Goal: Task Accomplishment & Management: Complete application form

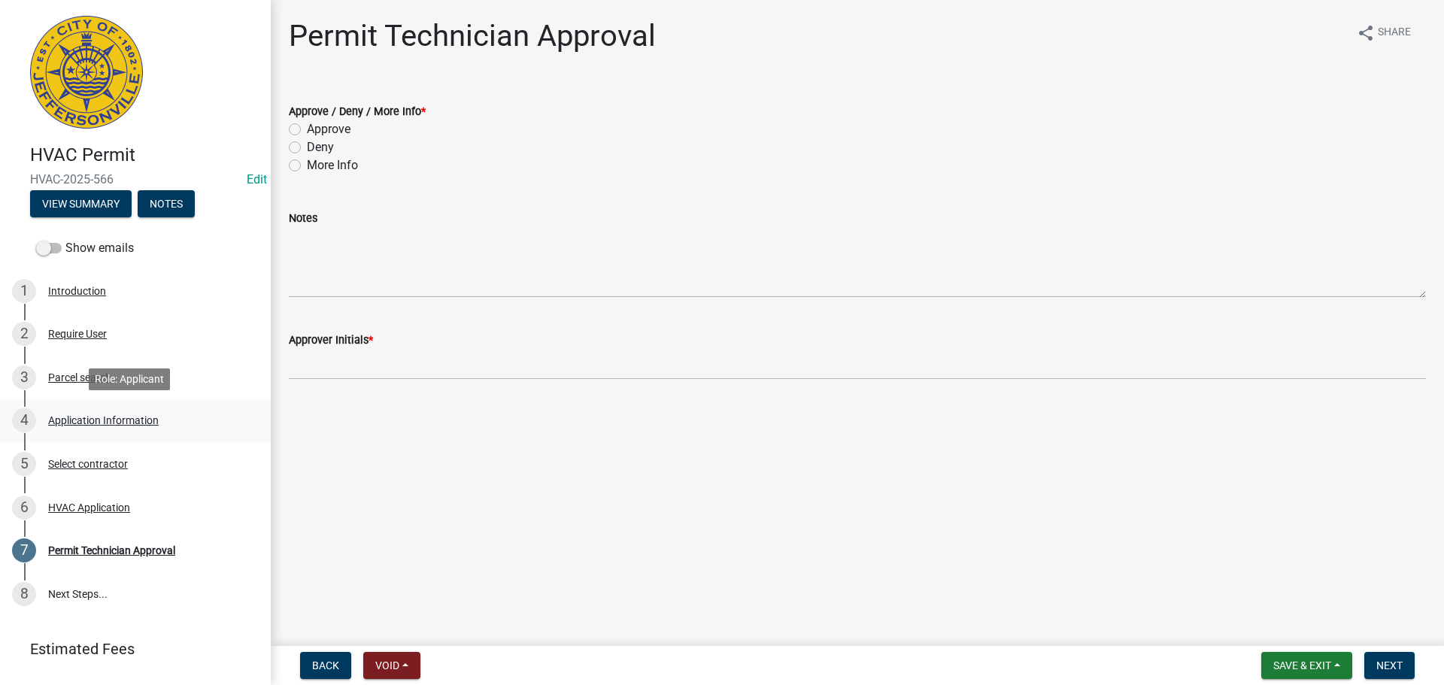
click at [117, 411] on div "4 Application Information" at bounding box center [129, 420] width 235 height 24
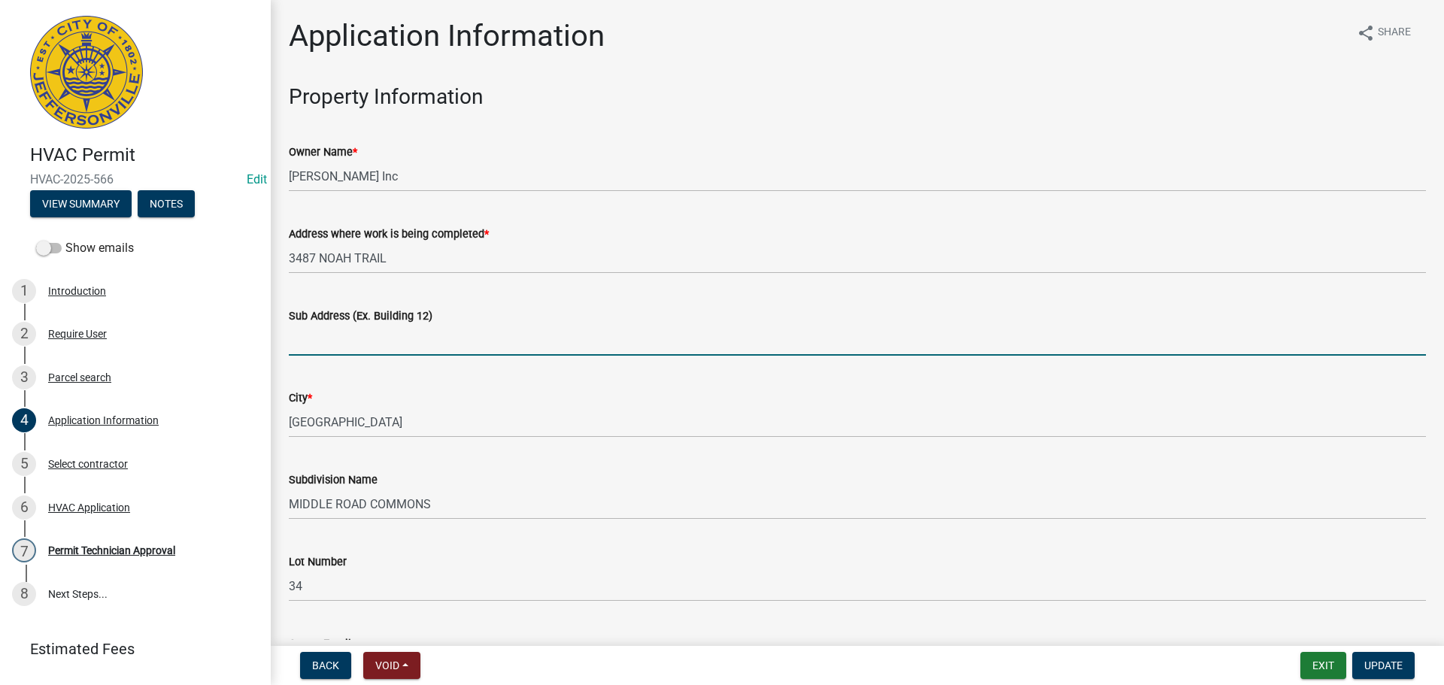
click at [414, 333] on input "Sub Address (Ex. Building 12)" at bounding box center [857, 340] width 1137 height 31
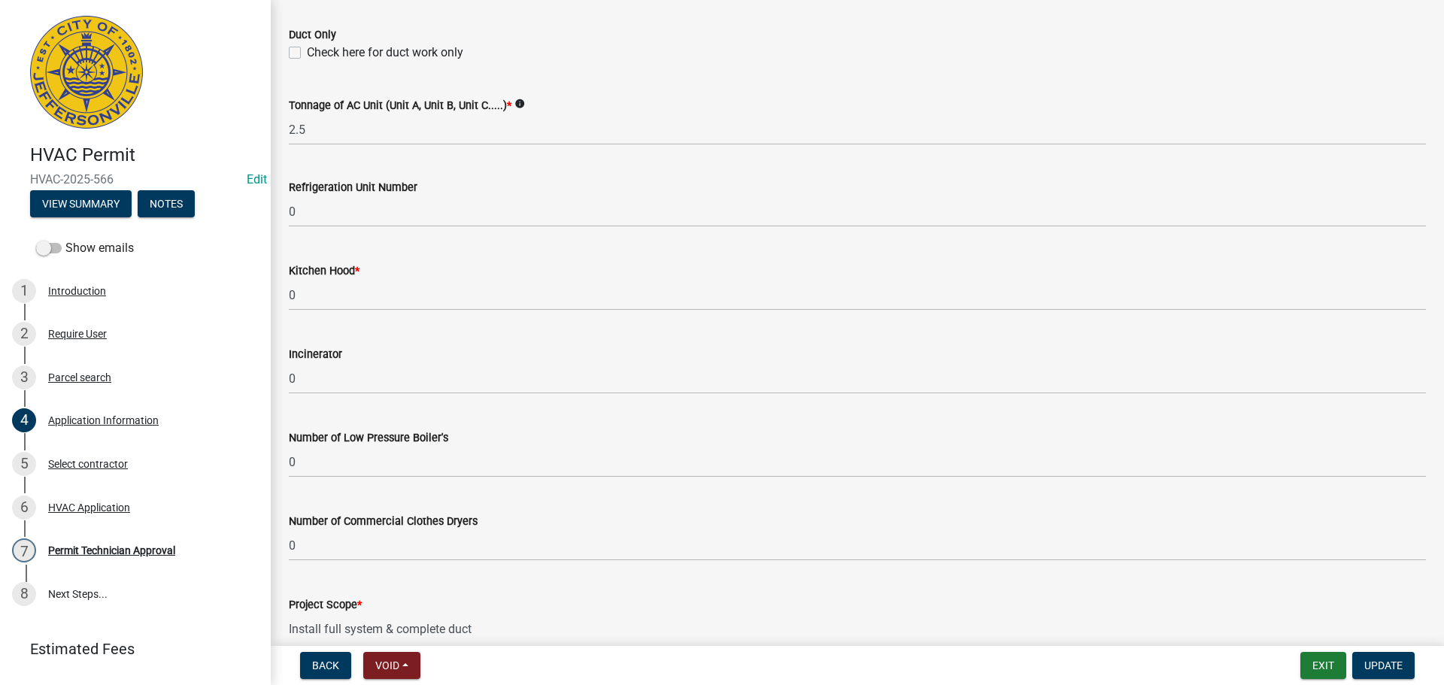
scroll to position [1013, 0]
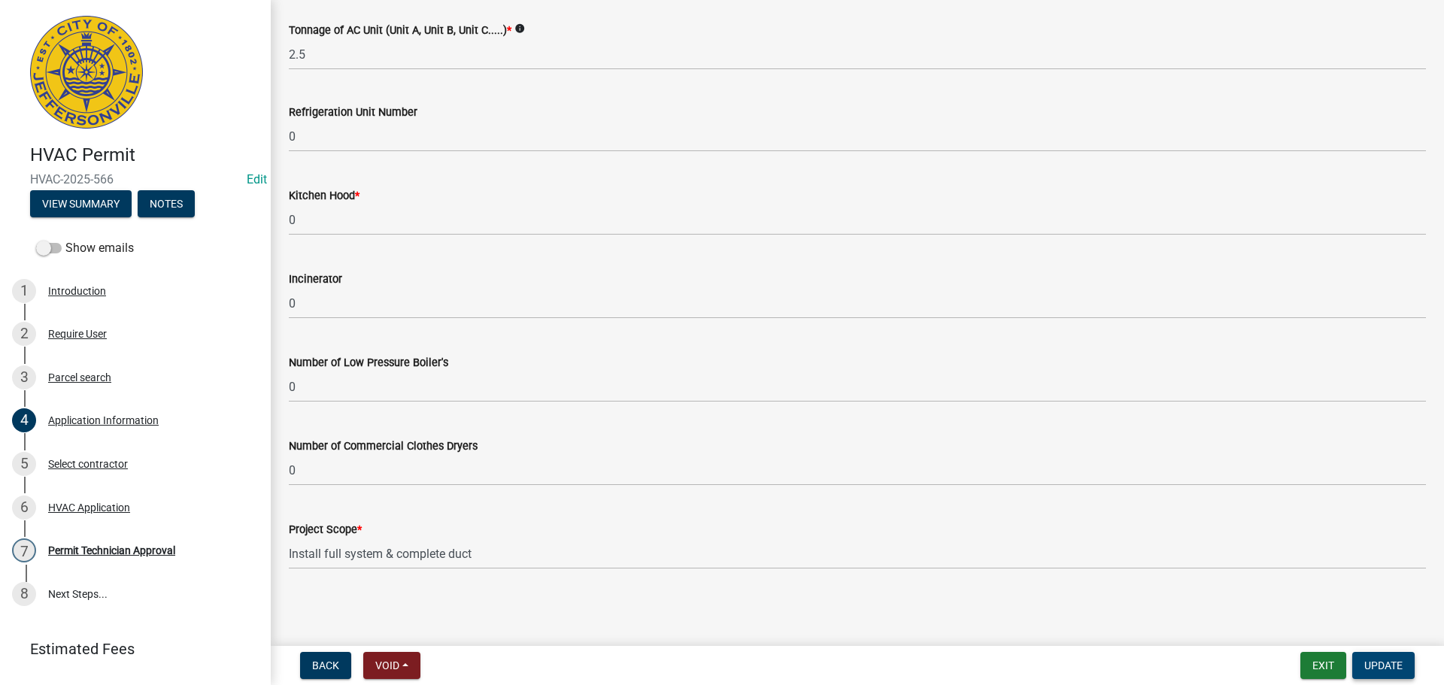
type input "3487 Noah Trail"
click at [1380, 663] on span "Update" at bounding box center [1384, 666] width 38 height 12
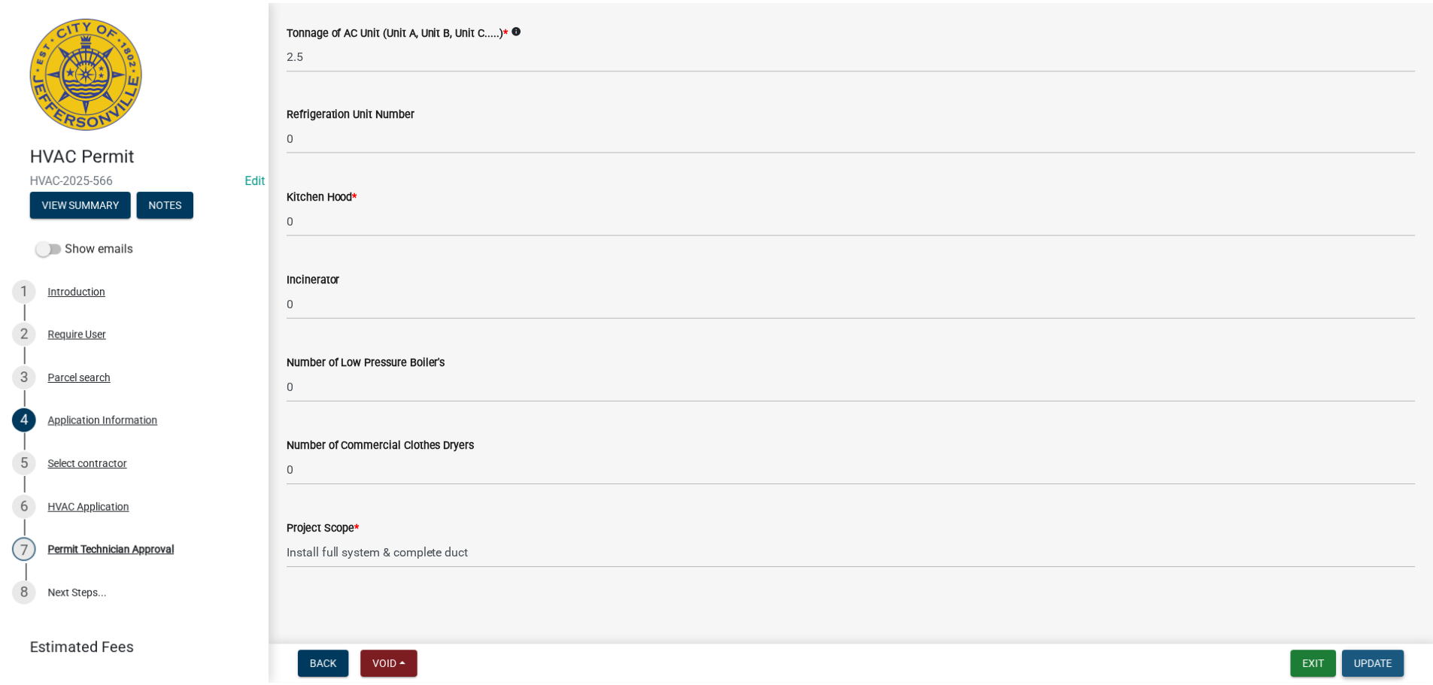
scroll to position [0, 0]
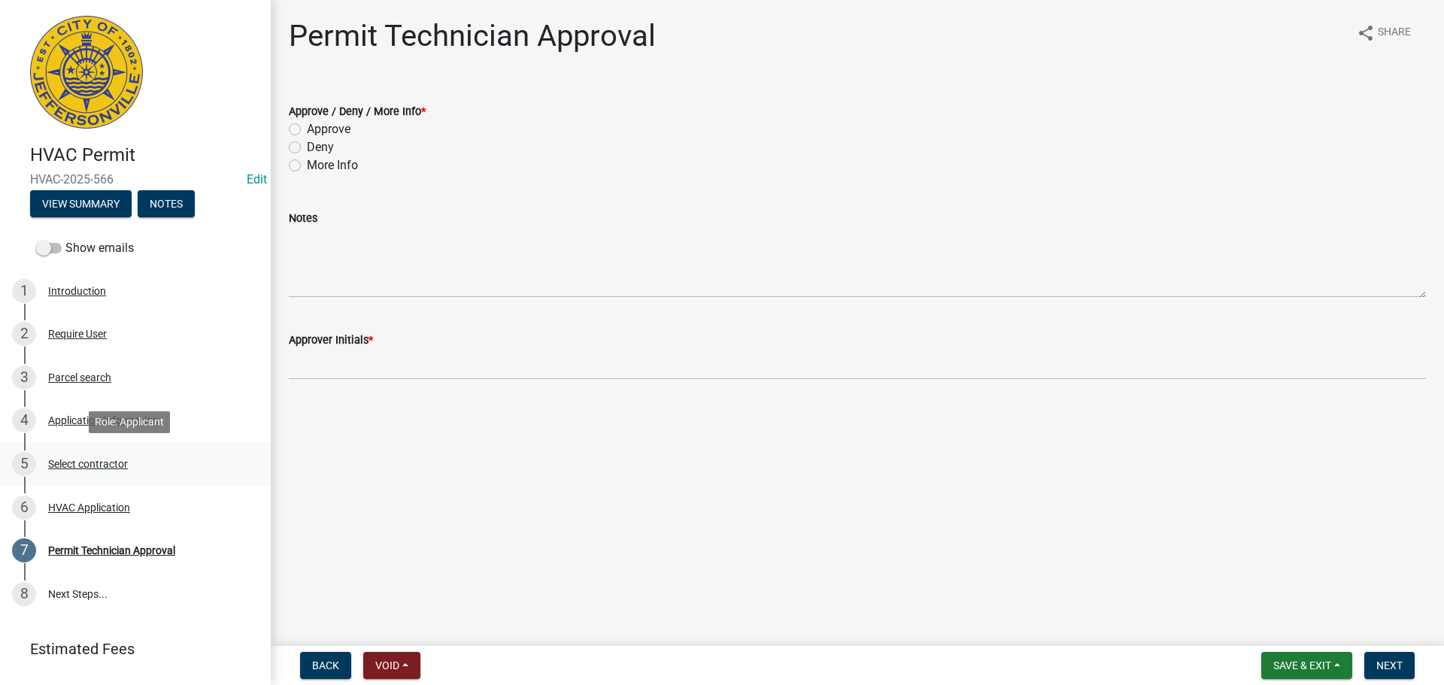
click at [76, 464] on div "Select contractor" at bounding box center [88, 464] width 80 height 11
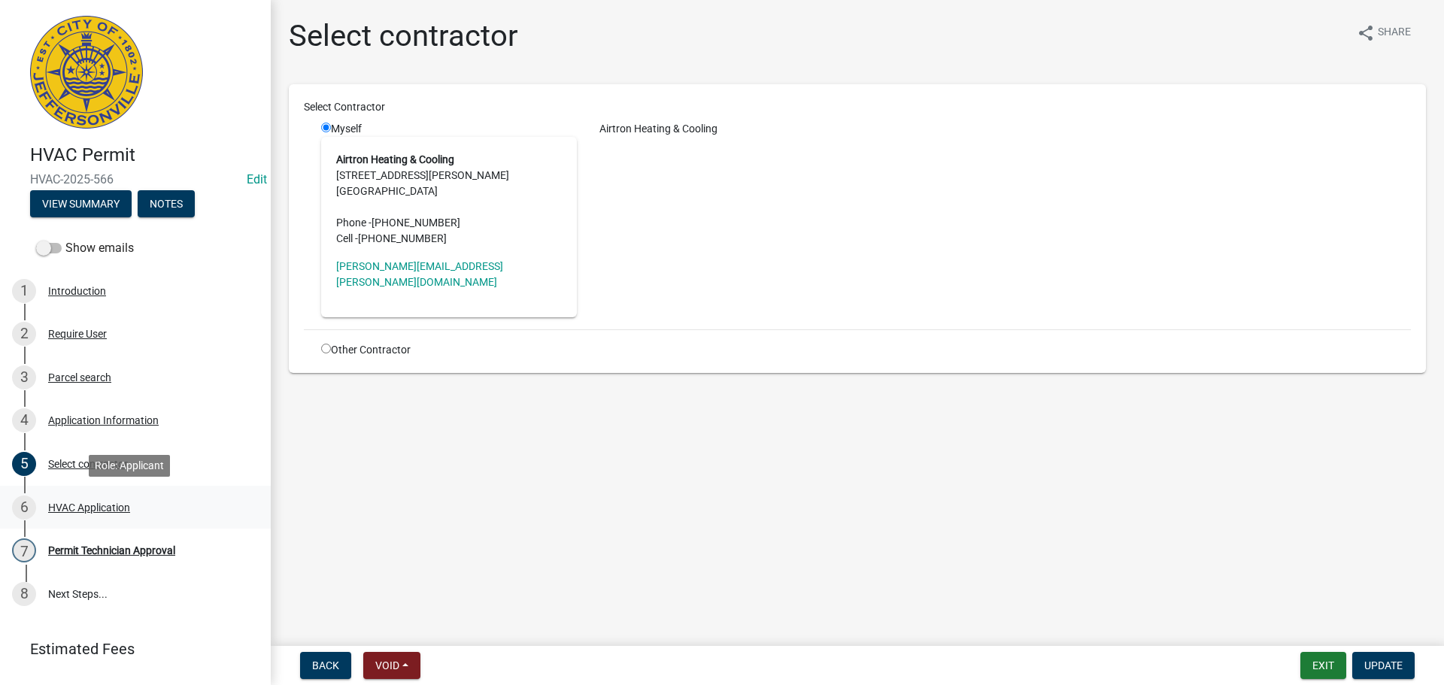
click at [76, 509] on div "HVAC Application" at bounding box center [89, 507] width 82 height 11
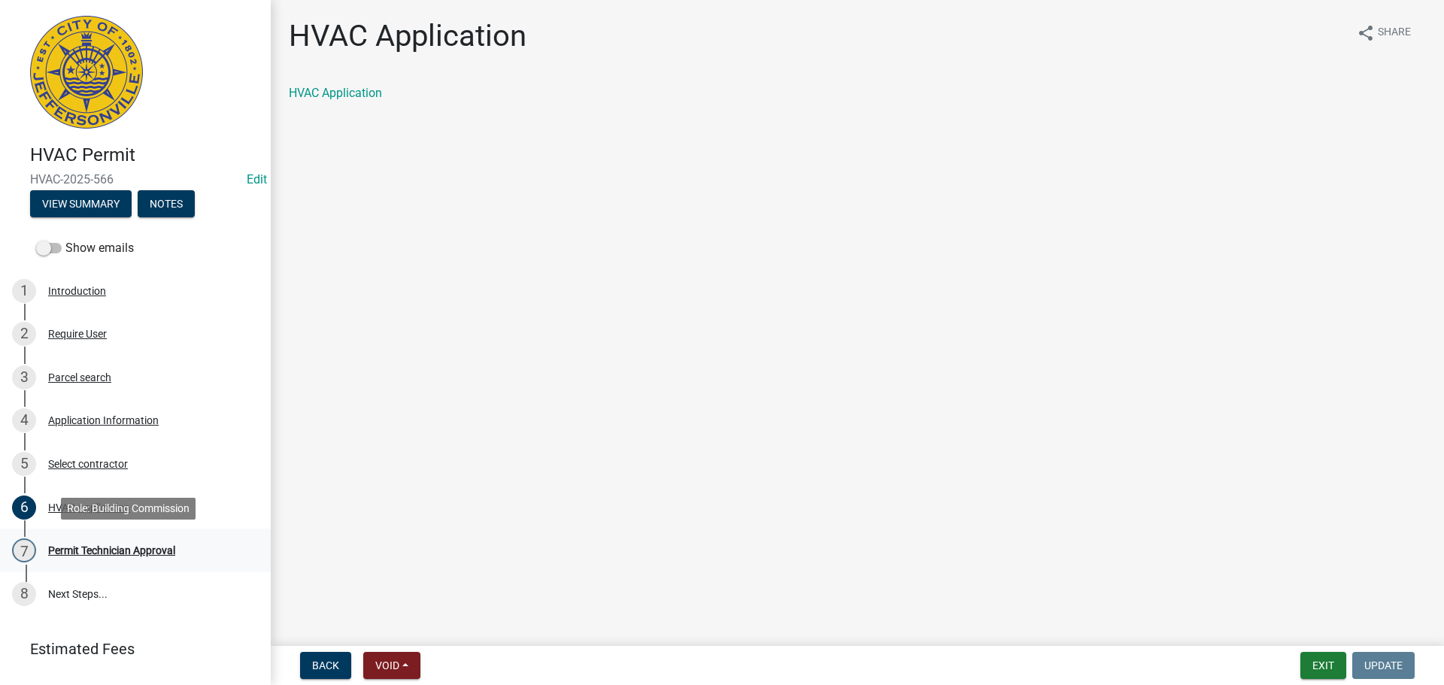
click at [97, 546] on div "Permit Technician Approval" at bounding box center [111, 550] width 127 height 11
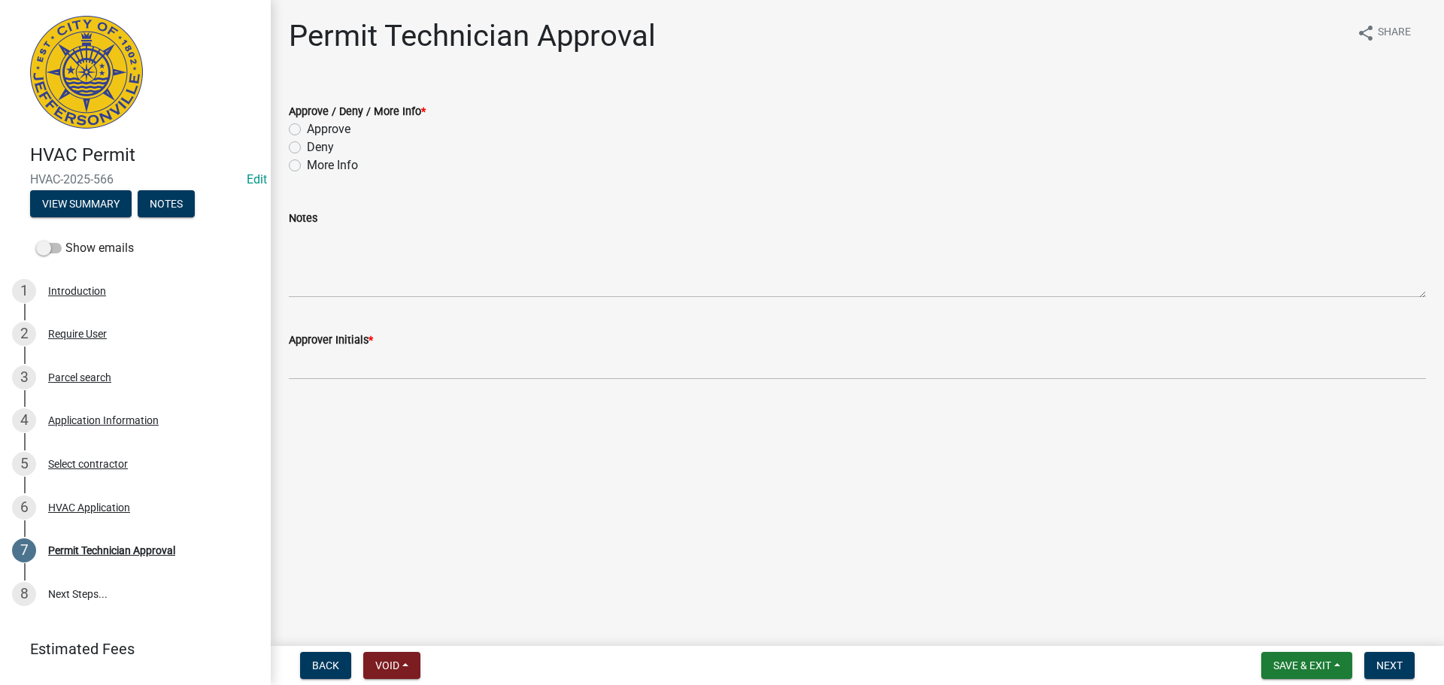
click at [321, 126] on label "Approve" at bounding box center [329, 129] width 44 height 18
click at [317, 126] on input "Approve" at bounding box center [312, 125] width 10 height 10
radio input "true"
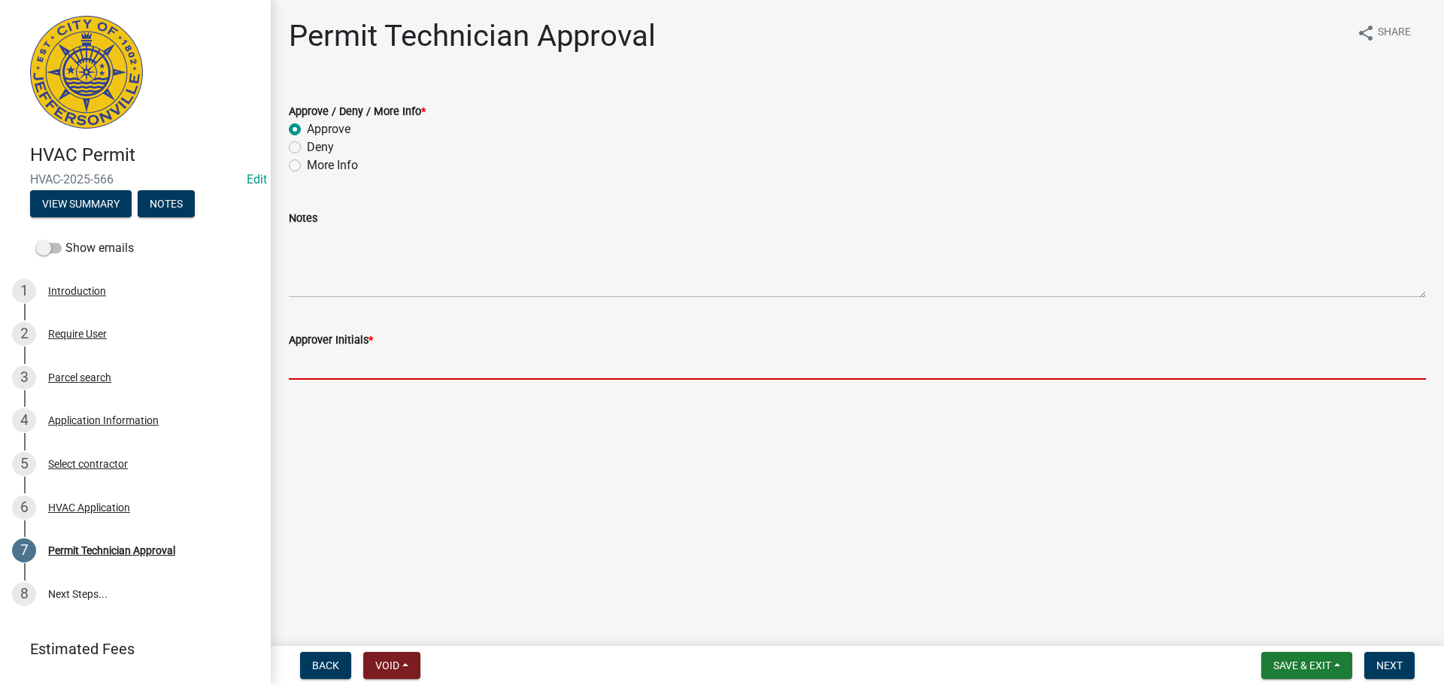
click at [339, 360] on input "Approver Initials *" at bounding box center [857, 364] width 1137 height 31
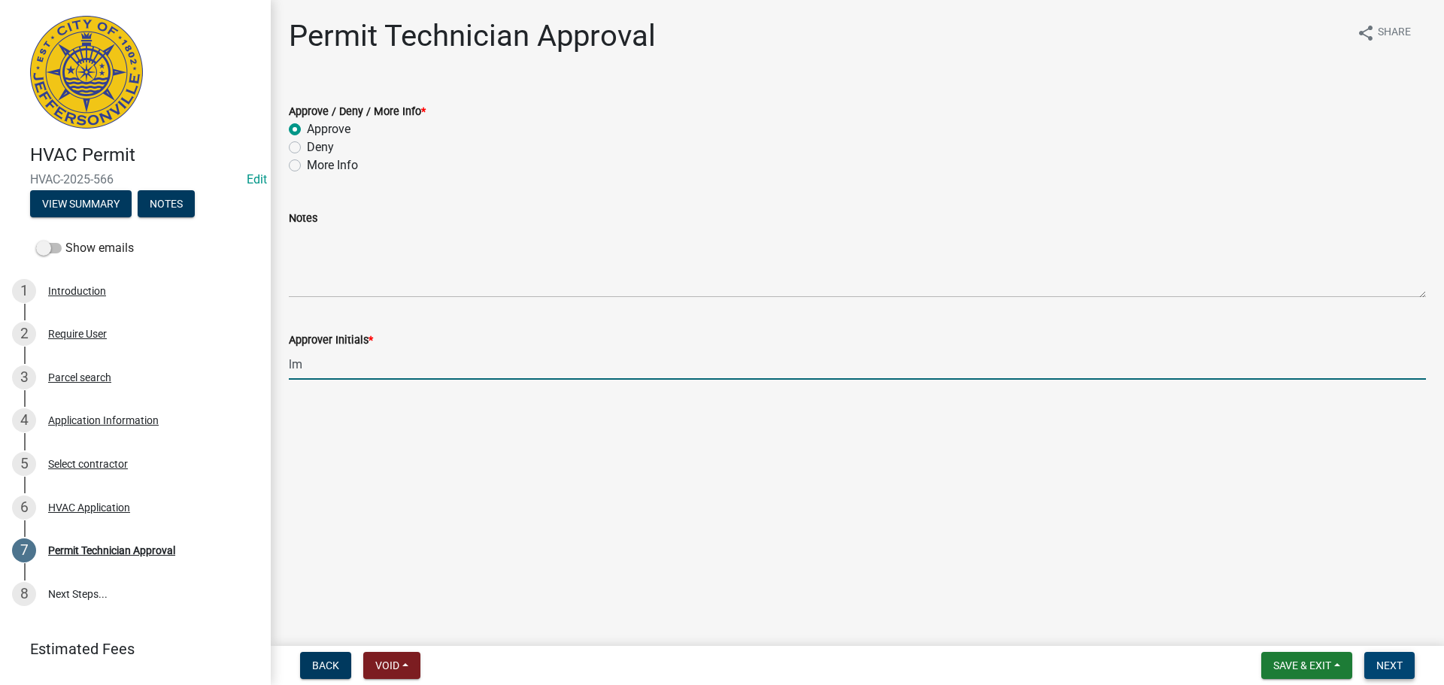
type input "lm"
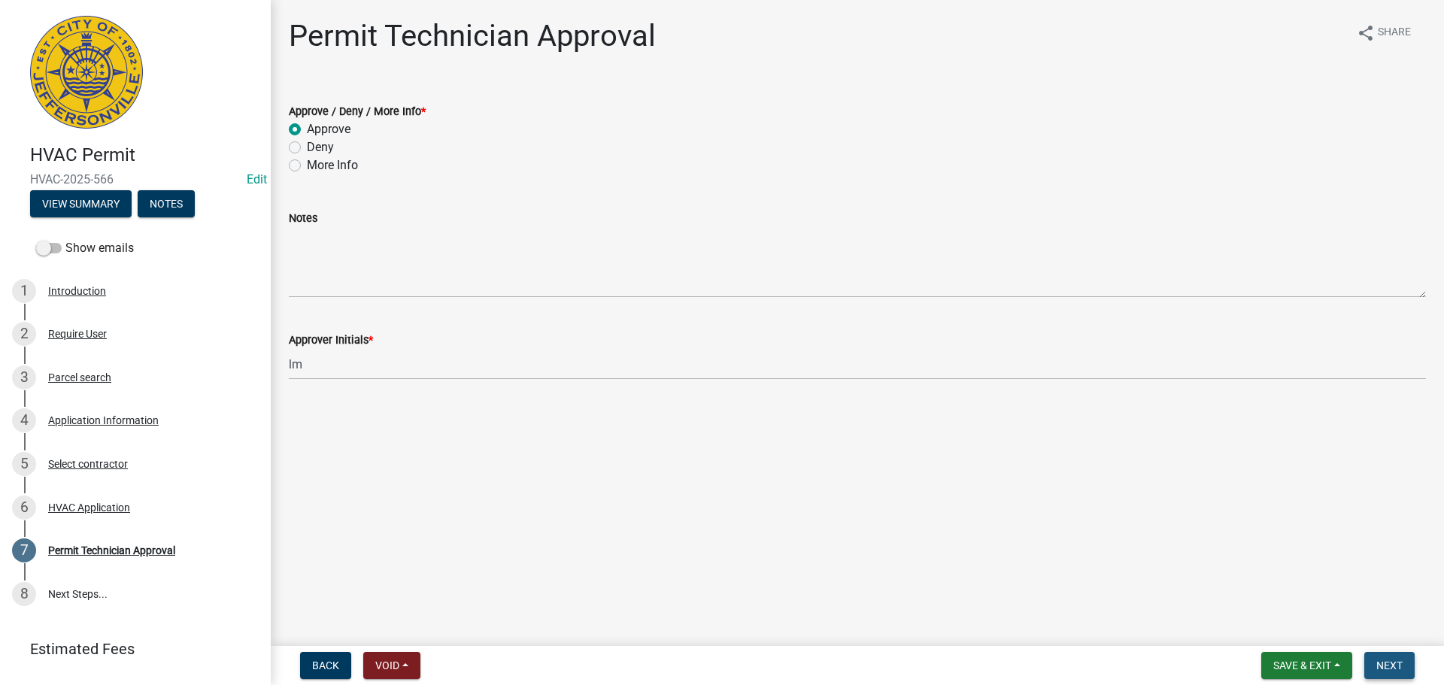
click at [1379, 669] on span "Next" at bounding box center [1390, 666] width 26 height 12
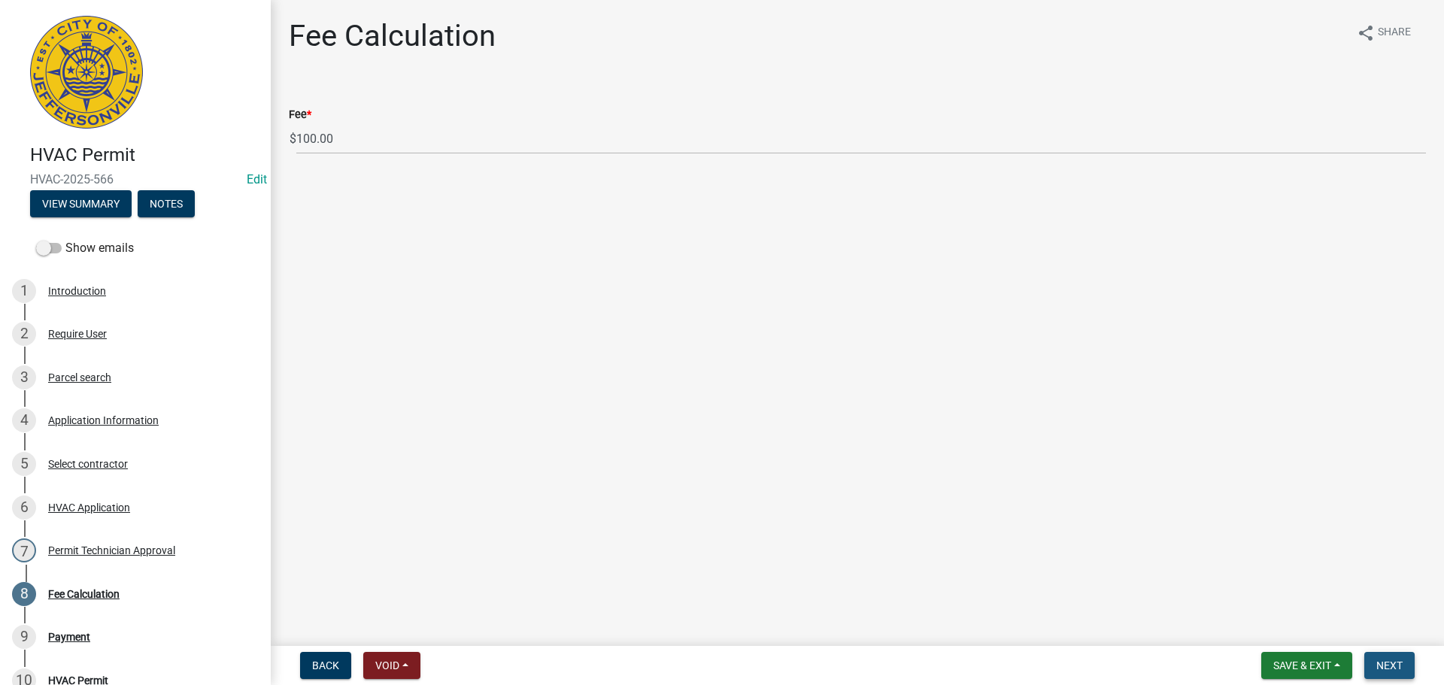
click at [1380, 660] on span "Next" at bounding box center [1390, 666] width 26 height 12
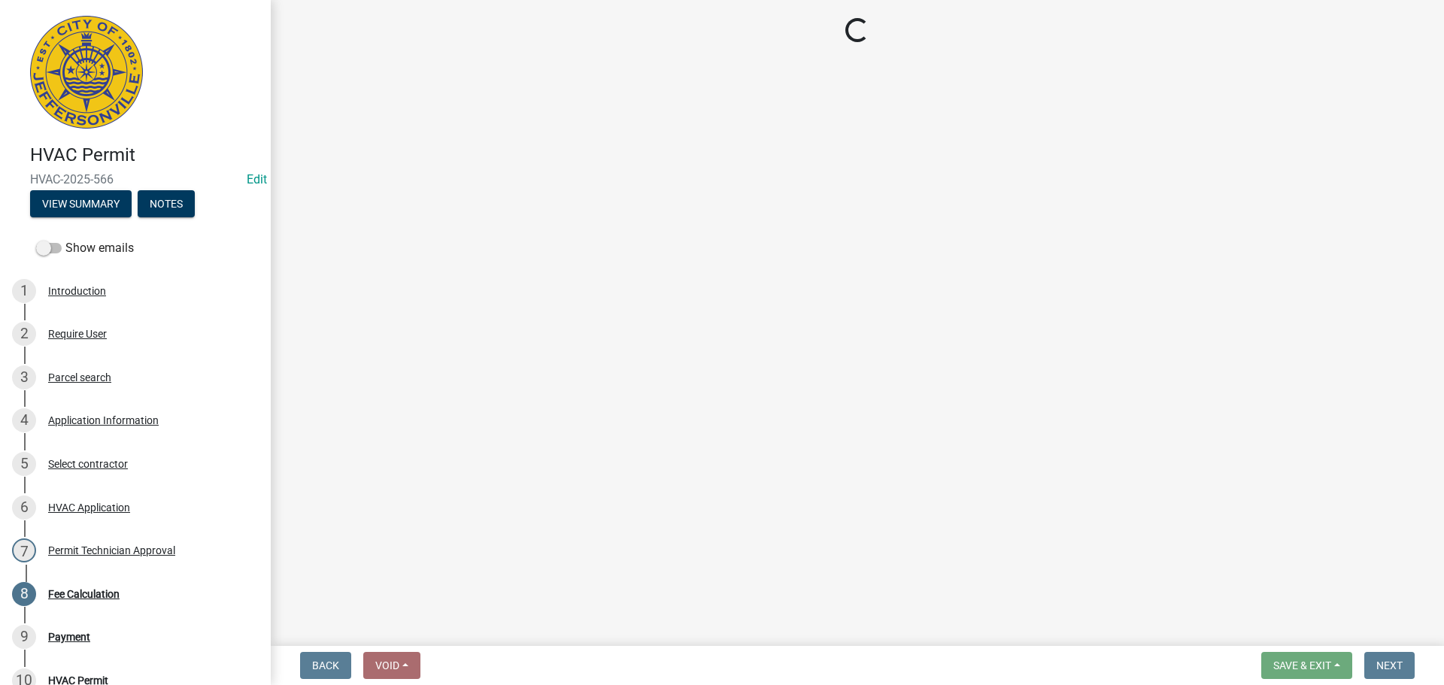
select select "3: 3"
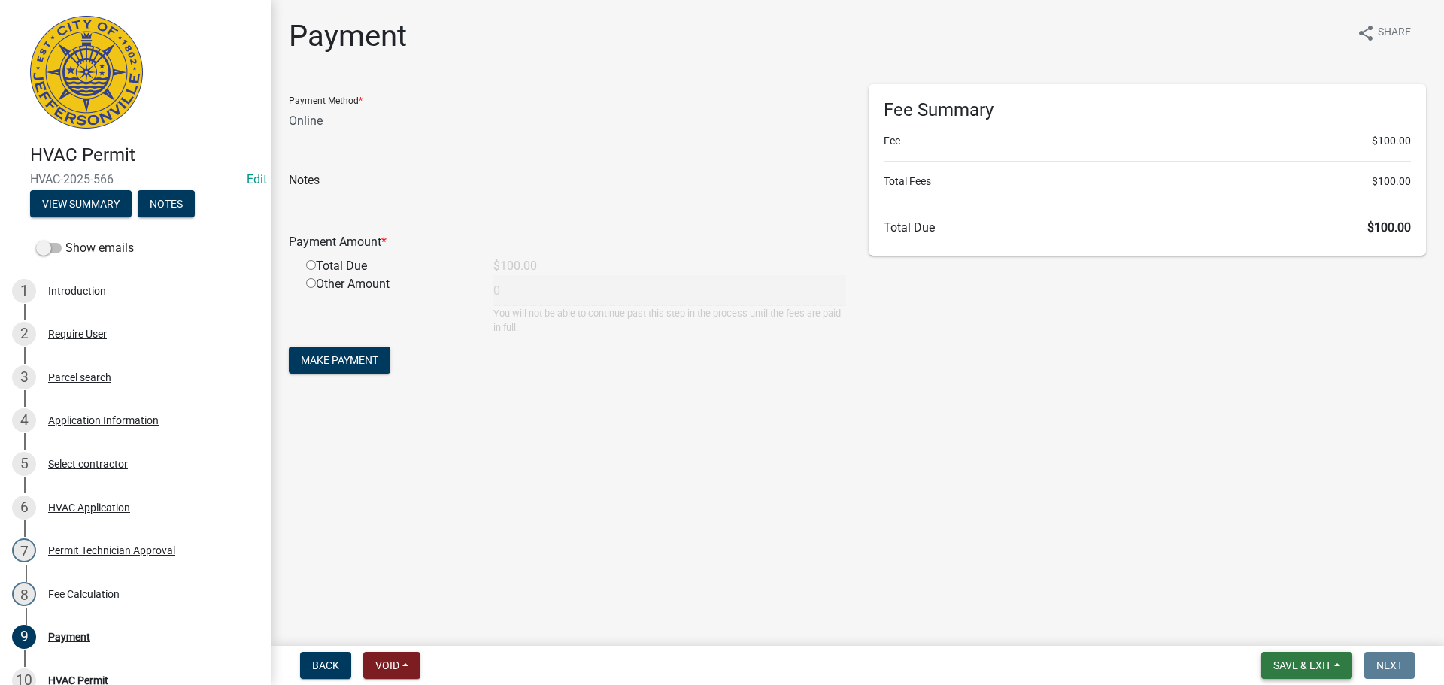
click at [1303, 660] on span "Save & Exit" at bounding box center [1303, 666] width 58 height 12
click at [1301, 638] on button "Save & Exit" at bounding box center [1292, 627] width 120 height 36
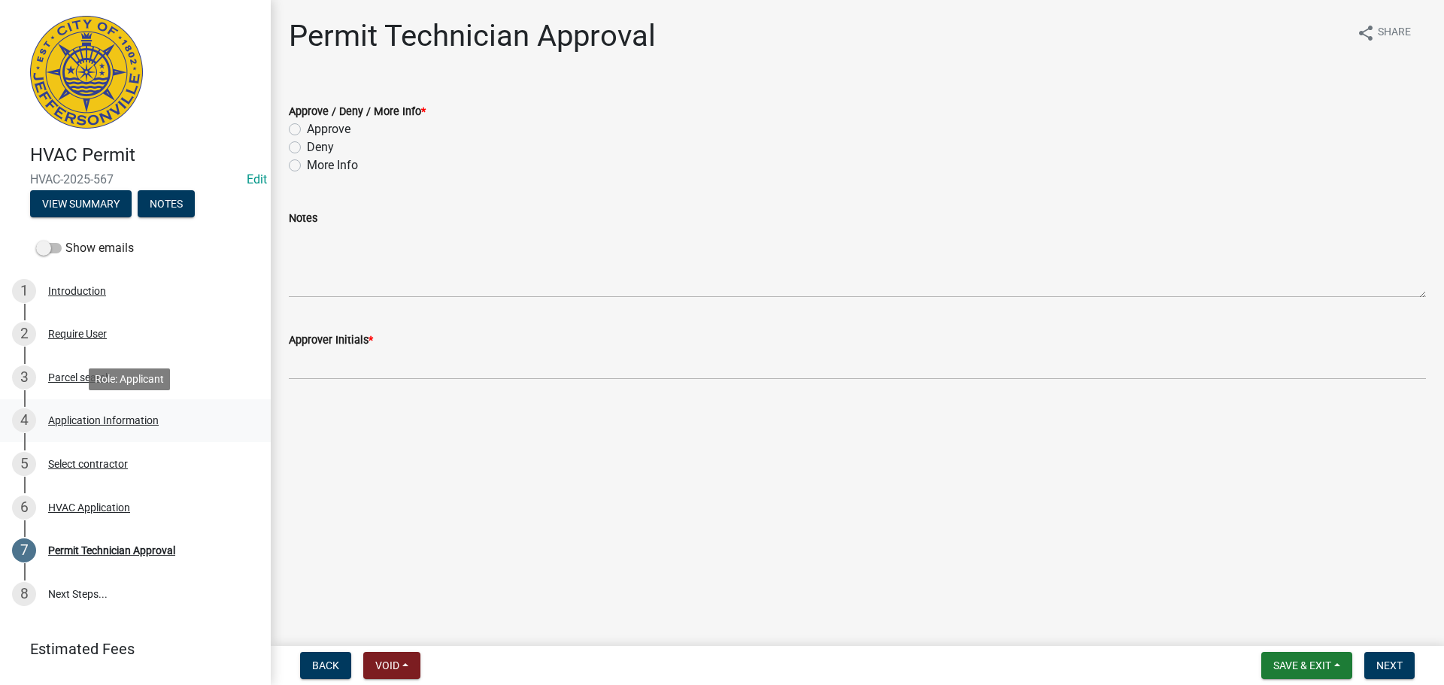
click at [111, 421] on div "Application Information" at bounding box center [103, 420] width 111 height 11
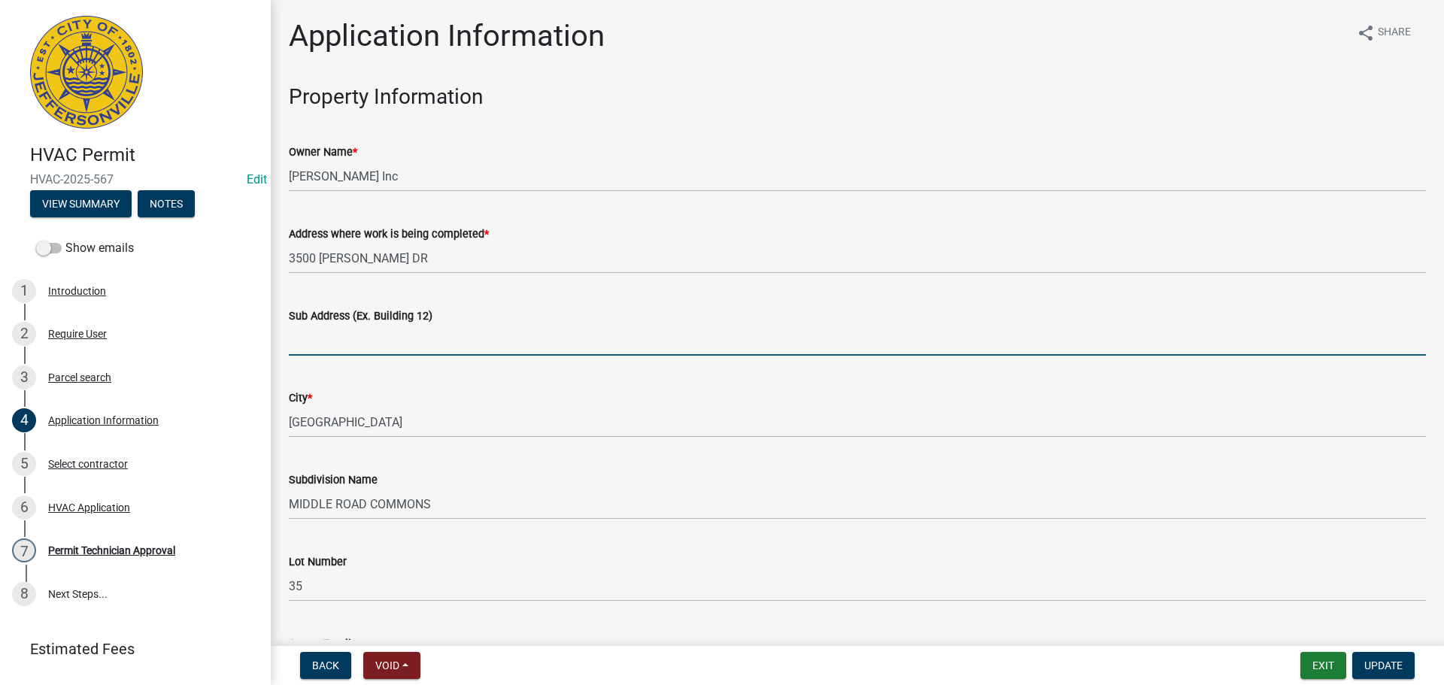
click at [402, 329] on input "Sub Address (Ex. Building 12)" at bounding box center [857, 340] width 1137 height 31
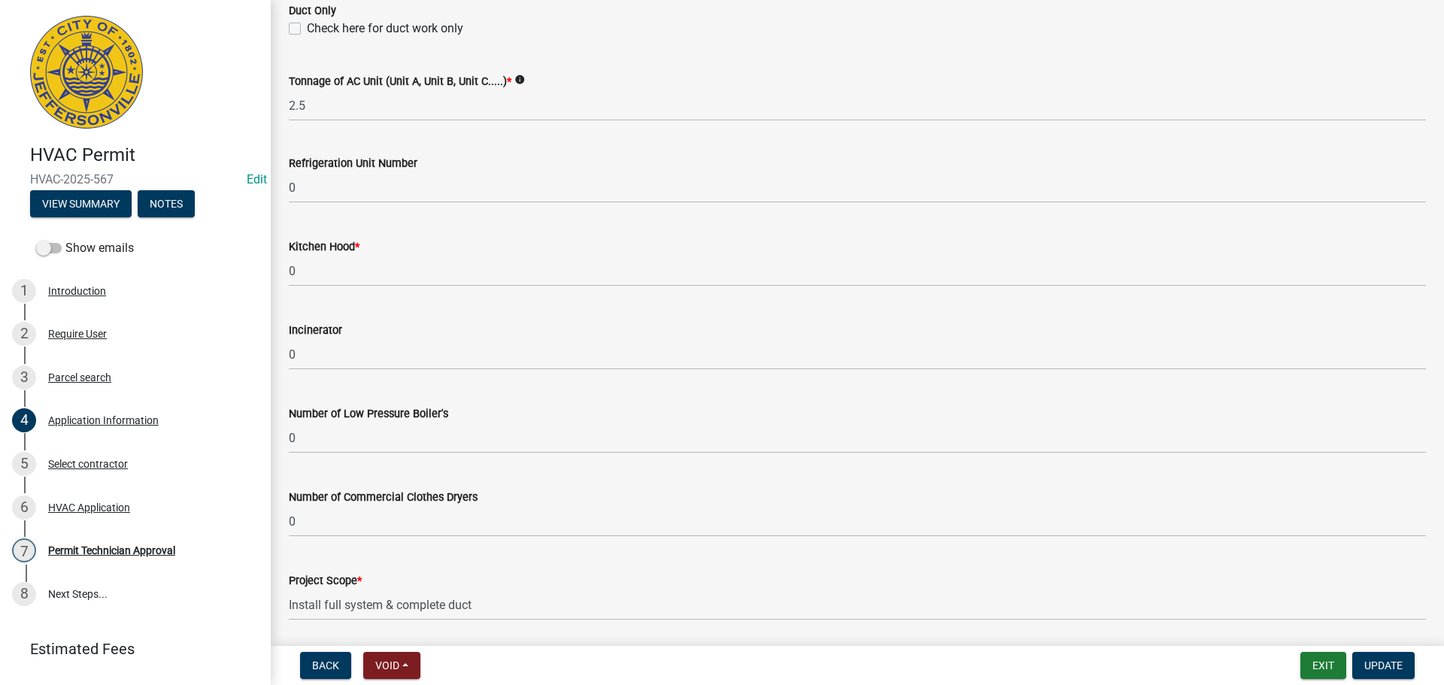
scroll to position [1013, 0]
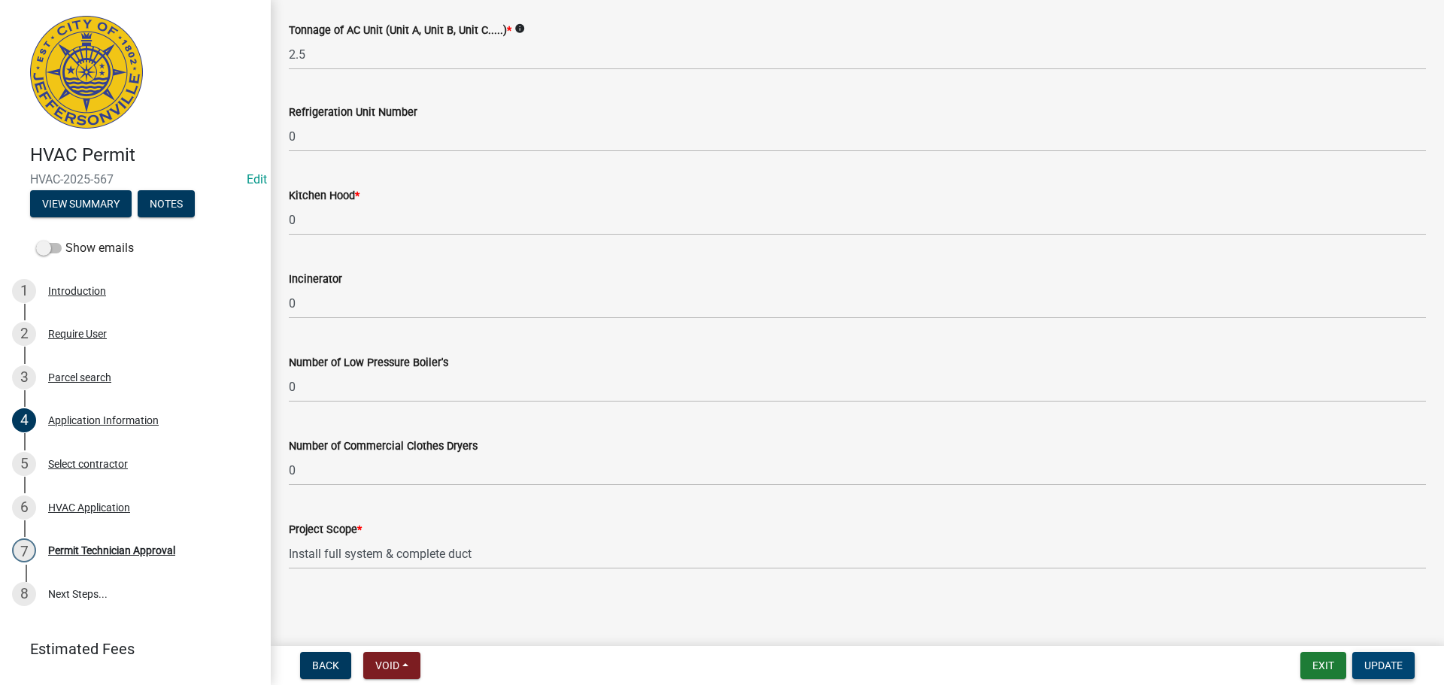
type input "3500 Laura Drive"
click at [1384, 666] on span "Update" at bounding box center [1384, 666] width 38 height 12
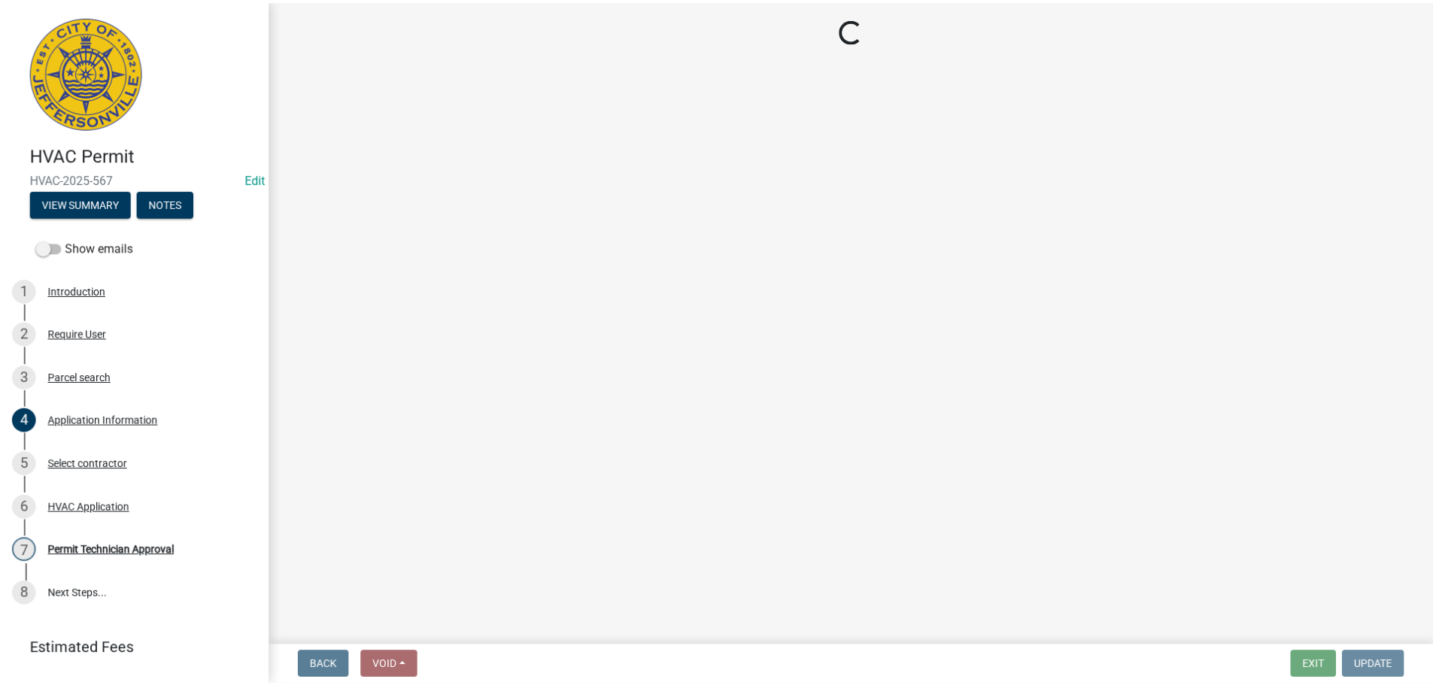
scroll to position [0, 0]
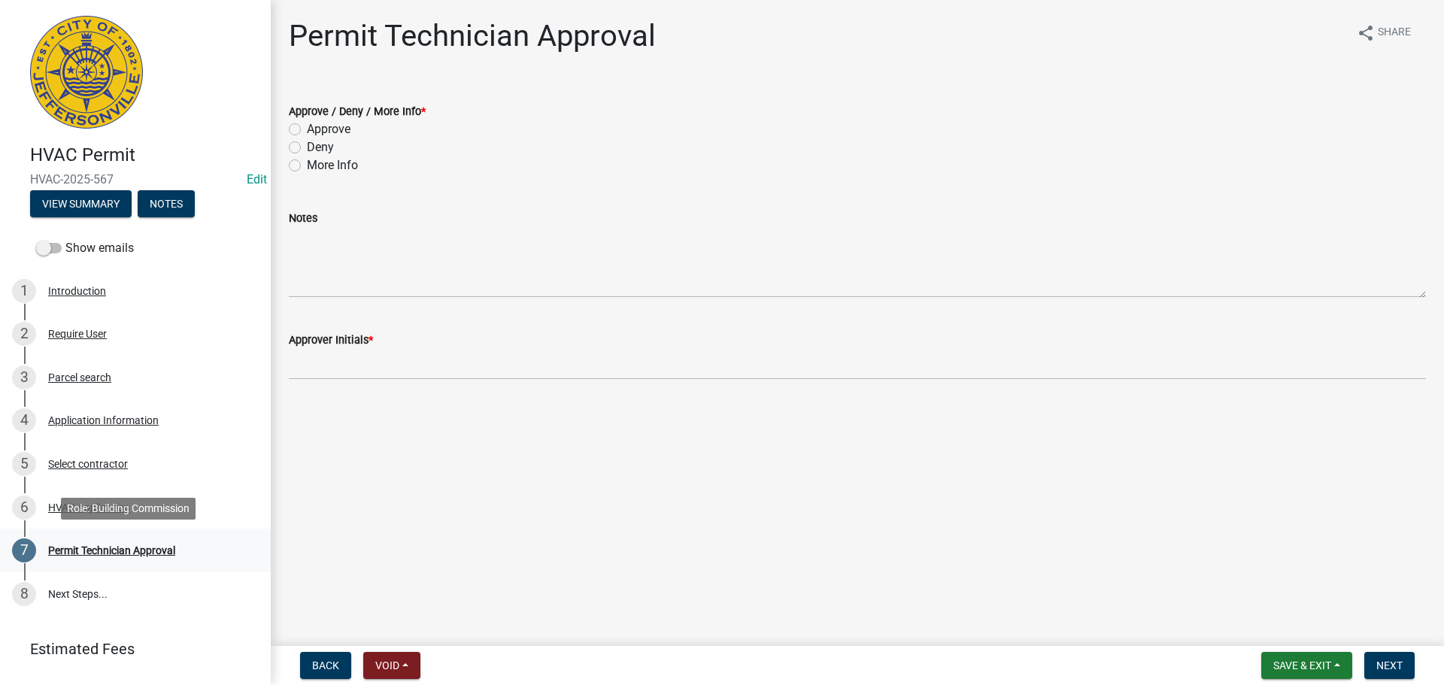
click at [80, 548] on div "Permit Technician Approval" at bounding box center [111, 550] width 127 height 11
click at [80, 457] on div "5 Select contractor" at bounding box center [129, 464] width 235 height 24
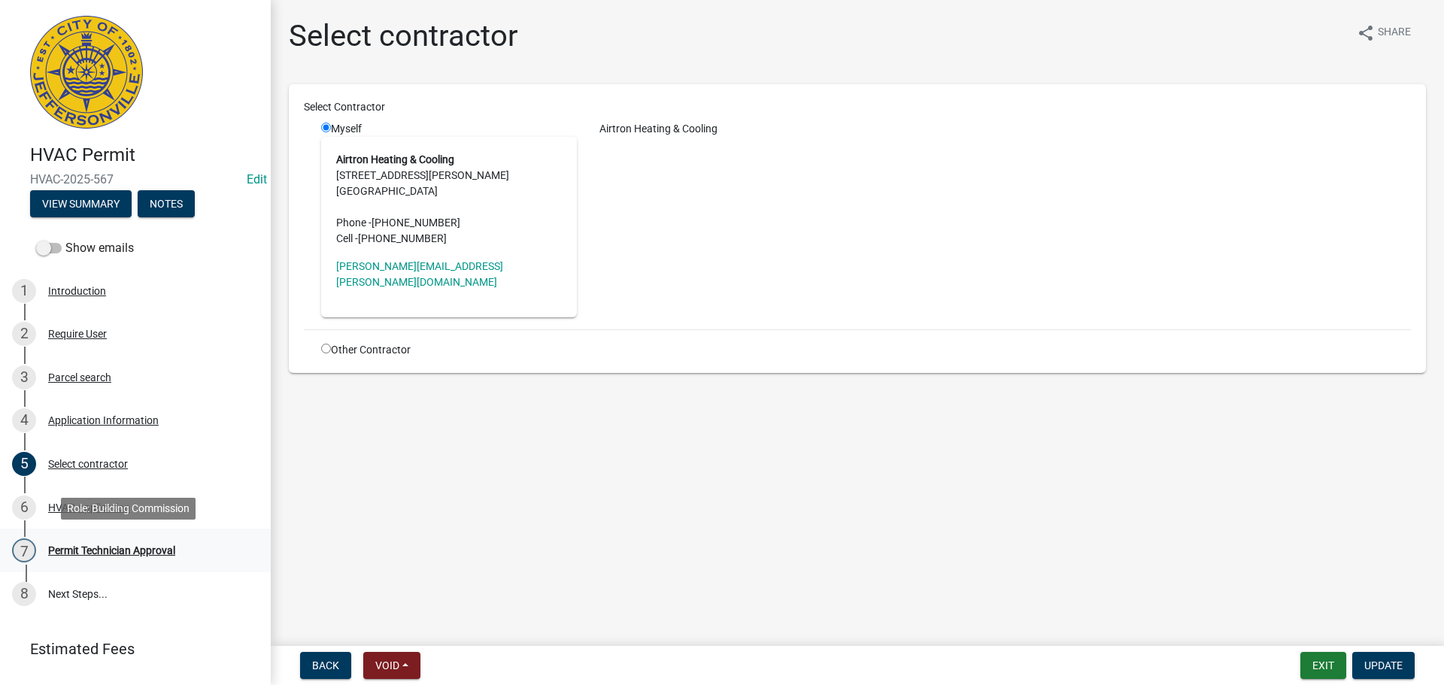
click at [120, 548] on div "Permit Technician Approval" at bounding box center [111, 550] width 127 height 11
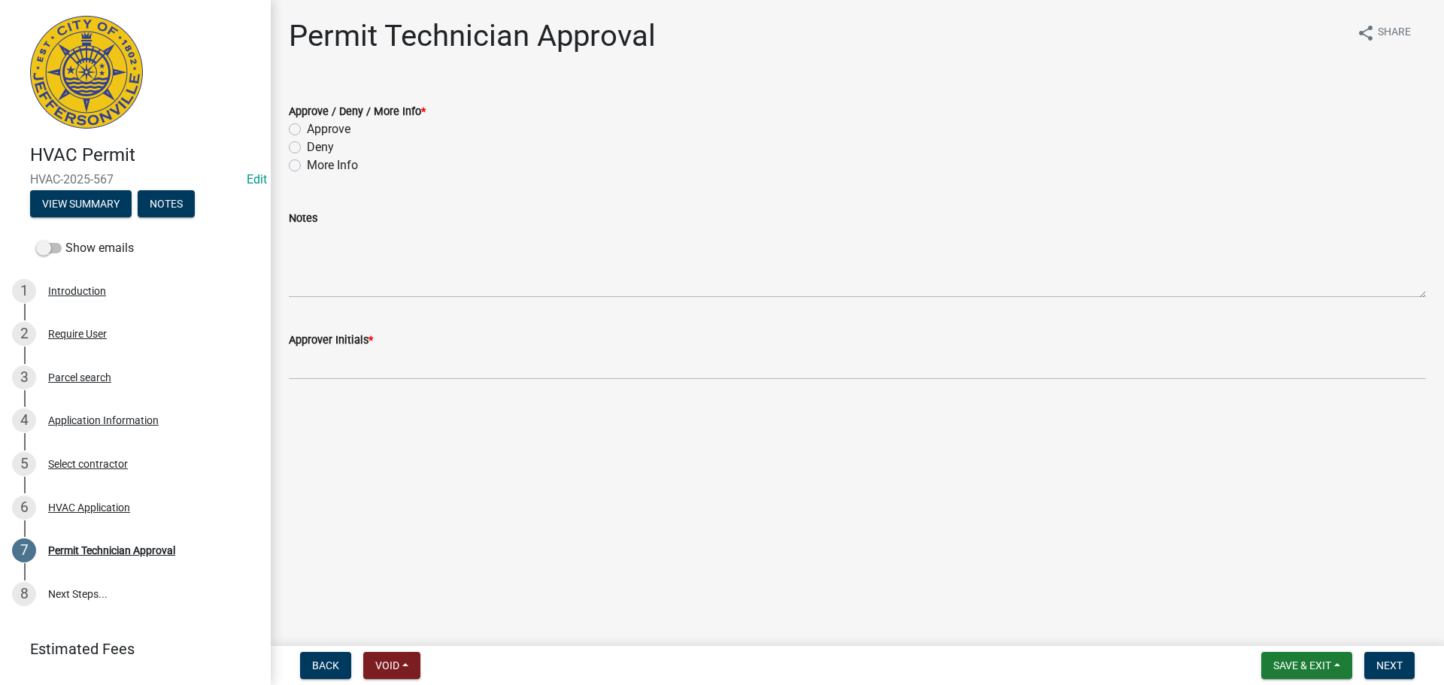
click at [326, 130] on label "Approve" at bounding box center [329, 129] width 44 height 18
click at [317, 130] on input "Approve" at bounding box center [312, 125] width 10 height 10
radio input "true"
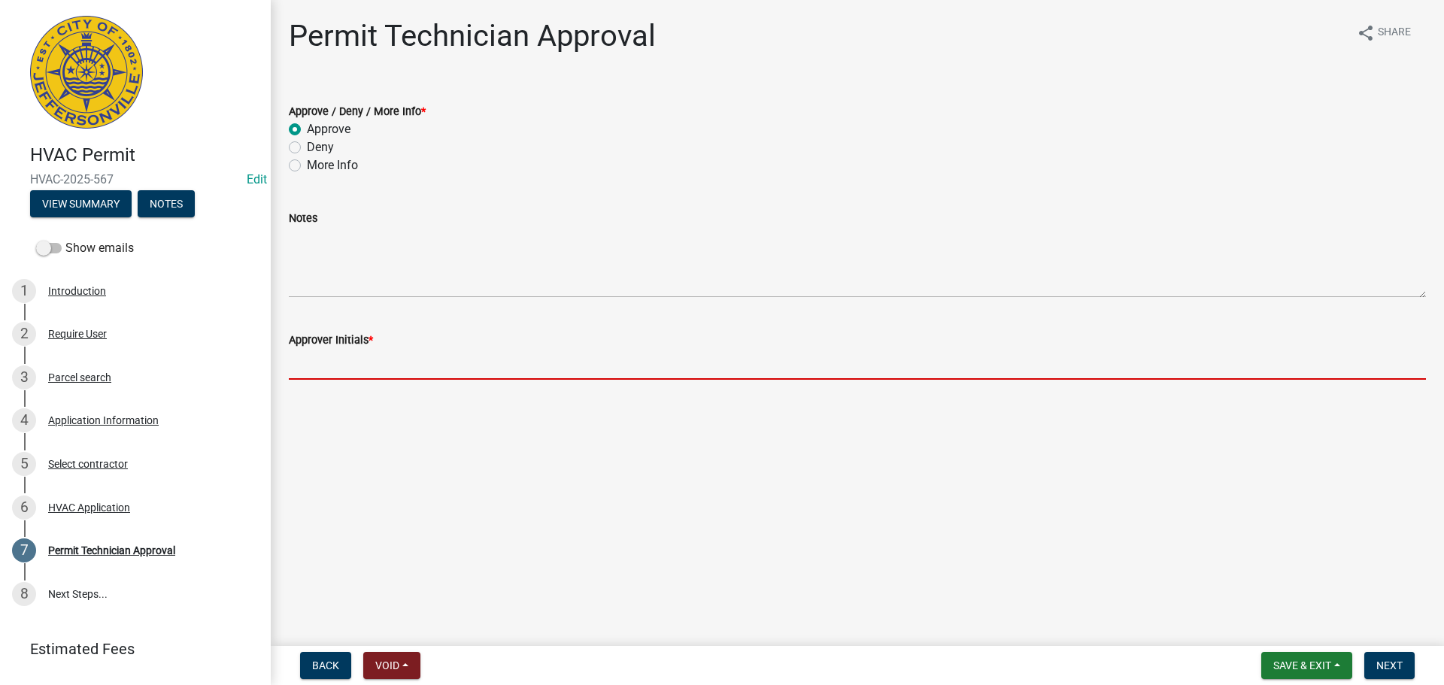
click at [381, 356] on input "Approver Initials *" at bounding box center [857, 364] width 1137 height 31
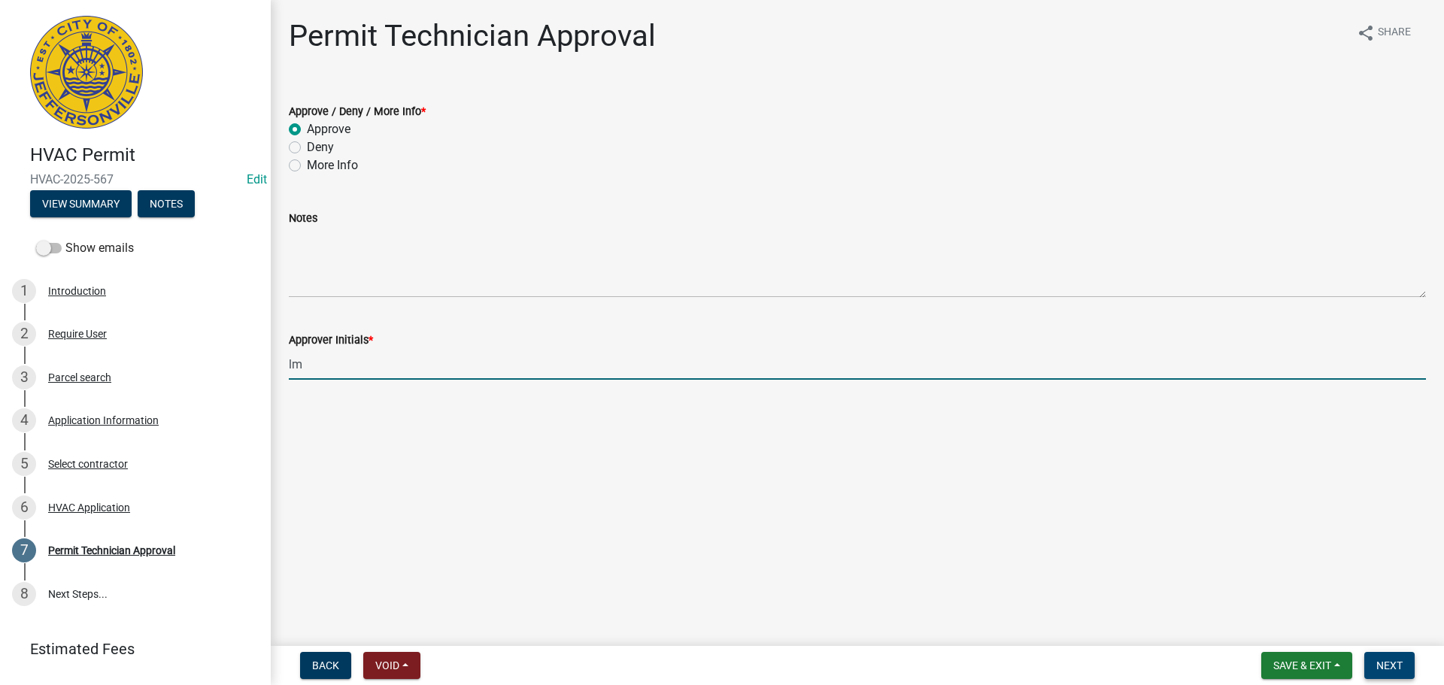
type input "lm"
click at [1378, 663] on span "Next" at bounding box center [1390, 666] width 26 height 12
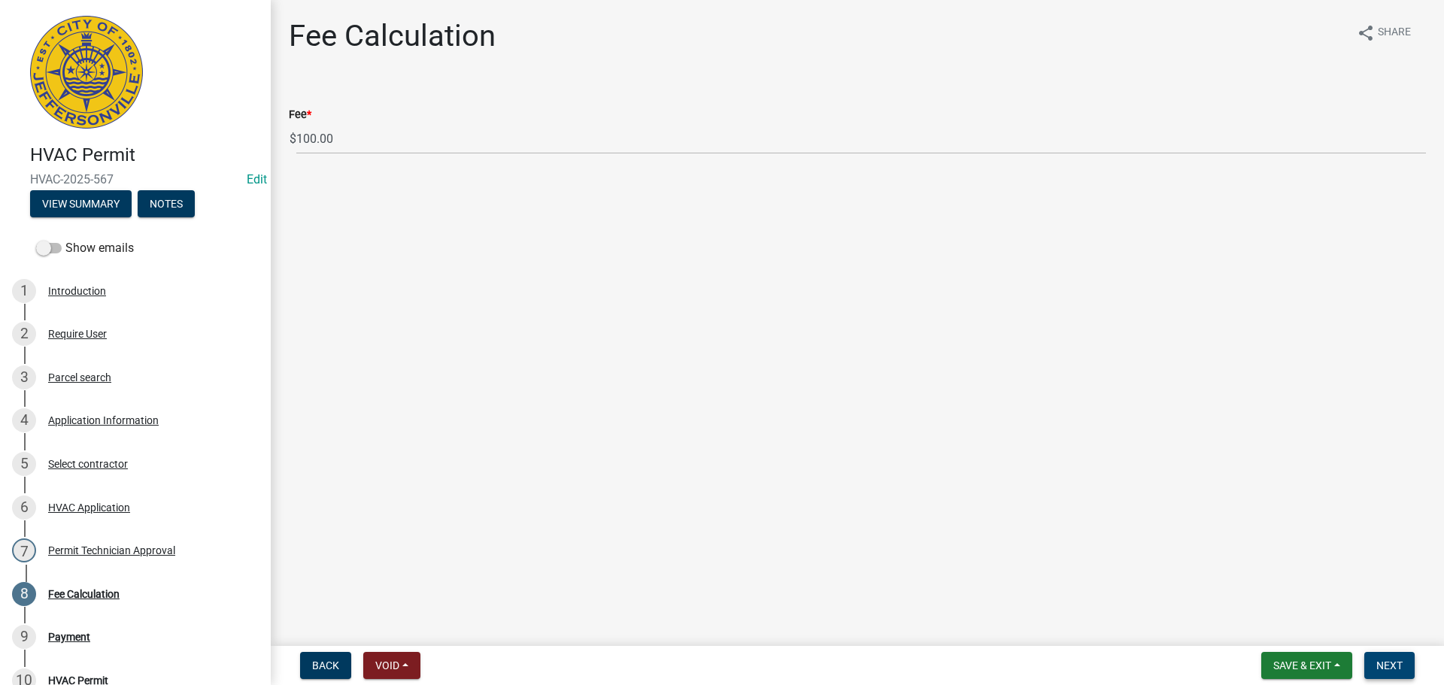
click at [1409, 663] on button "Next" at bounding box center [1390, 665] width 50 height 27
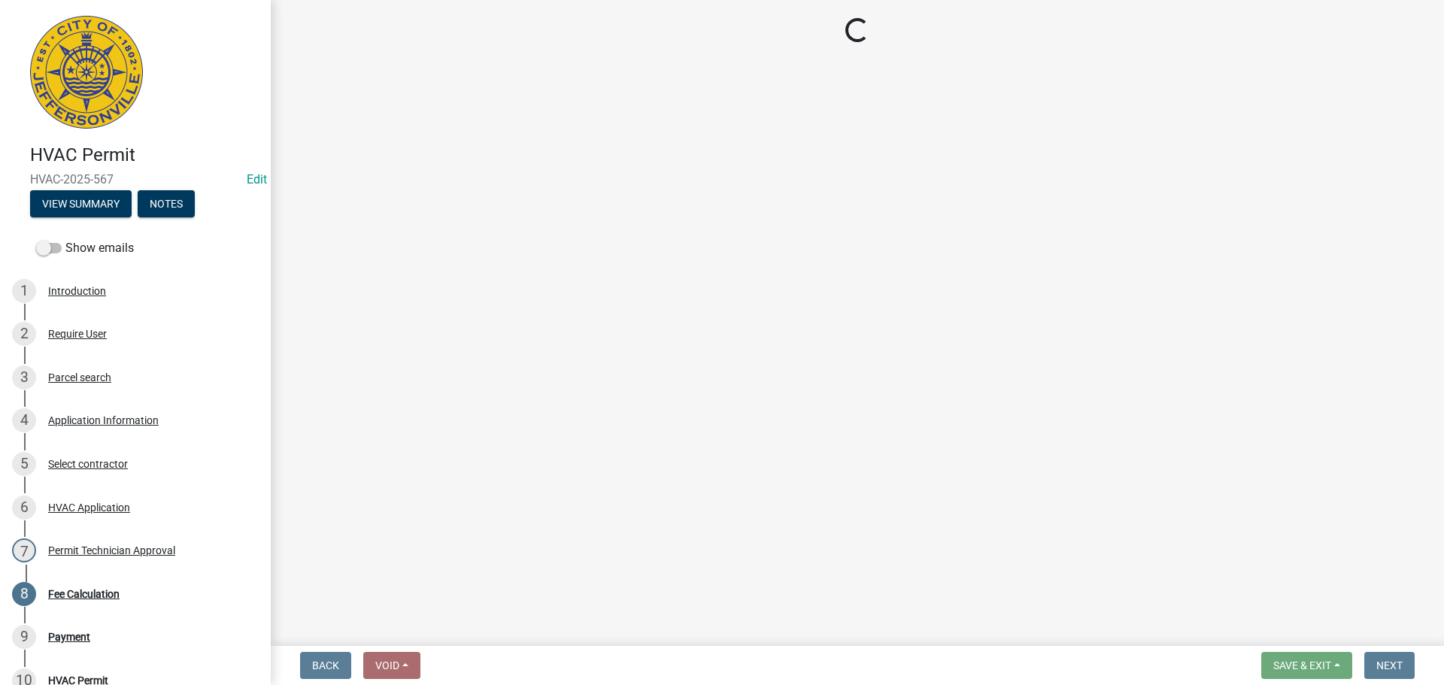
select select "3: 3"
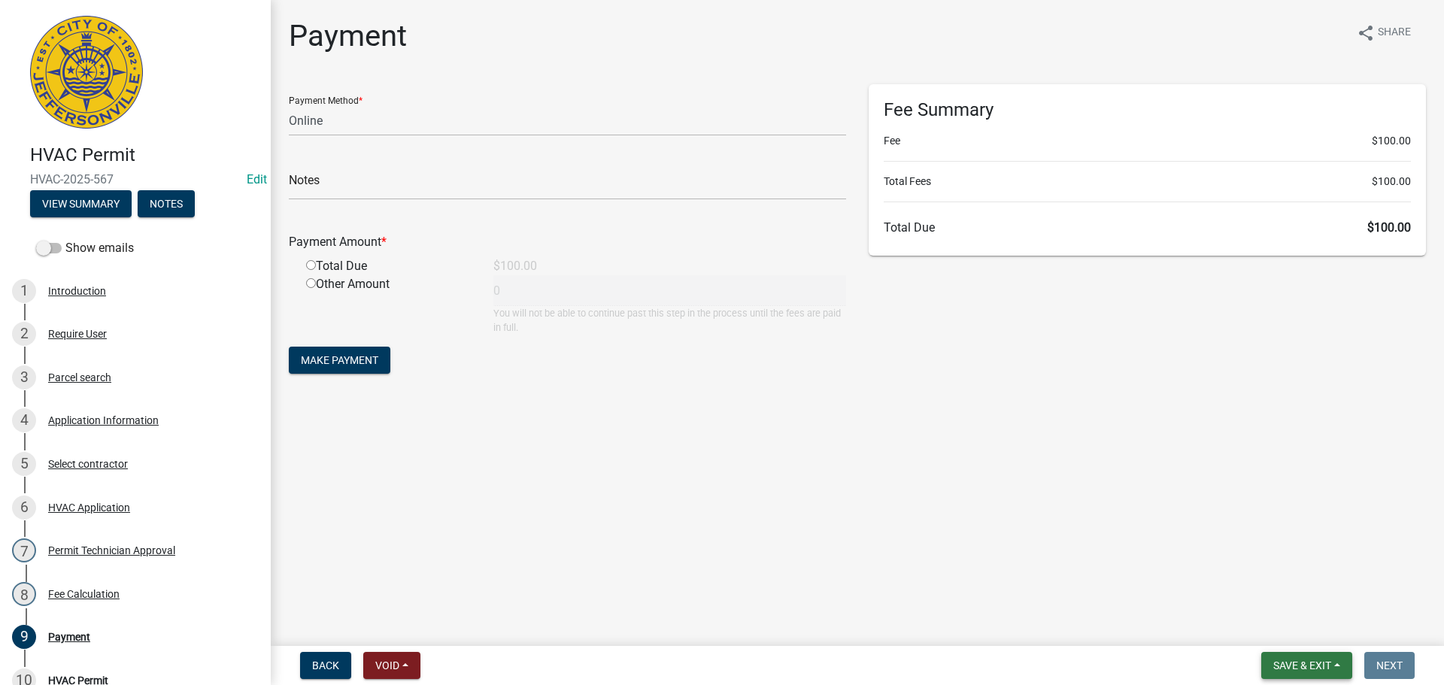
click at [1315, 657] on button "Save & Exit" at bounding box center [1306, 665] width 91 height 27
click at [1314, 611] on button "Save & Exit" at bounding box center [1292, 627] width 120 height 36
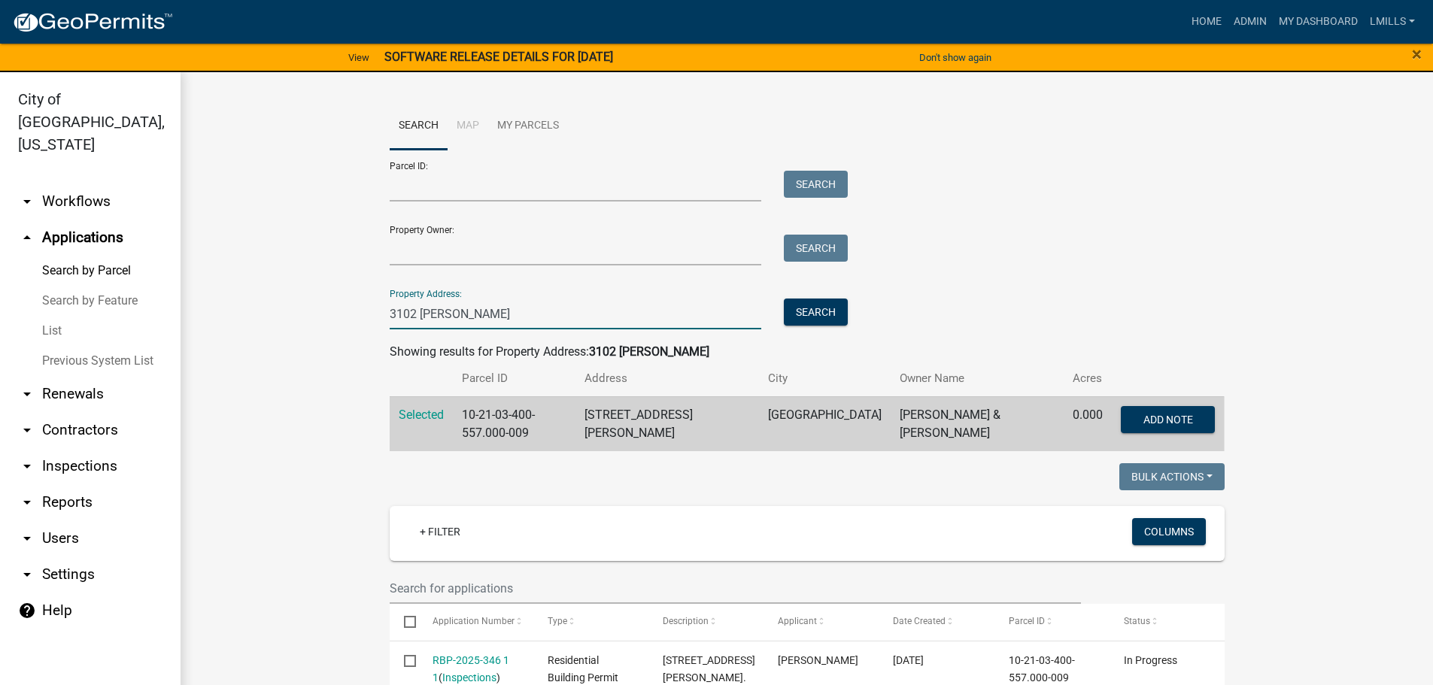
drag, startPoint x: 474, startPoint y: 318, endPoint x: 361, endPoint y: 318, distance: 112.8
click at [361, 318] on wm-workflow-application-search-view "Search Map My Parcels Parcel ID: Search Property Owner: Search Property Address…" at bounding box center [807, 567] width 1192 height 931
click at [832, 322] on button "Search" at bounding box center [816, 312] width 64 height 27
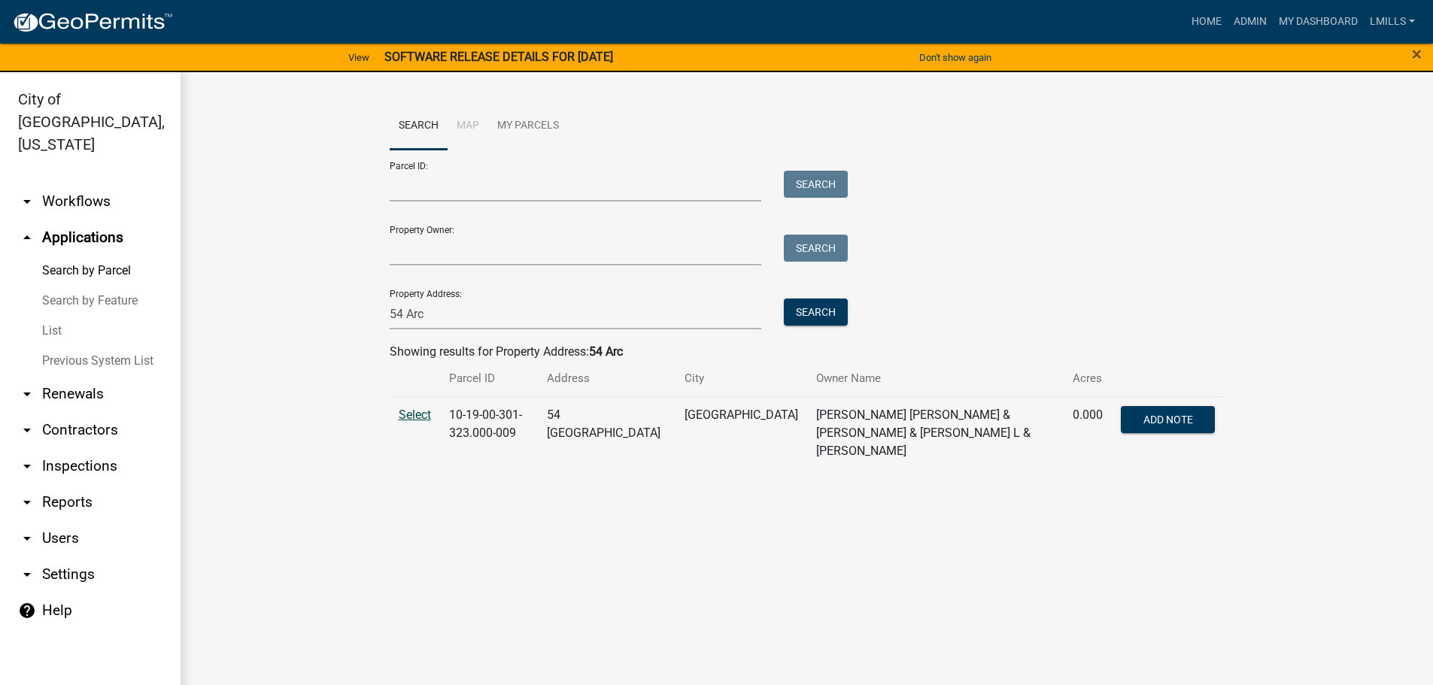
click at [420, 417] on span "Select" at bounding box center [415, 415] width 32 height 14
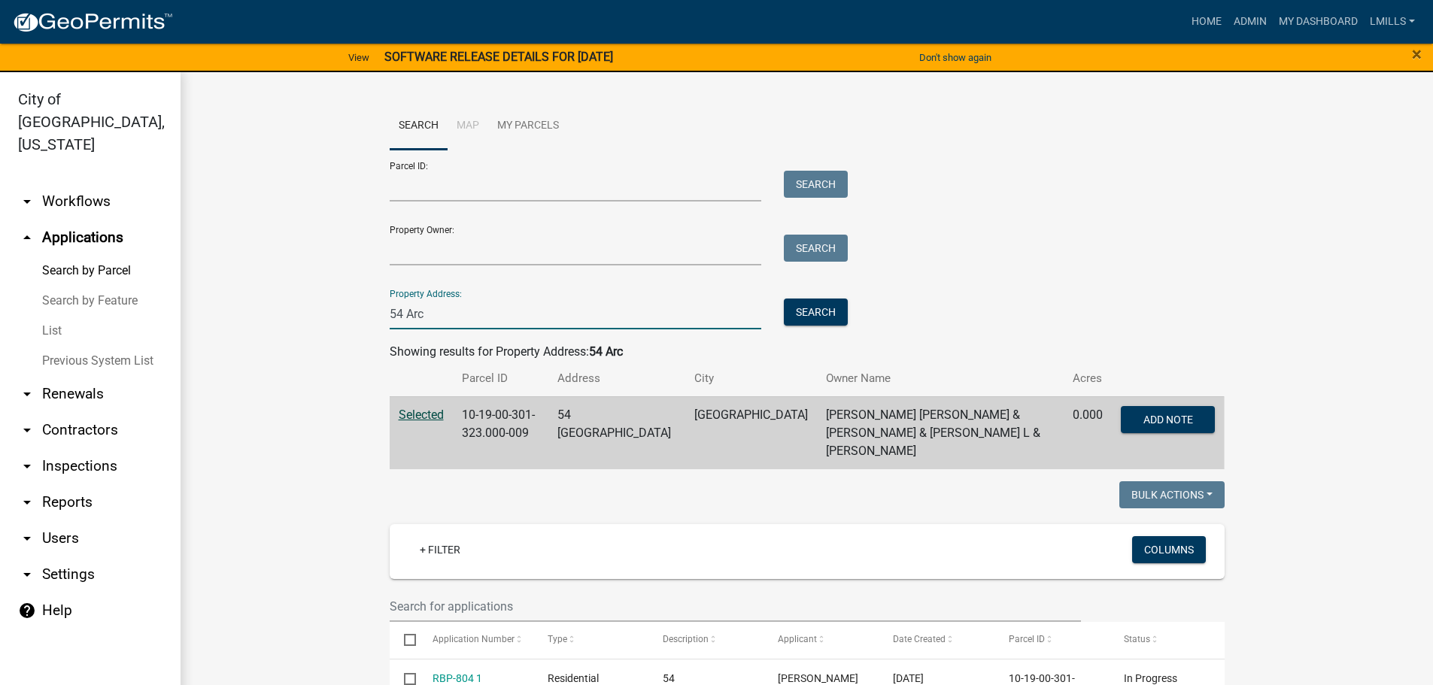
drag, startPoint x: 404, startPoint y: 319, endPoint x: 344, endPoint y: 318, distance: 60.2
click at [345, 319] on wm-workflow-application-search-view "Search Map My Parcels Parcel ID: Search Property Owner: Search Property Address…" at bounding box center [807, 576] width 1192 height 949
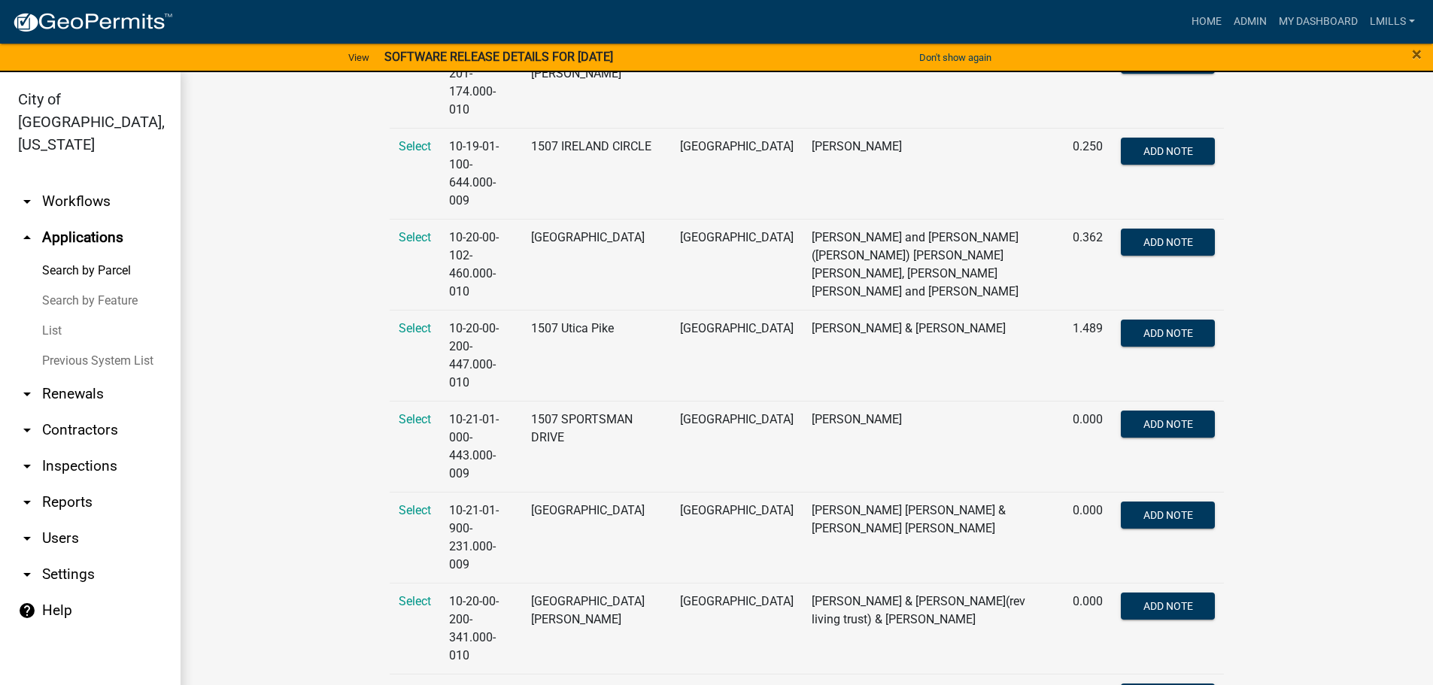
scroll to position [18, 0]
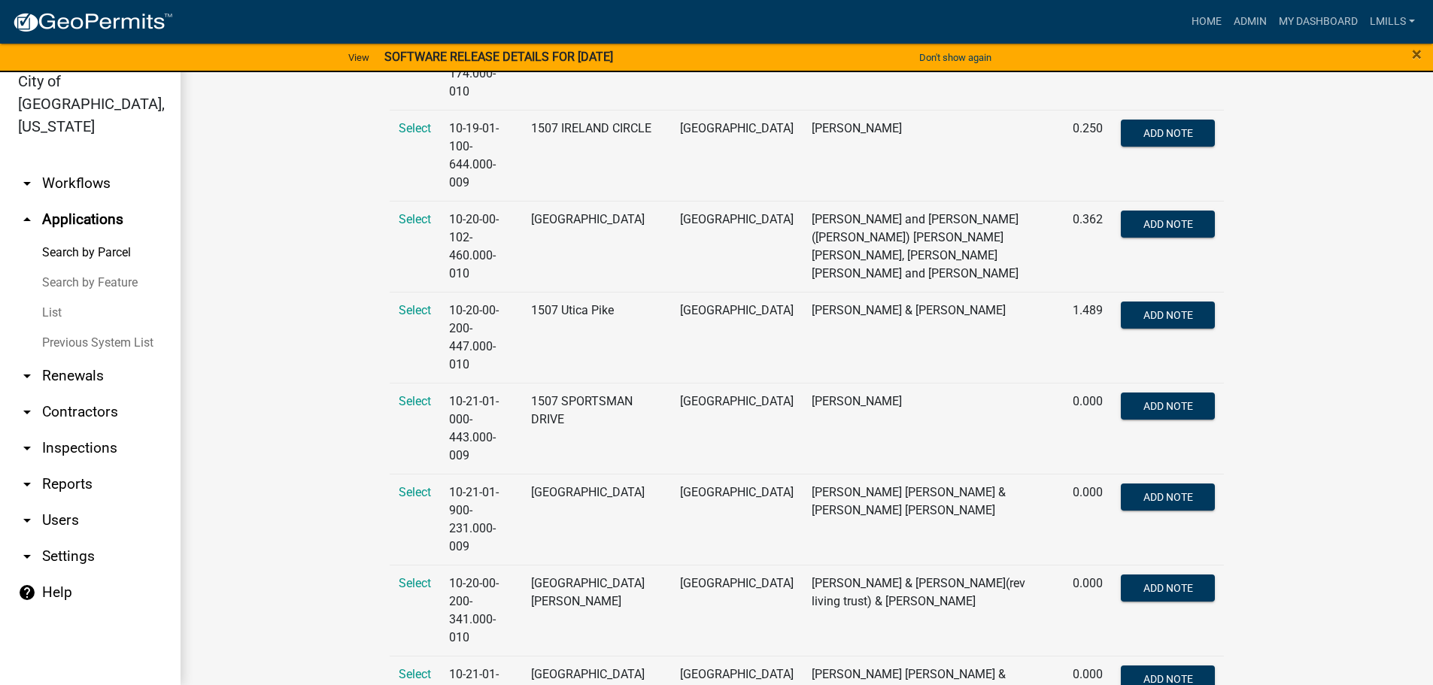
type input "1507"
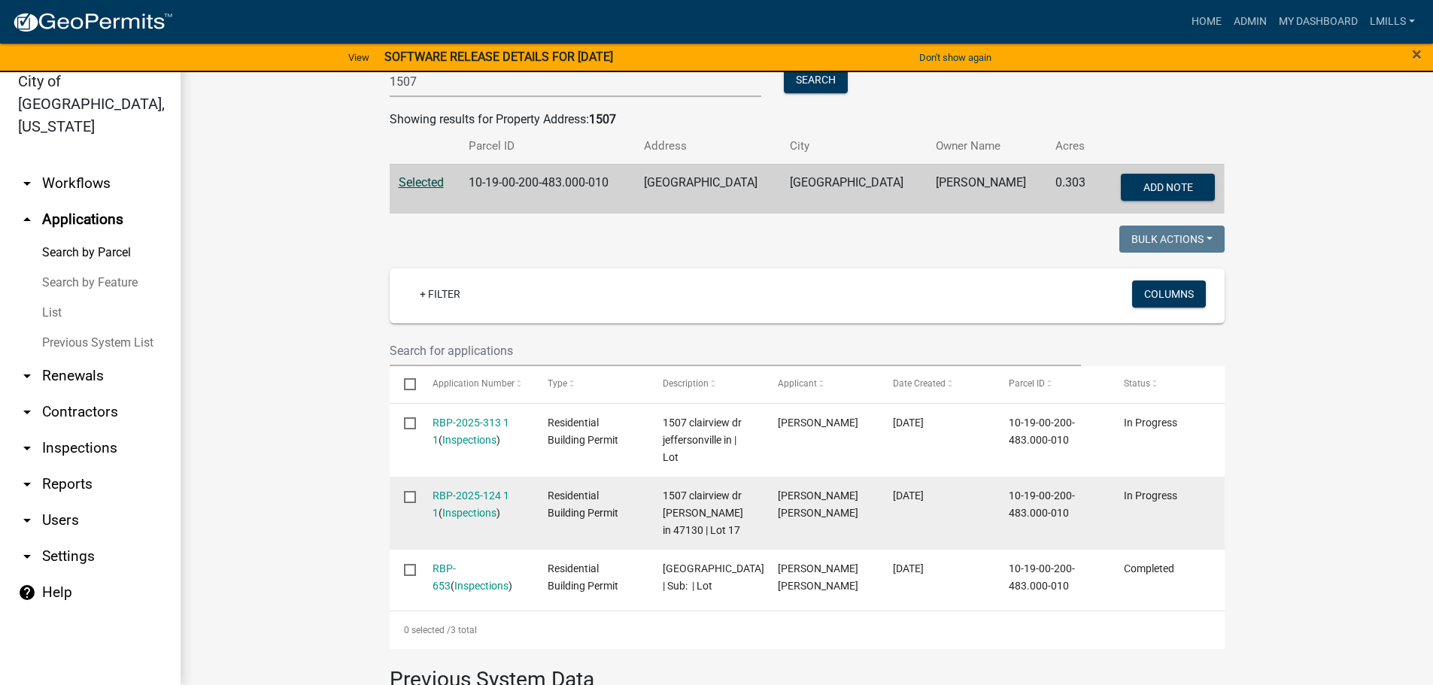
scroll to position [301, 0]
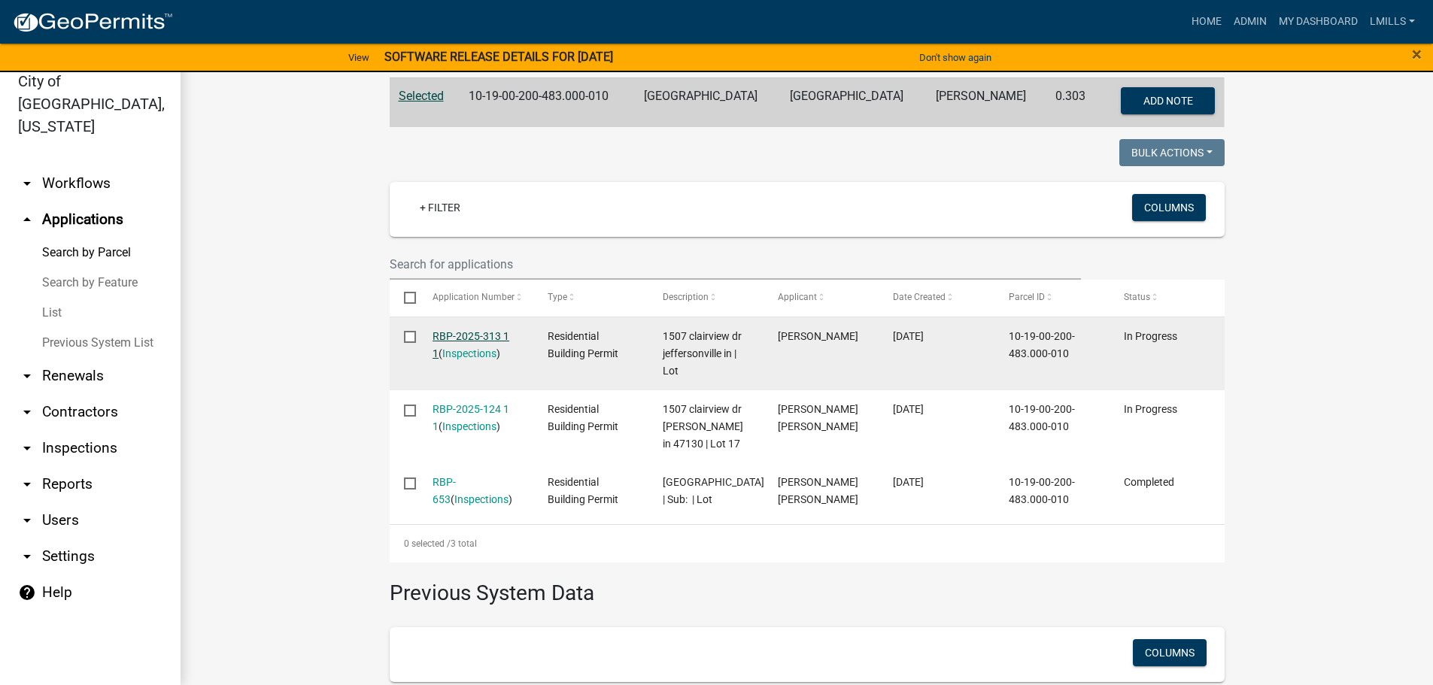
drag, startPoint x: 475, startPoint y: 344, endPoint x: 448, endPoint y: 339, distance: 26.7
click at [448, 339] on link "RBP-2025-313 1 1" at bounding box center [471, 344] width 77 height 29
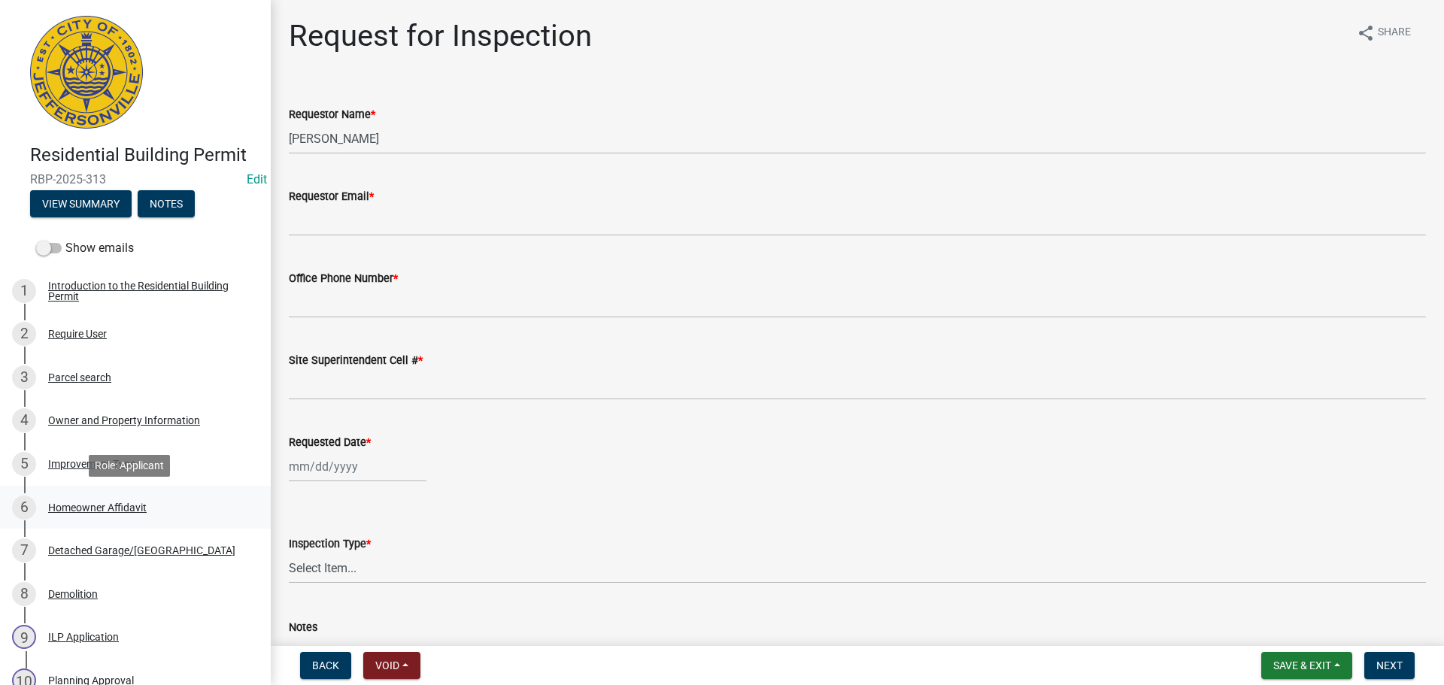
click at [87, 514] on div "6 Homeowner Affidavit" at bounding box center [129, 508] width 235 height 24
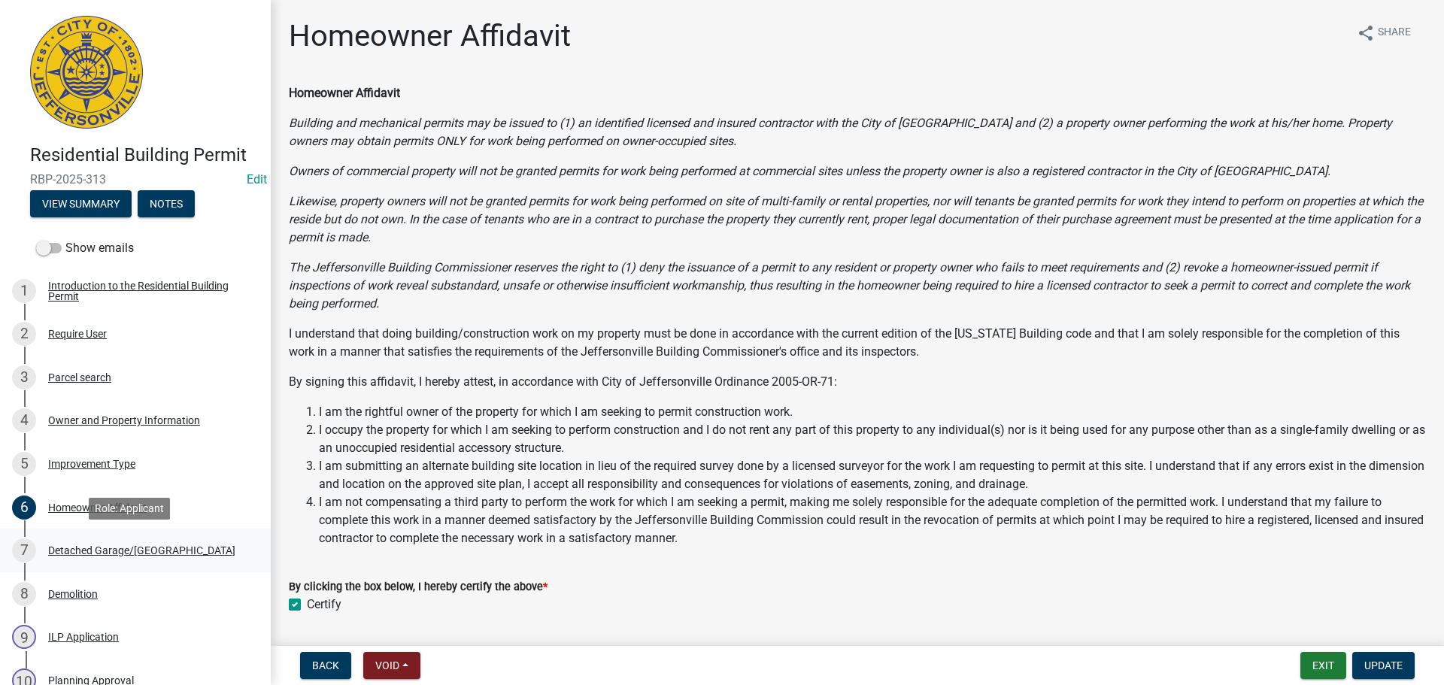
click at [114, 553] on div "Detached Garage/Pole Barn" at bounding box center [141, 550] width 187 height 11
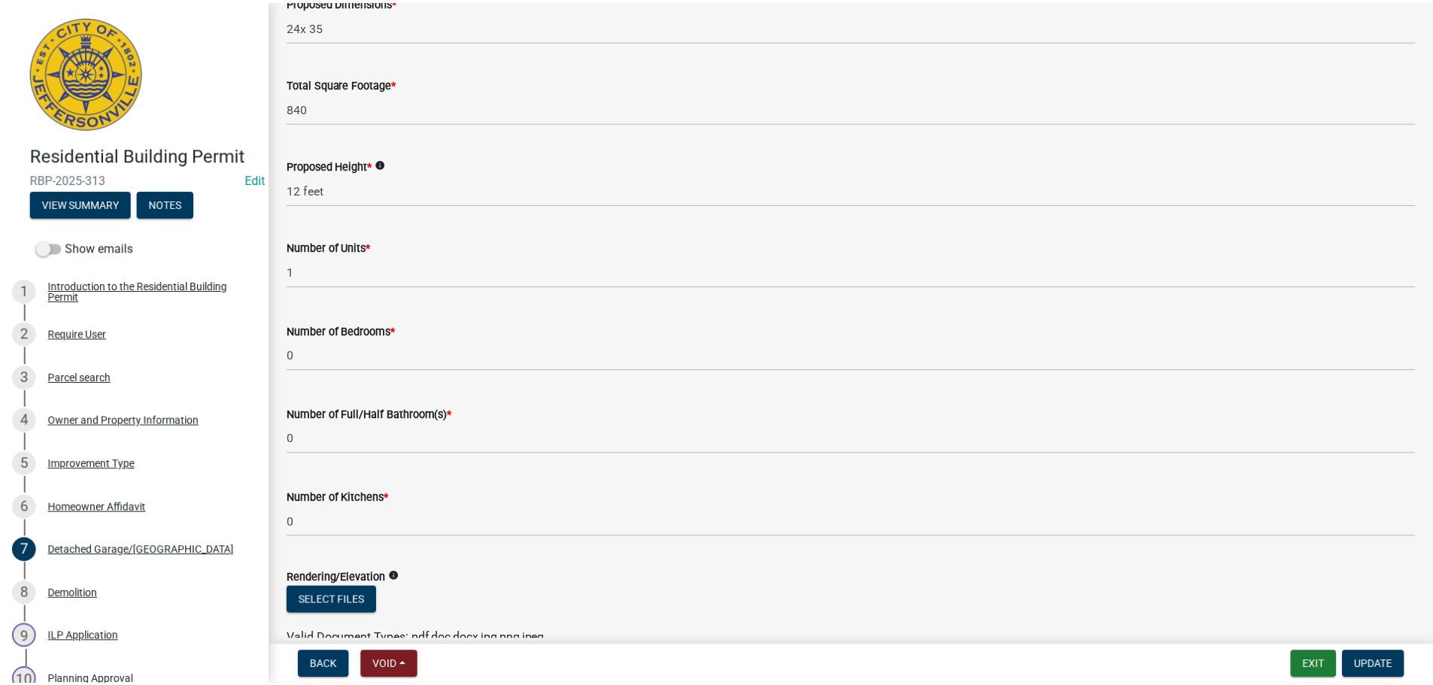
scroll to position [301, 0]
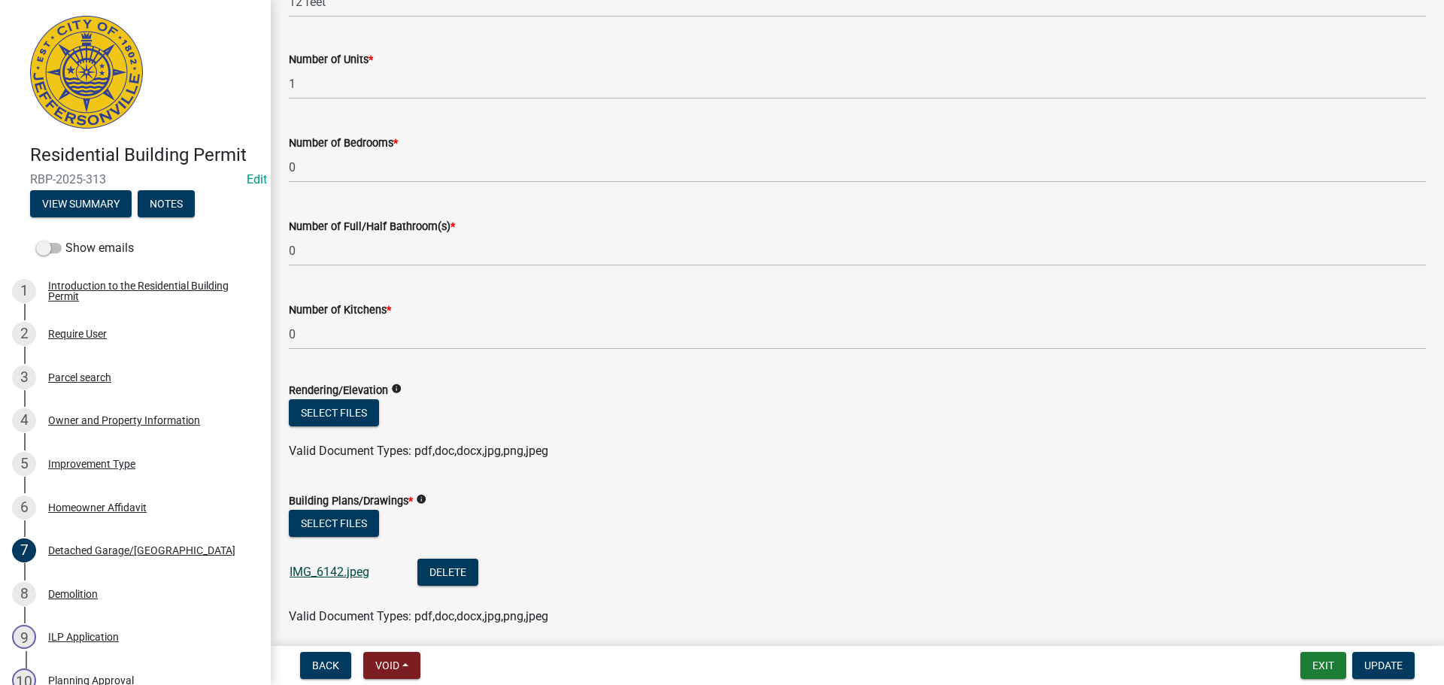
click at [334, 569] on link "IMG_6142.jpeg" at bounding box center [330, 572] width 80 height 14
click at [1328, 670] on button "Exit" at bounding box center [1324, 665] width 46 height 27
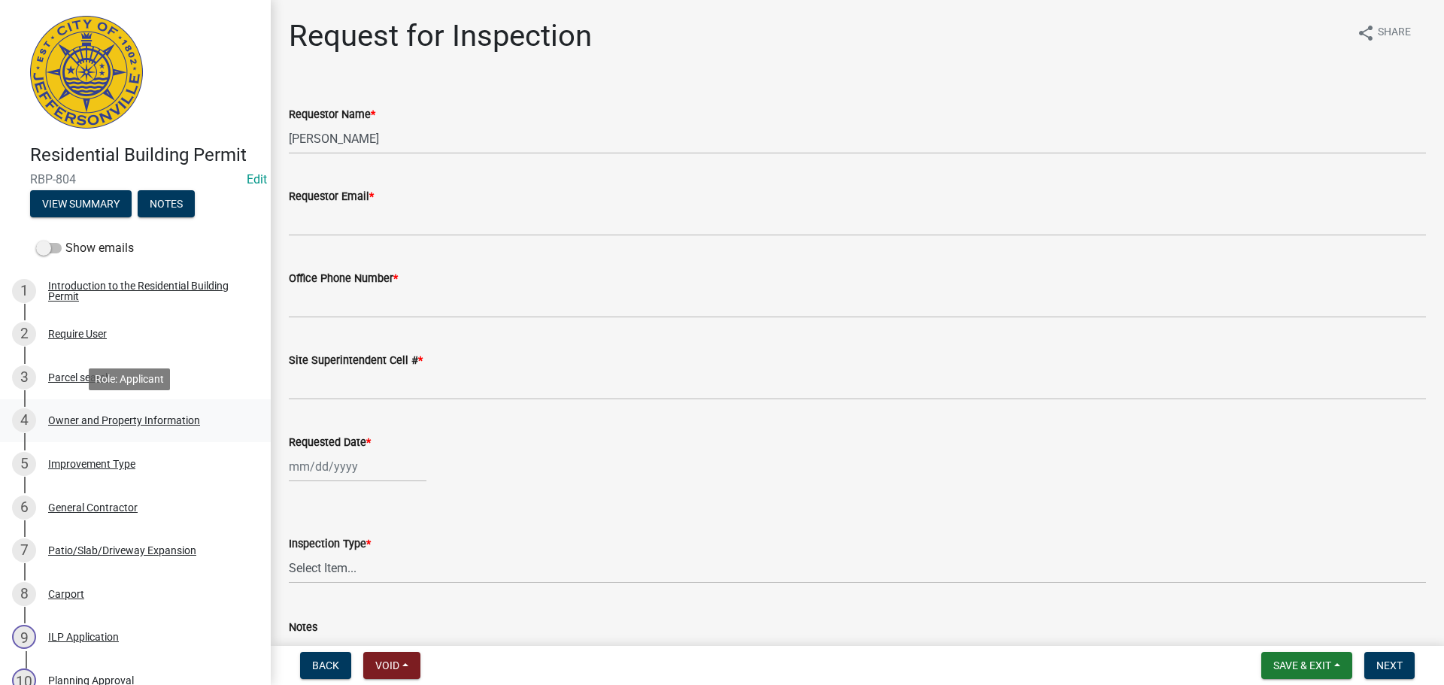
click at [117, 421] on div "Owner and Property Information" at bounding box center [124, 420] width 152 height 11
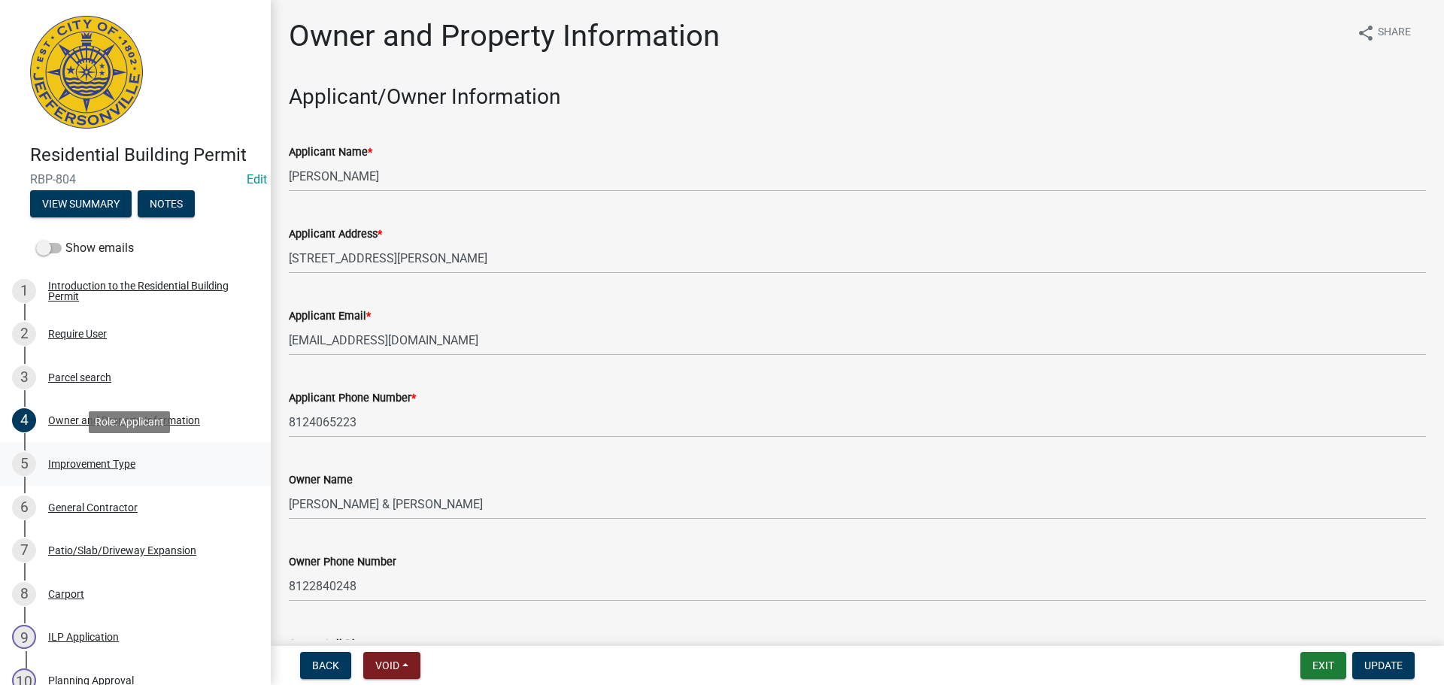
click at [103, 464] on div "Improvement Type" at bounding box center [91, 464] width 87 height 11
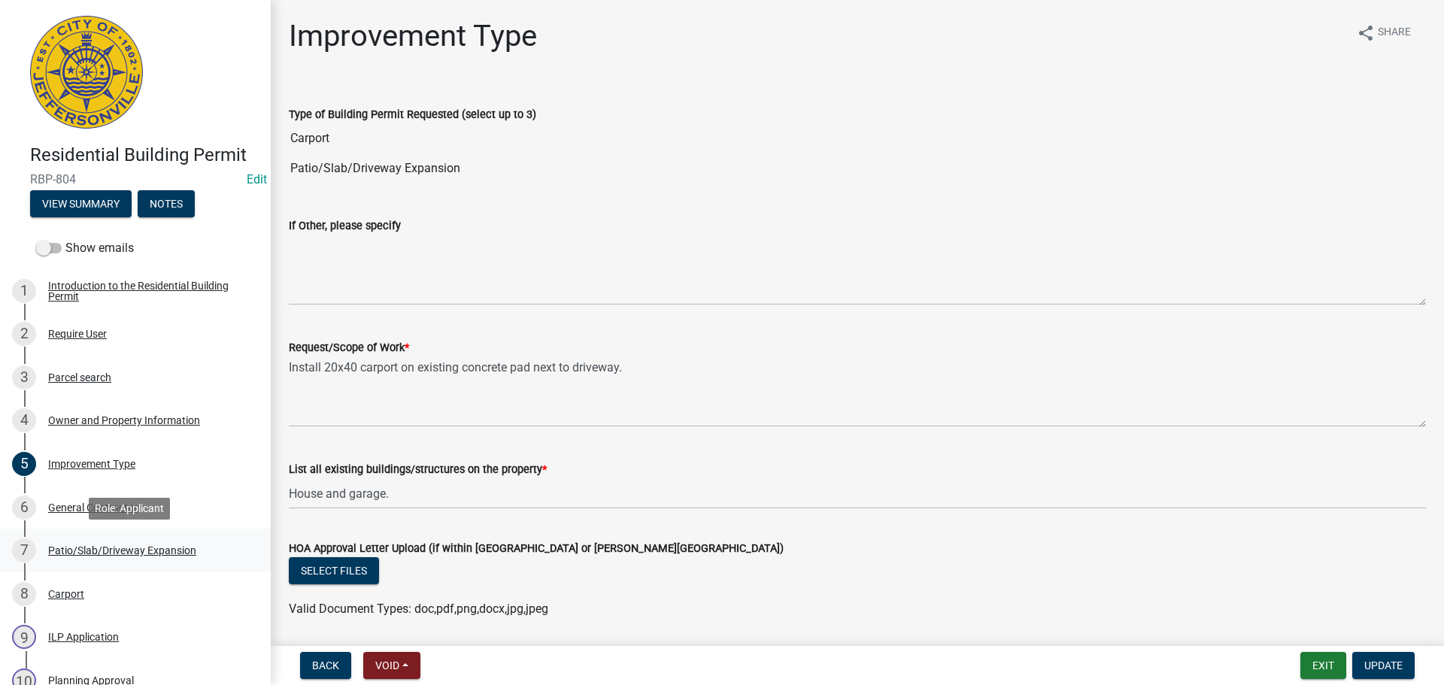
click at [123, 548] on div "Patio/Slab/Driveway Expansion" at bounding box center [122, 550] width 148 height 11
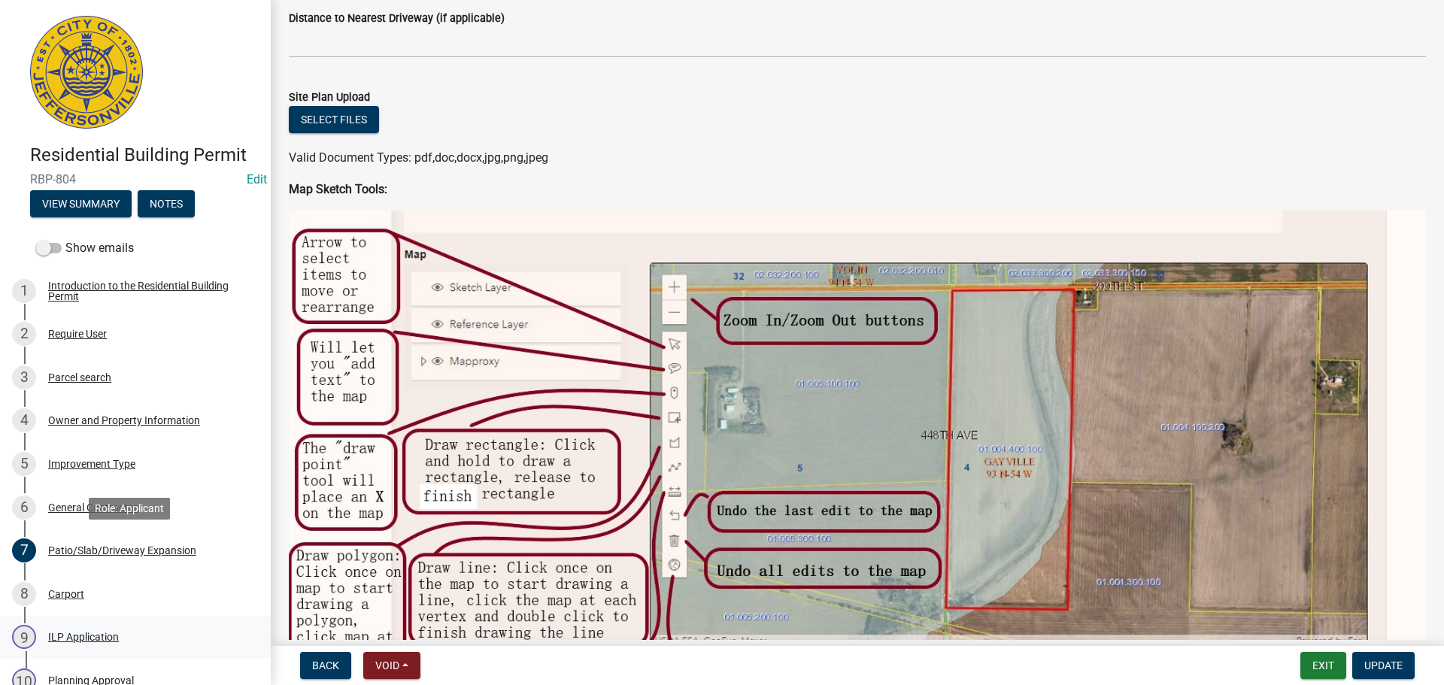
scroll to position [451, 0]
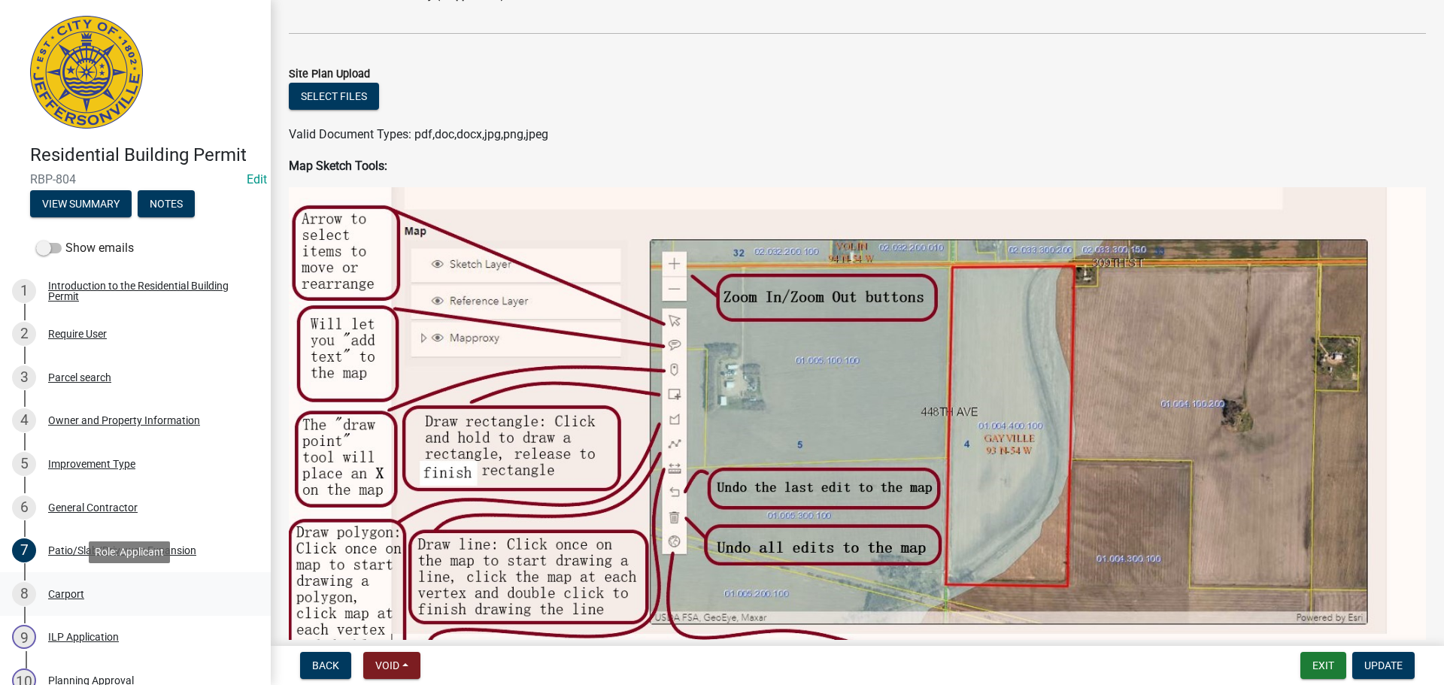
click at [73, 589] on div "Carport" at bounding box center [66, 594] width 36 height 11
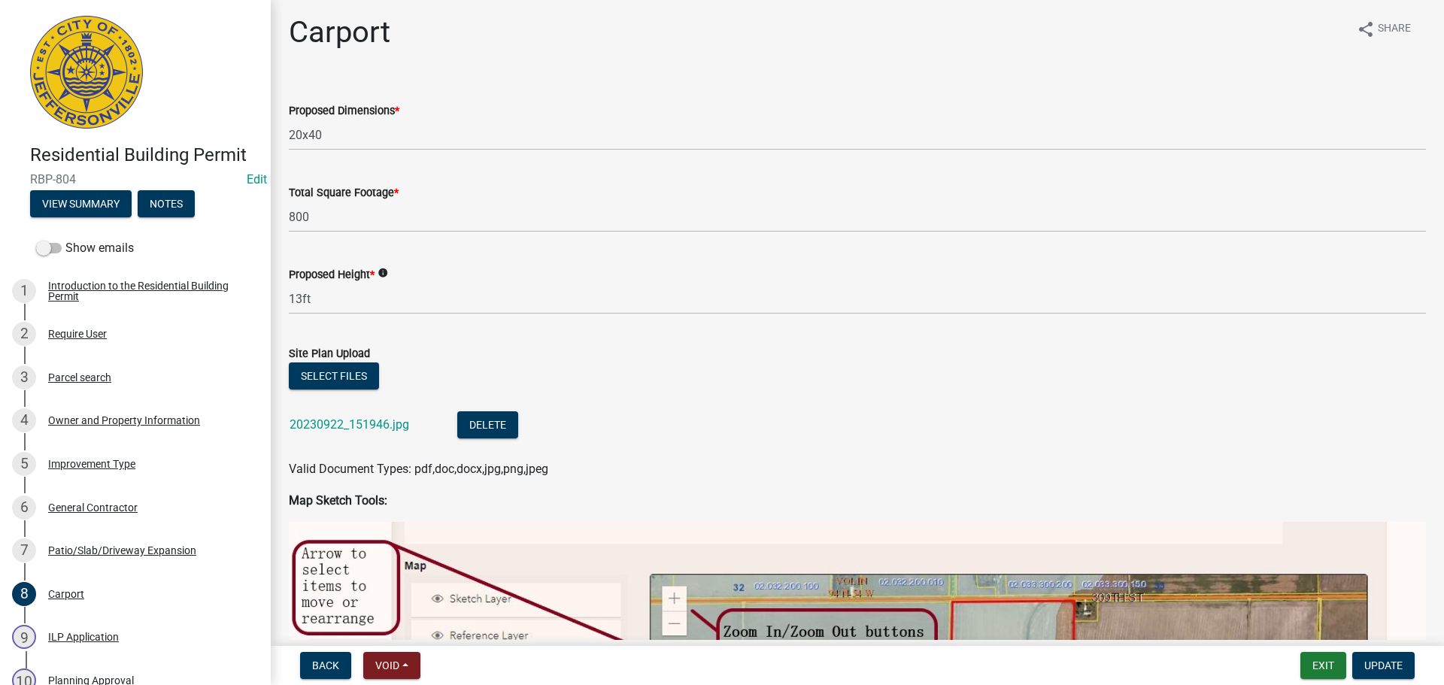
scroll to position [0, 0]
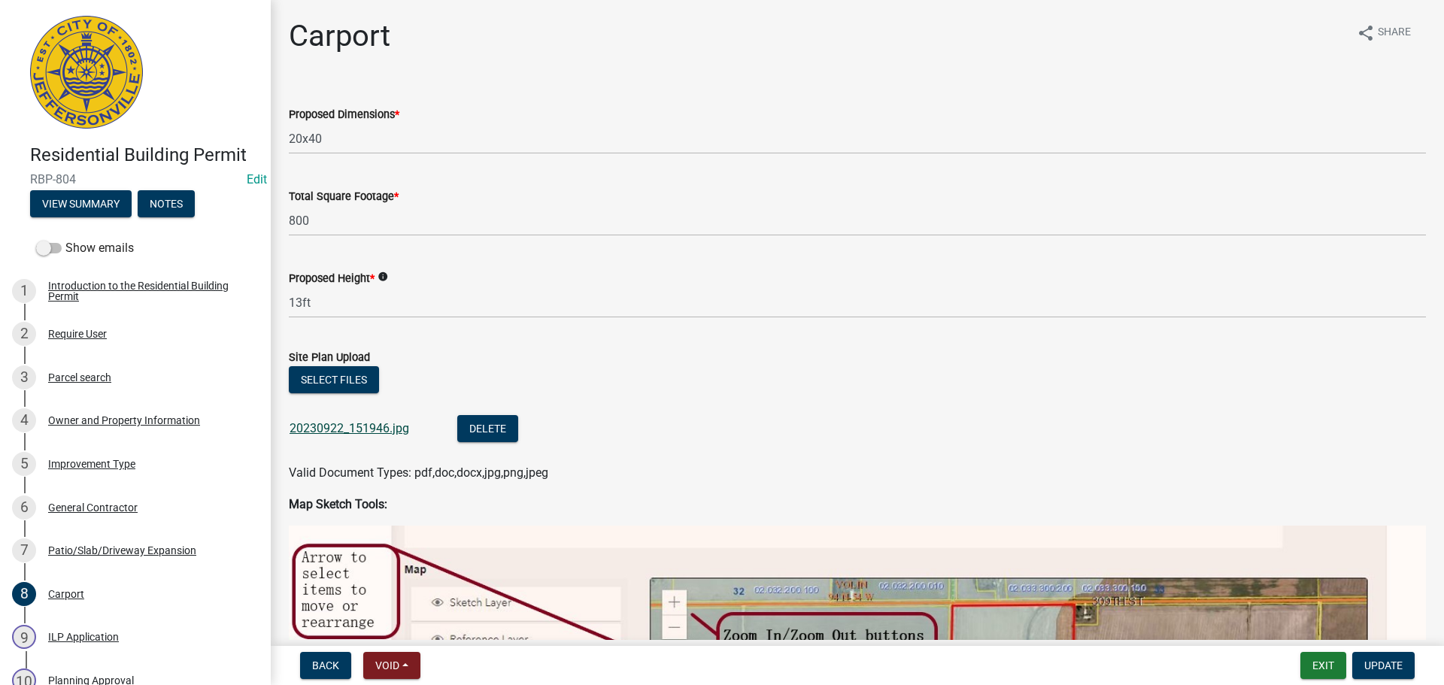
click at [350, 427] on link "20230922_151946.jpg" at bounding box center [350, 428] width 120 height 14
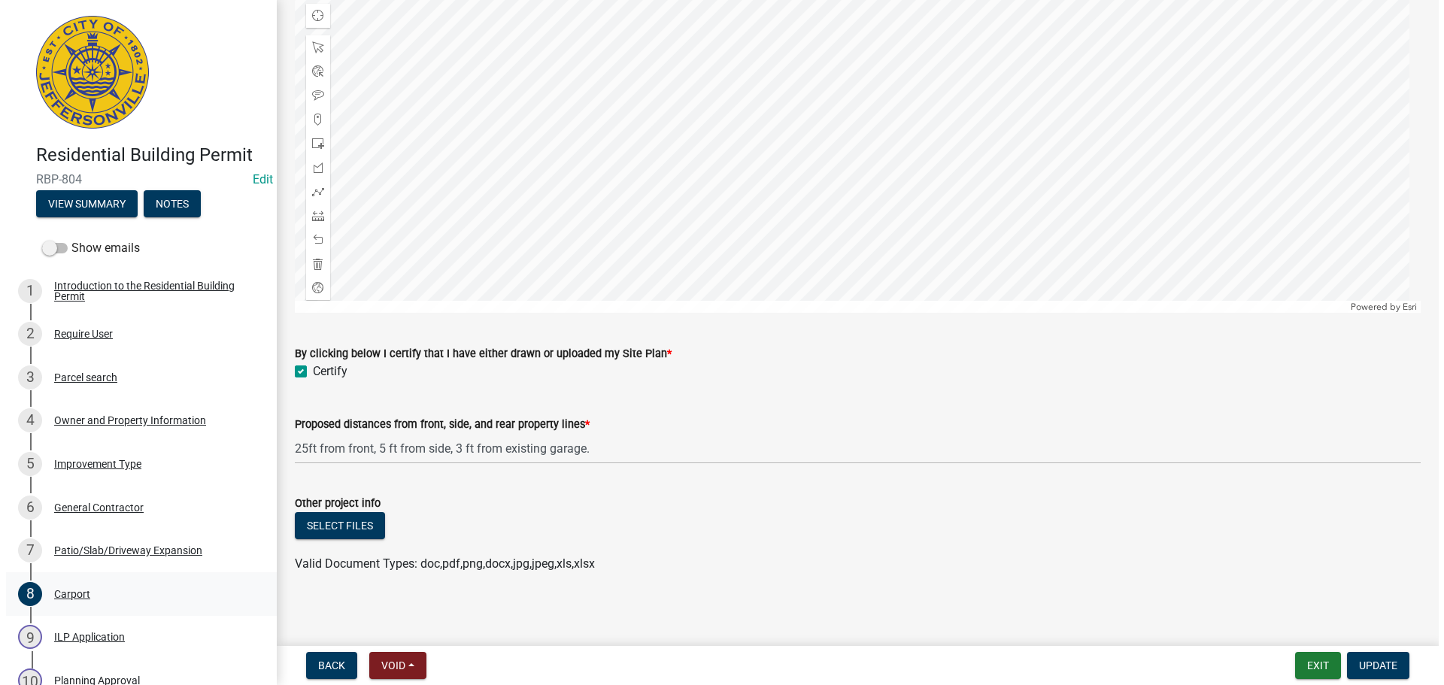
scroll to position [1212, 0]
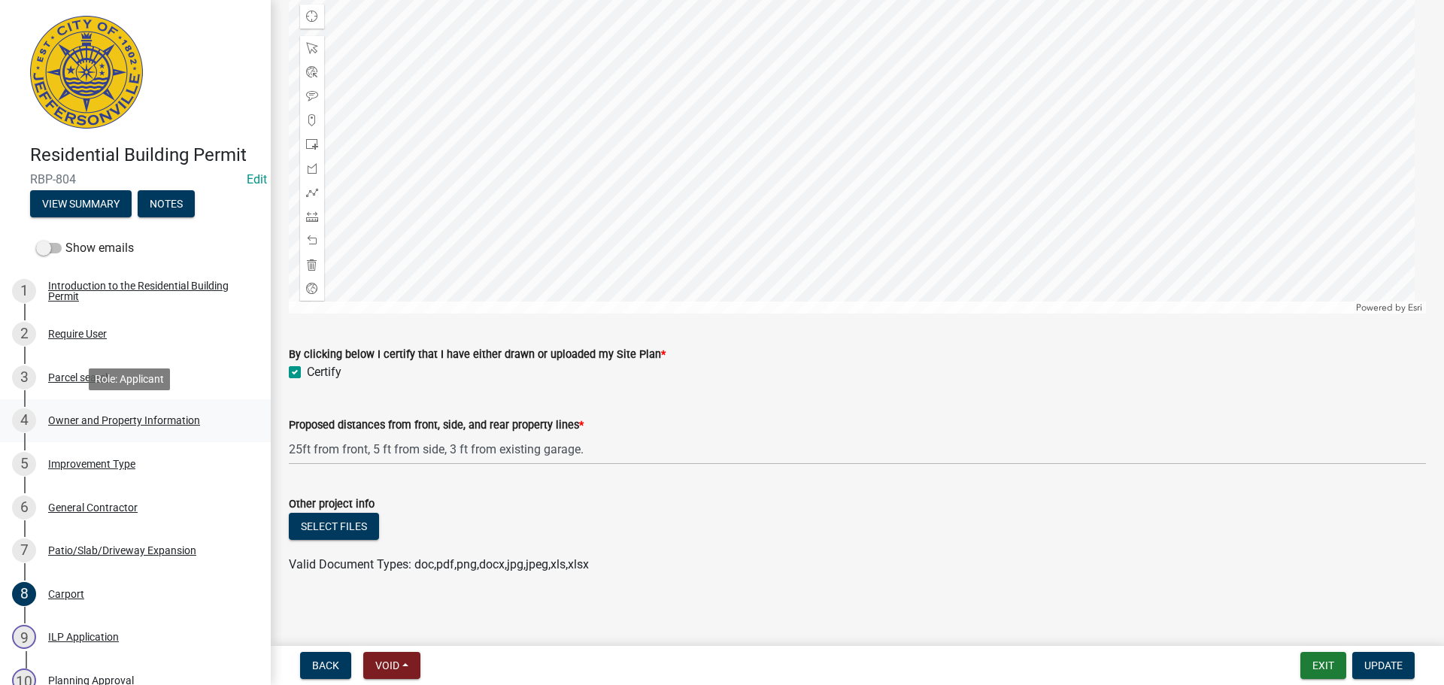
click at [97, 425] on div "Owner and Property Information" at bounding box center [124, 420] width 152 height 11
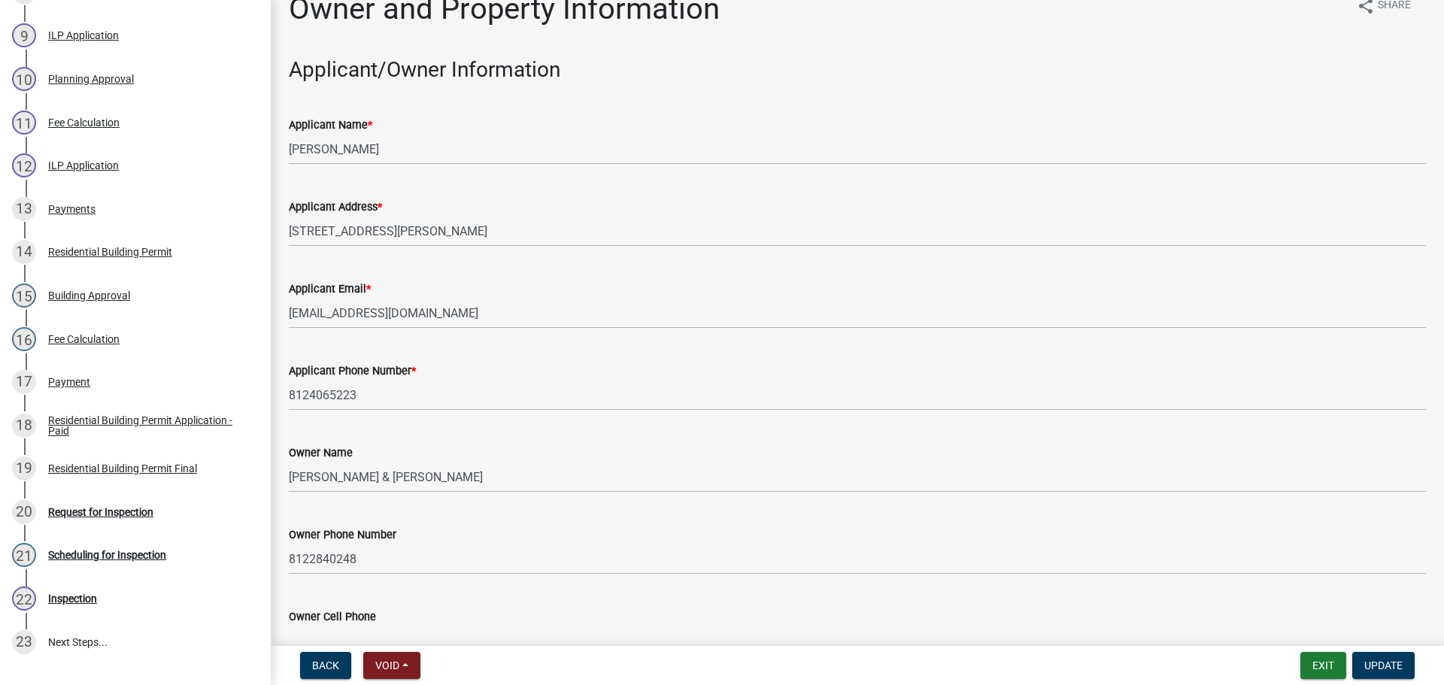
scroll to position [0, 0]
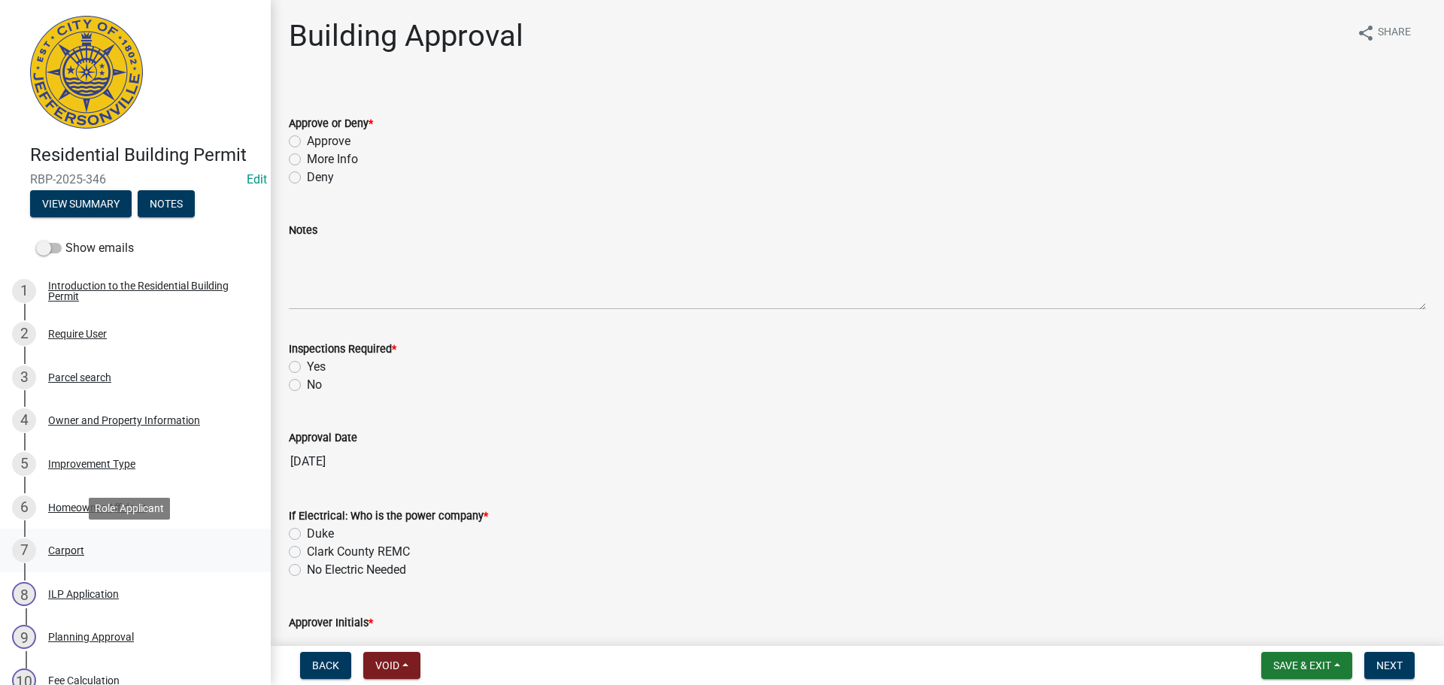
click at [68, 548] on div "Carport" at bounding box center [66, 550] width 36 height 11
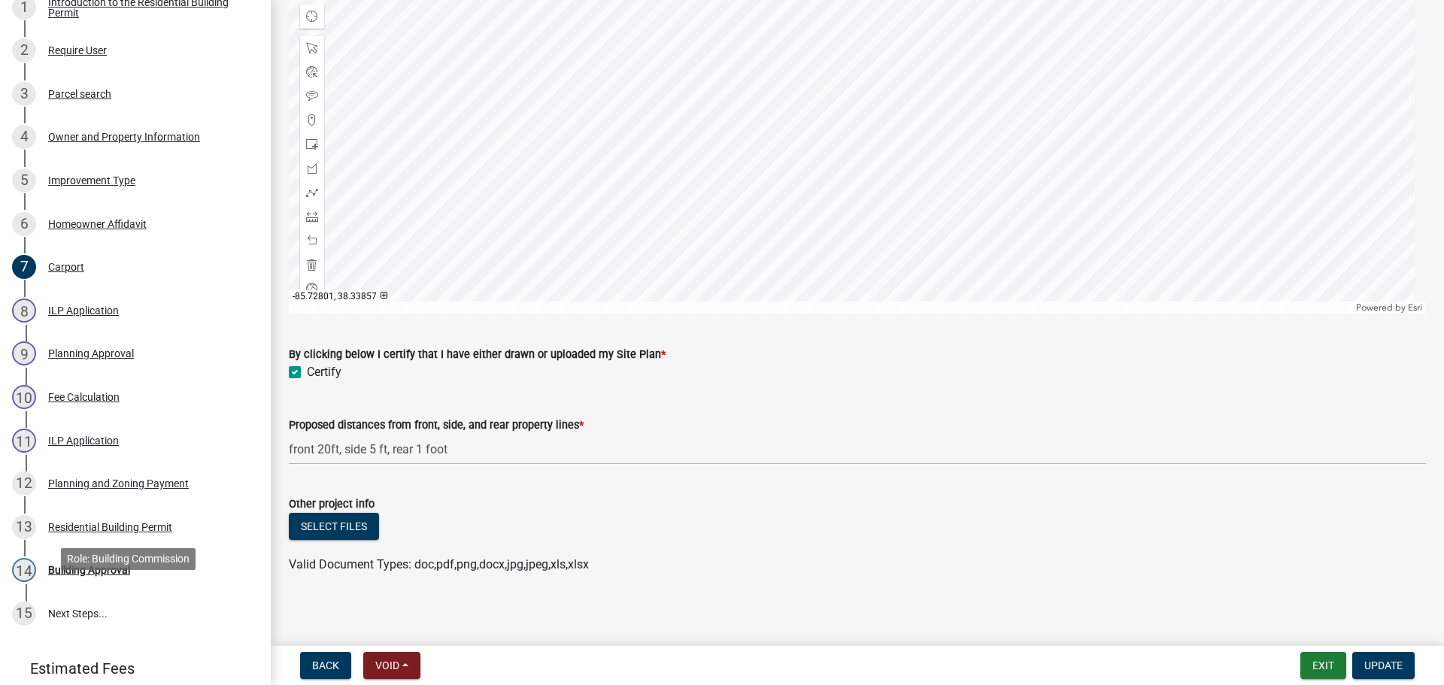
scroll to position [376, 0]
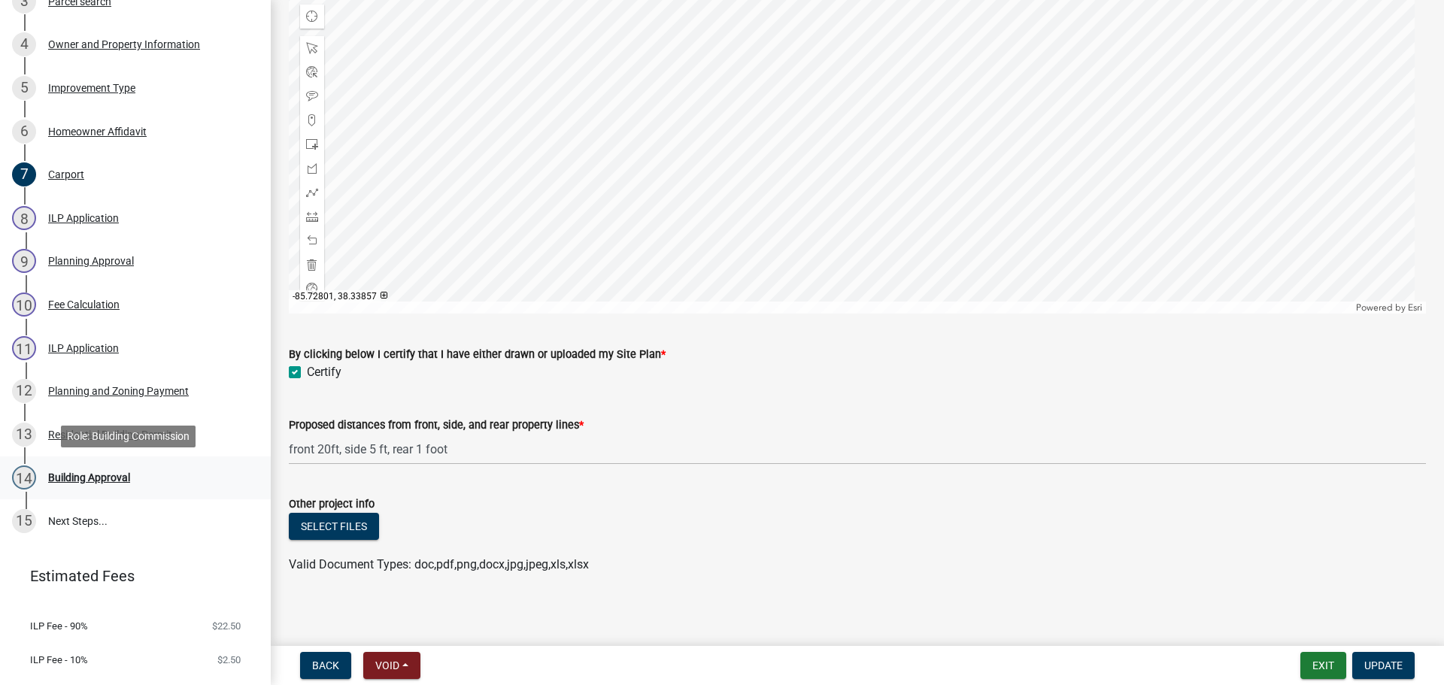
click at [93, 484] on div "14 Building Approval" at bounding box center [129, 478] width 235 height 24
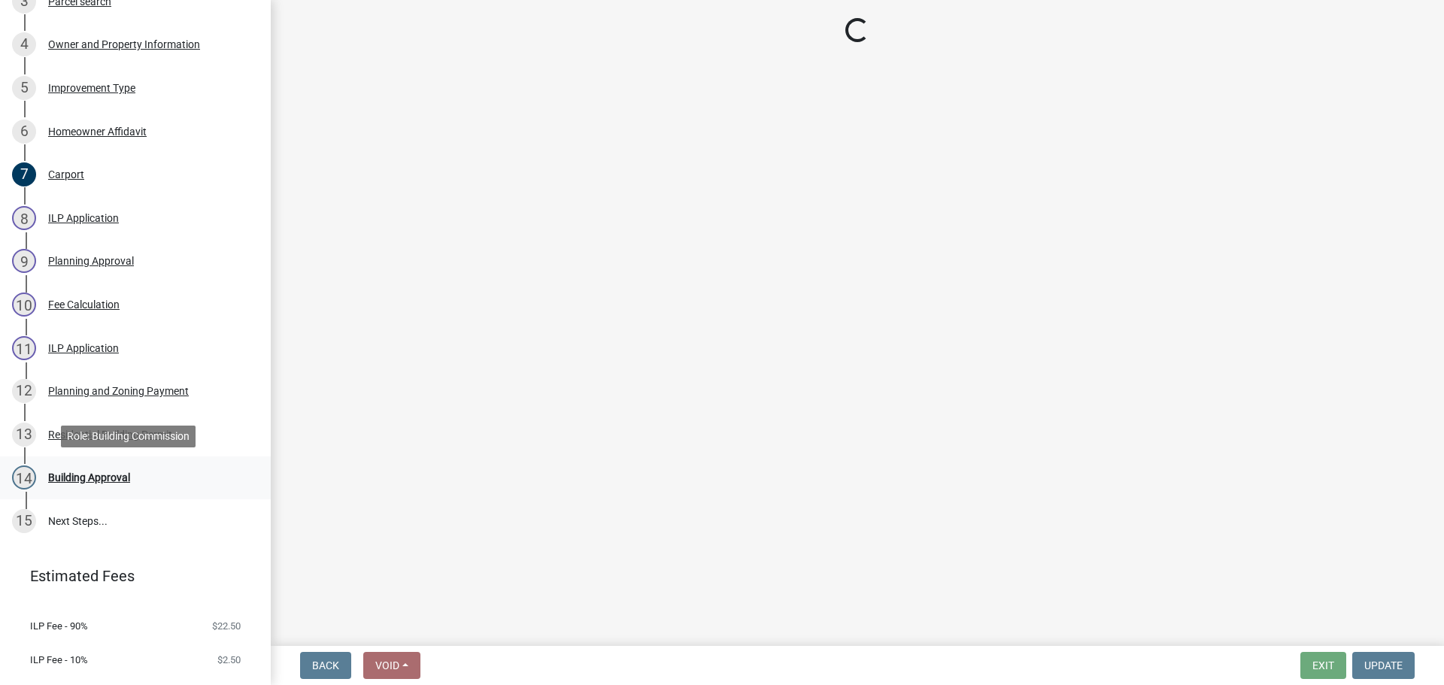
scroll to position [0, 0]
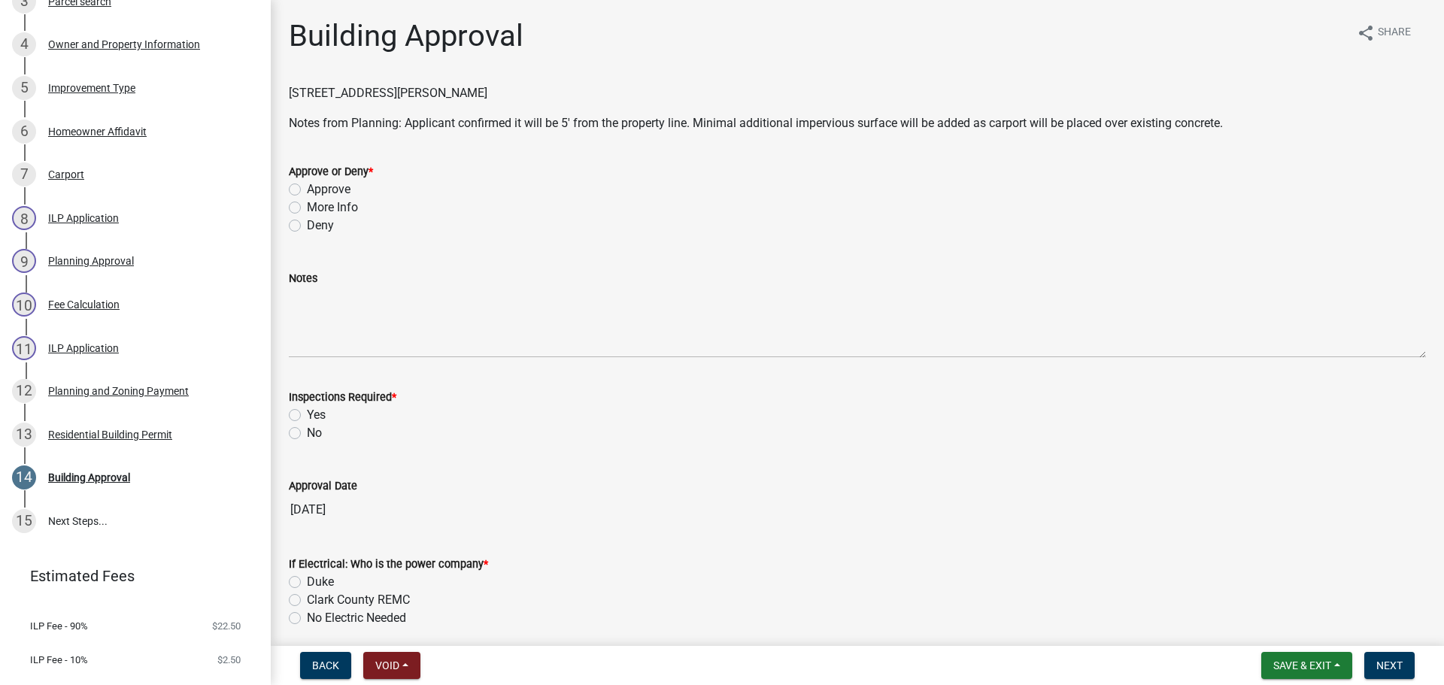
click at [326, 190] on label "Approve" at bounding box center [329, 190] width 44 height 18
click at [317, 190] on input "Approve" at bounding box center [312, 186] width 10 height 10
radio input "true"
click at [313, 417] on label "Yes" at bounding box center [316, 415] width 19 height 18
click at [313, 416] on input "Yes" at bounding box center [312, 411] width 10 height 10
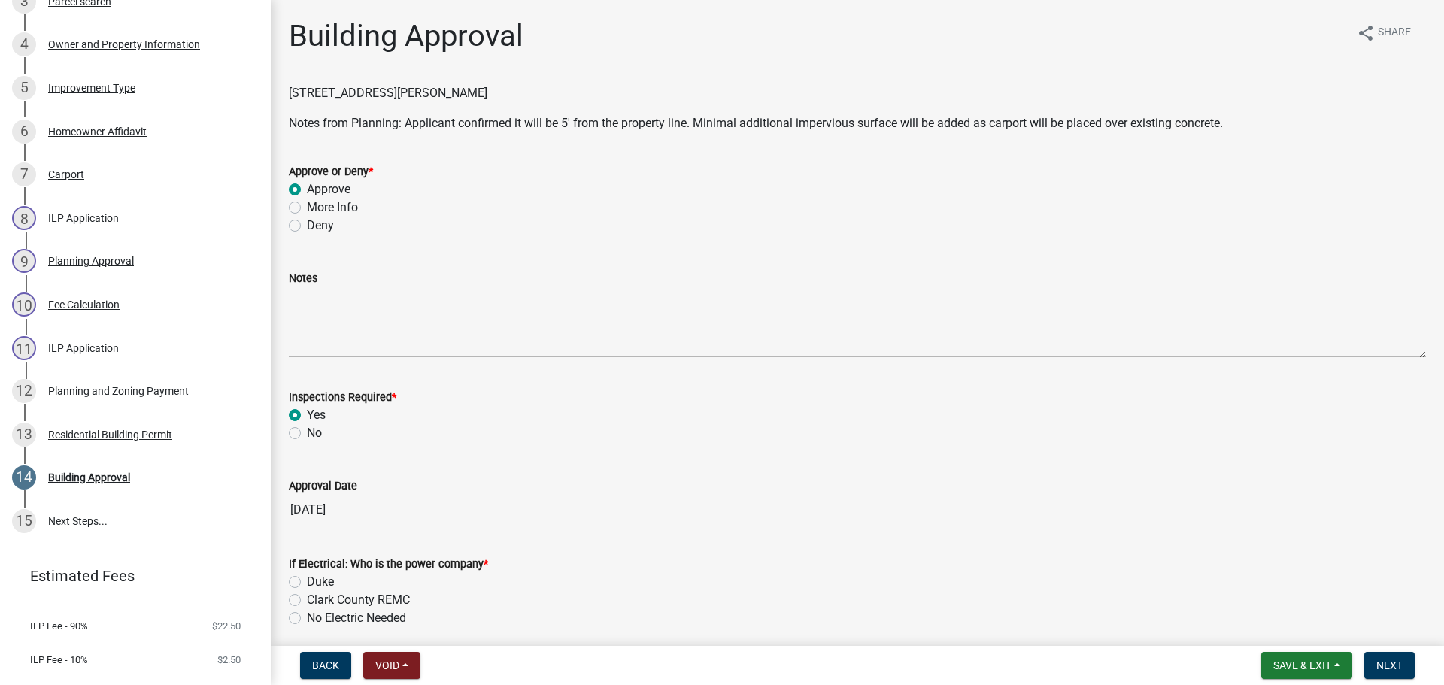
radio input "true"
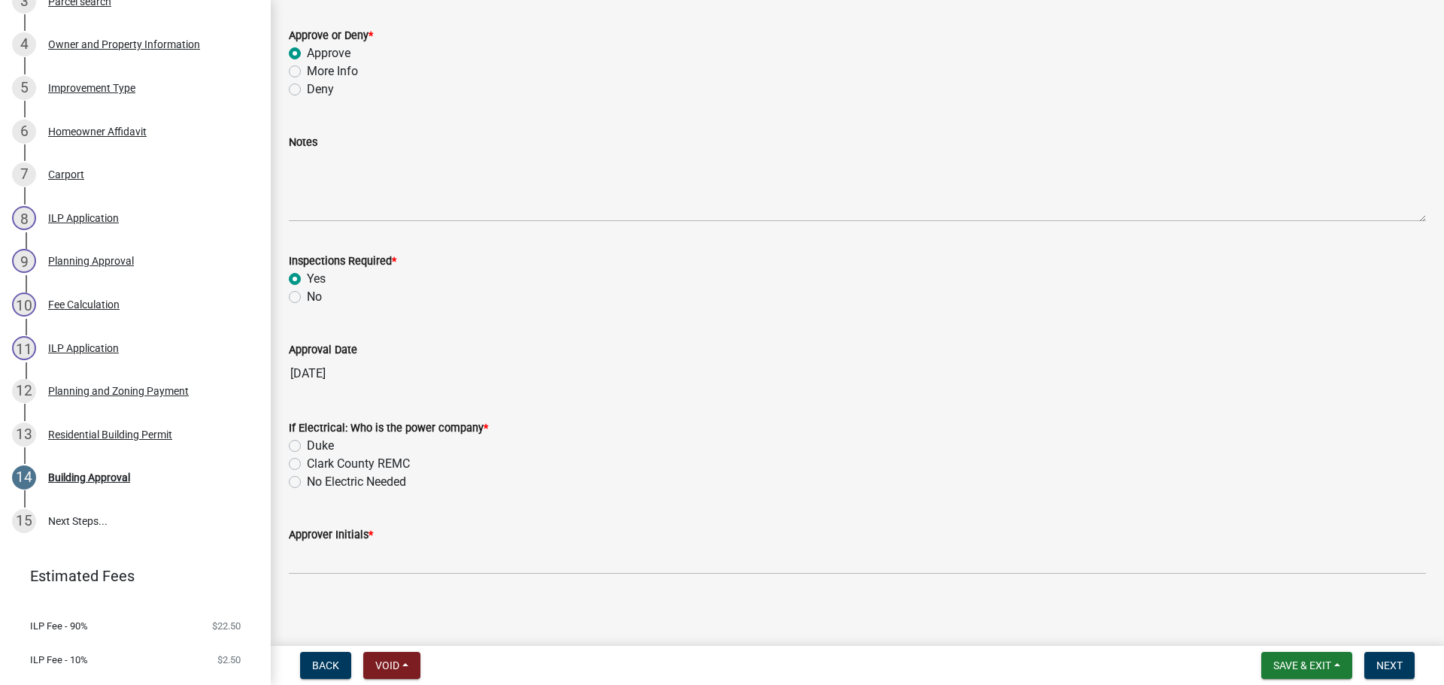
scroll to position [141, 0]
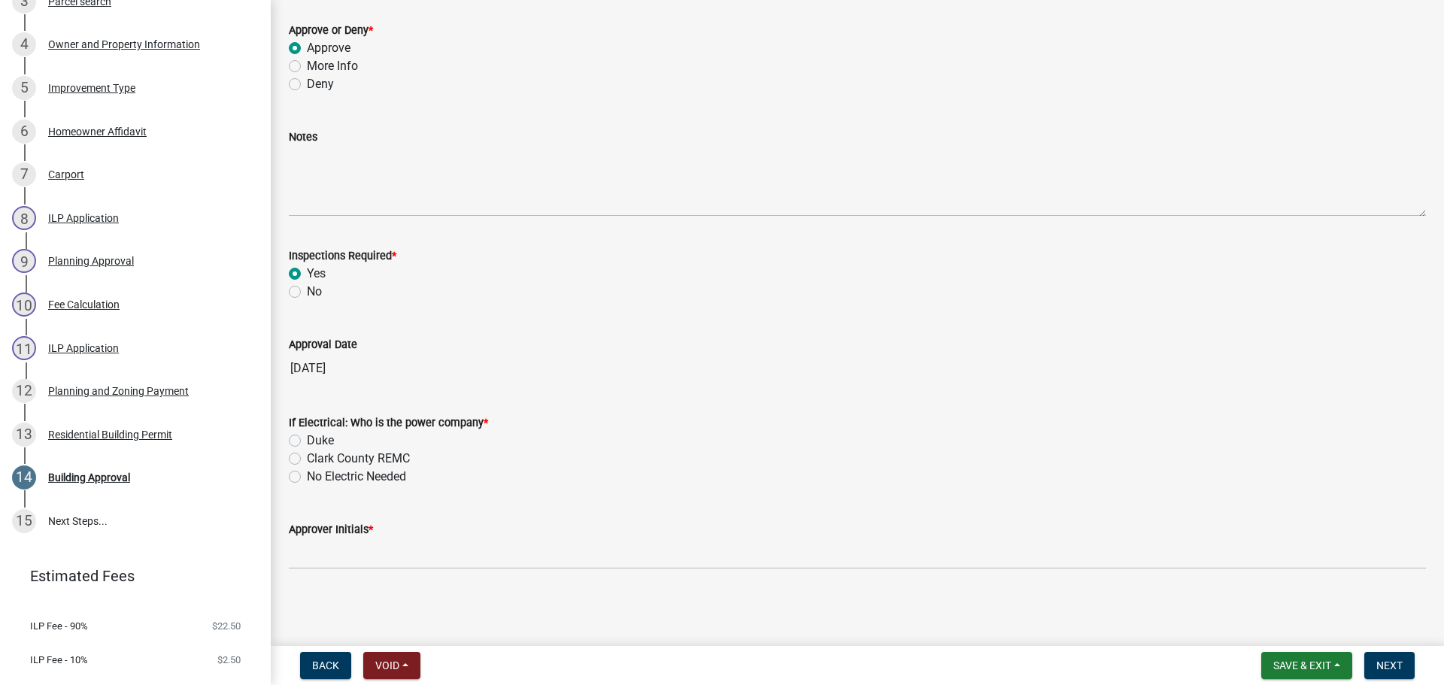
click at [351, 485] on label "No Electric Needed" at bounding box center [356, 477] width 99 height 18
click at [317, 478] on input "No Electric Needed" at bounding box center [312, 473] width 10 height 10
radio input "true"
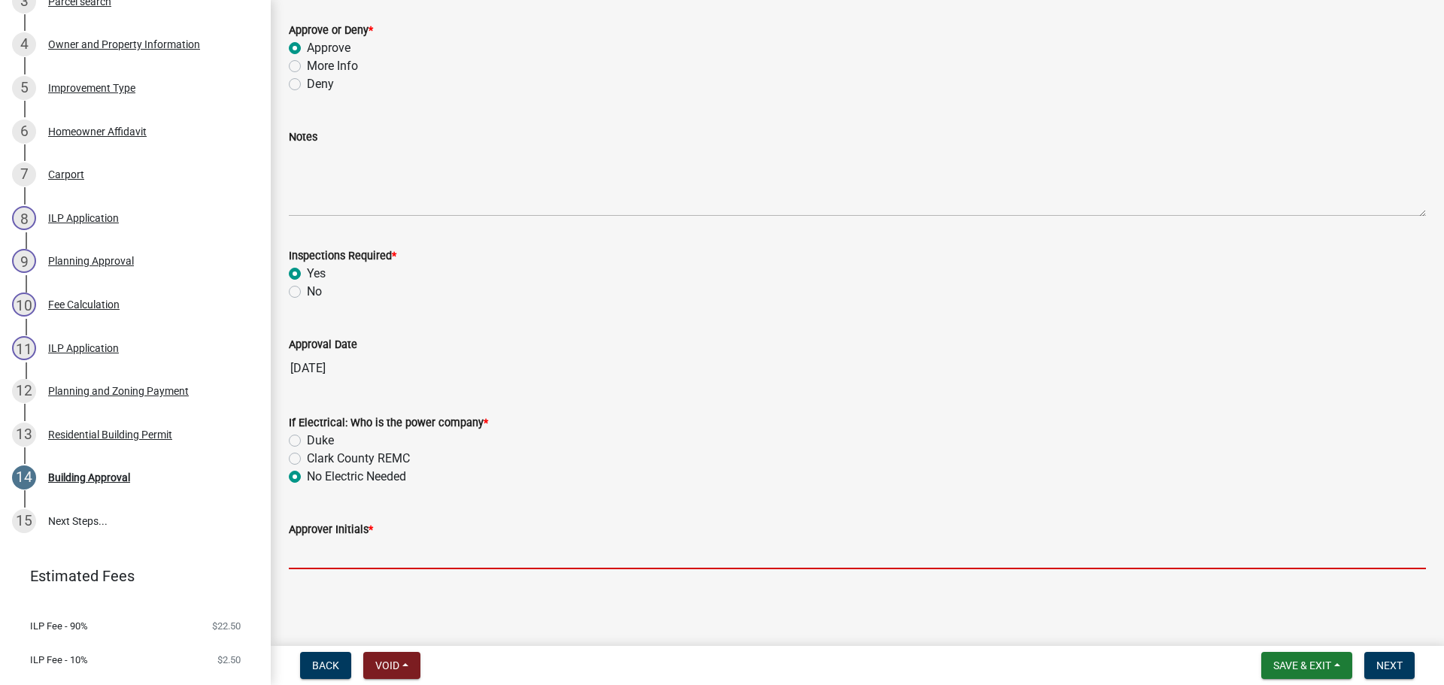
click at [389, 554] on input "Approver Initials *" at bounding box center [857, 554] width 1137 height 31
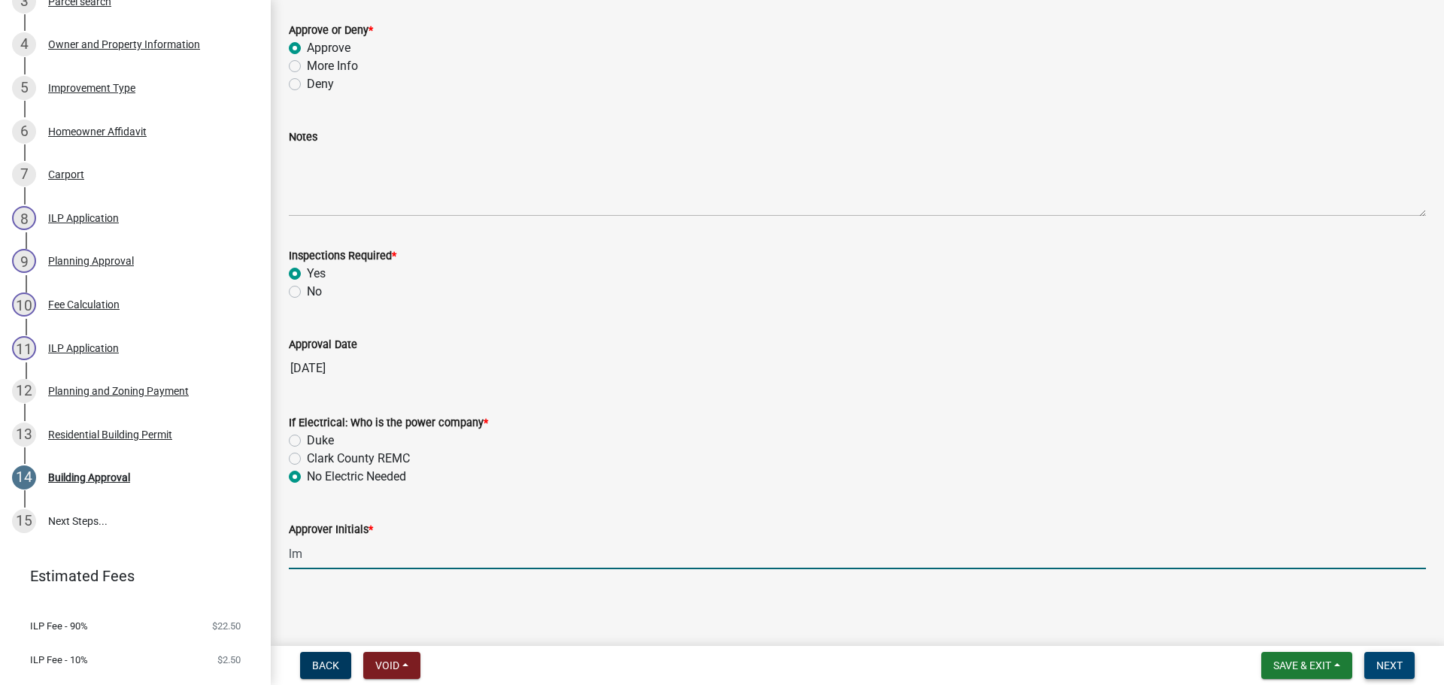
type input "lm"
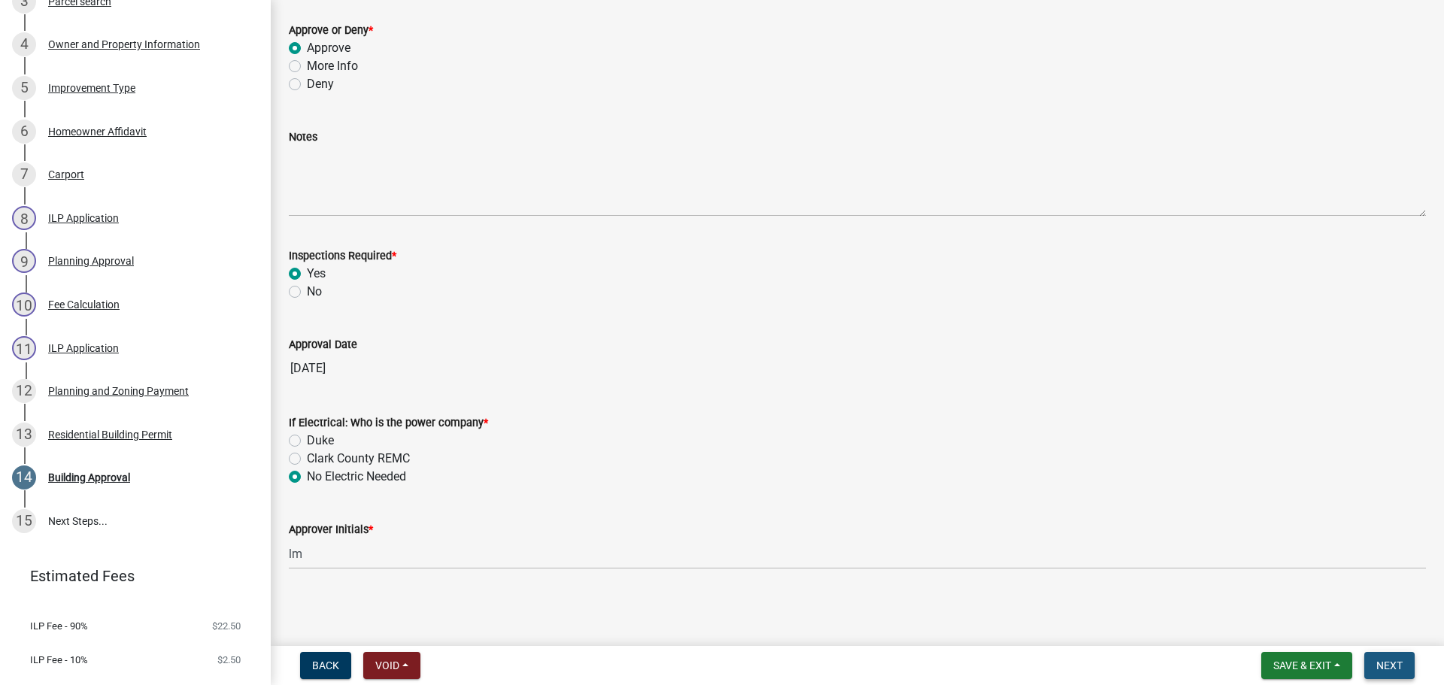
click at [1383, 660] on span "Next" at bounding box center [1390, 666] width 26 height 12
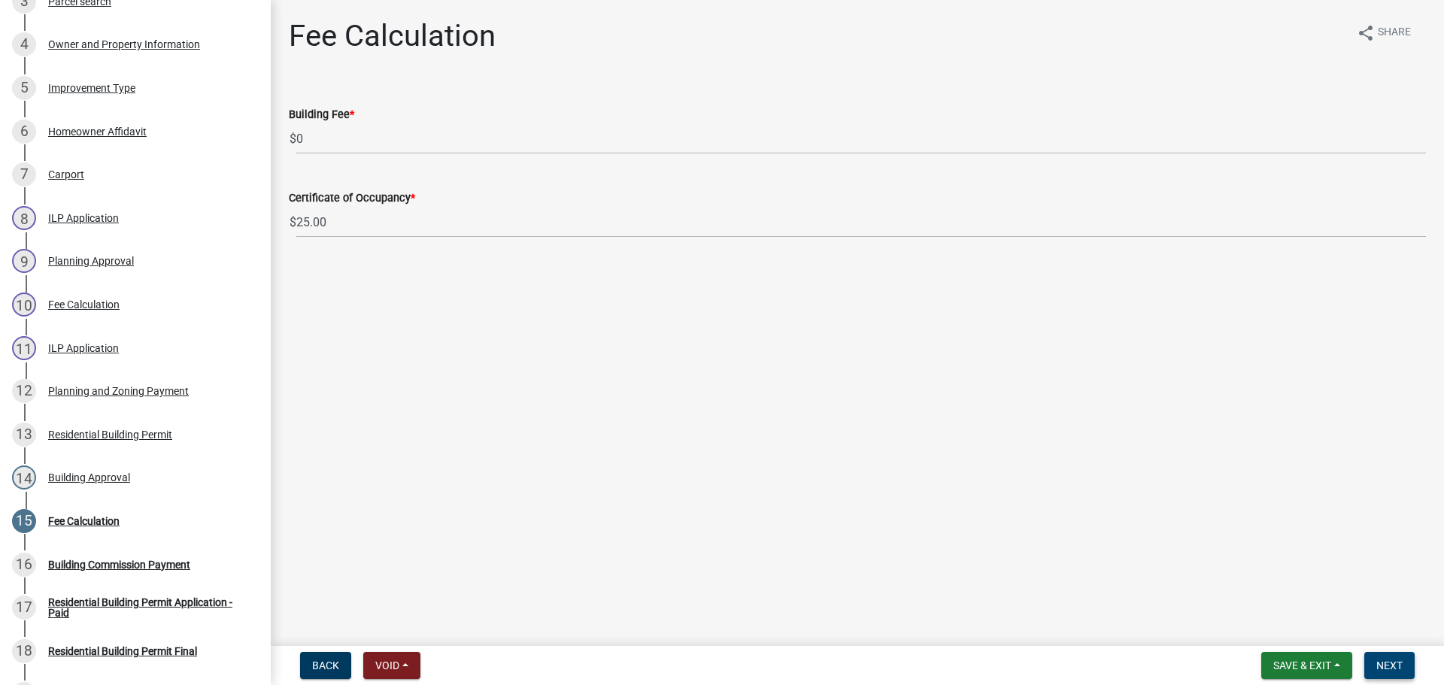
scroll to position [679, 0]
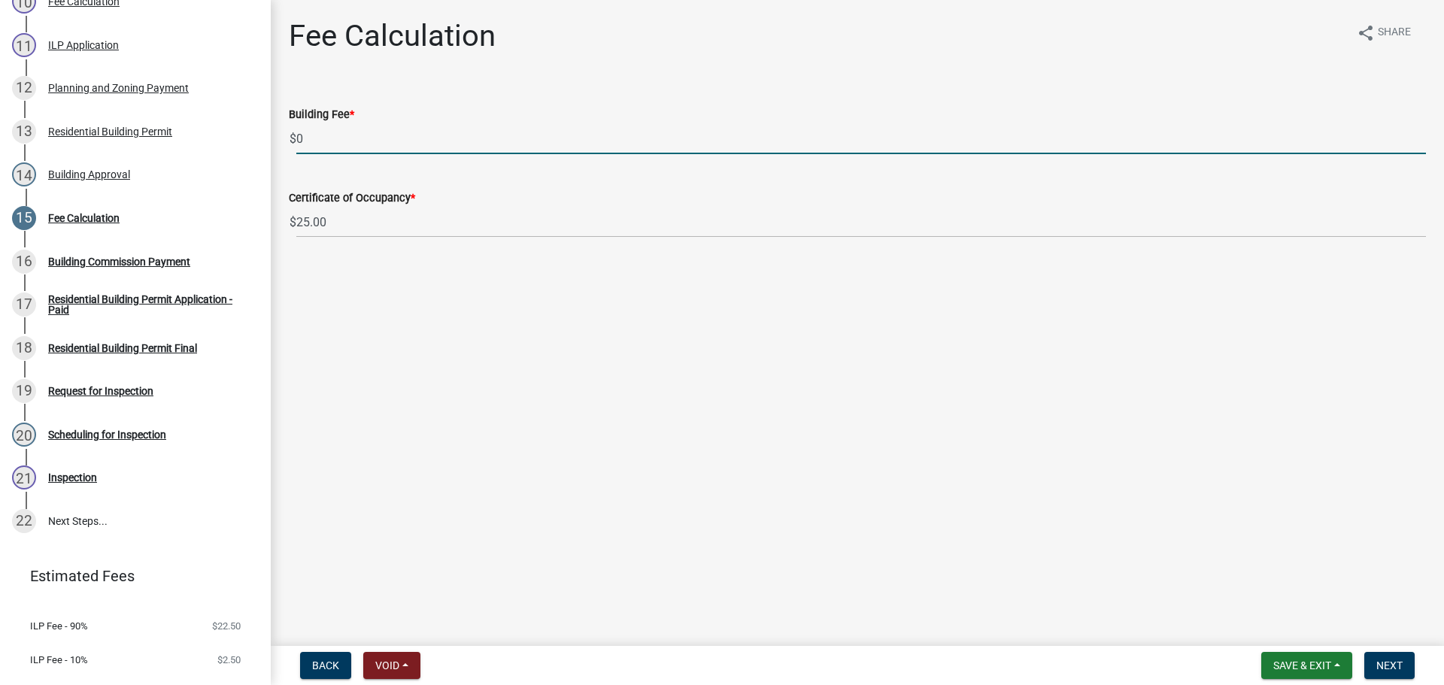
drag, startPoint x: 349, startPoint y: 145, endPoint x: 286, endPoint y: 141, distance: 63.3
click at [286, 141] on div "Building Fee * $ 0" at bounding box center [858, 119] width 1160 height 70
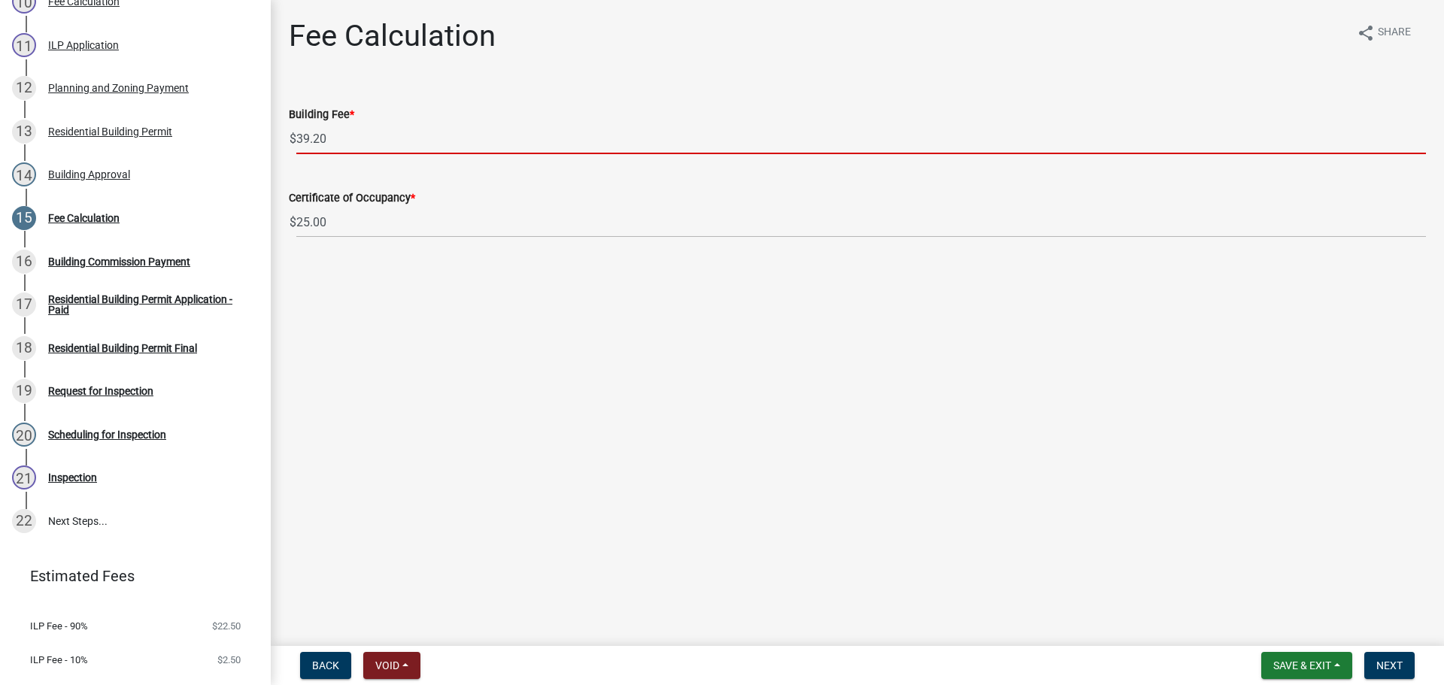
type input "39.20"
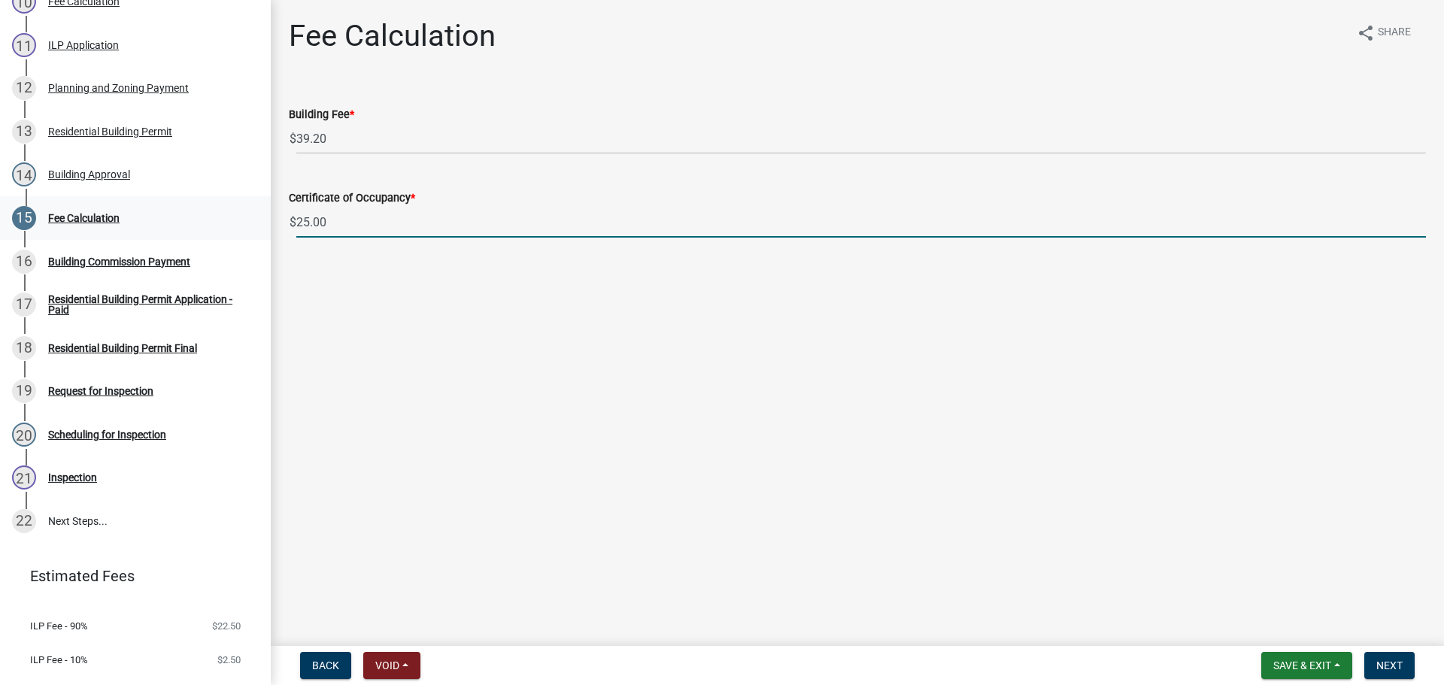
drag, startPoint x: 351, startPoint y: 219, endPoint x: 245, endPoint y: 206, distance: 106.8
click at [245, 206] on div "Residential Building Permit RBP-2025-346 Edit View Summary Notes Show emails 1 …" at bounding box center [722, 342] width 1444 height 685
type input "0.00"
click at [1388, 662] on span "Next" at bounding box center [1390, 666] width 26 height 12
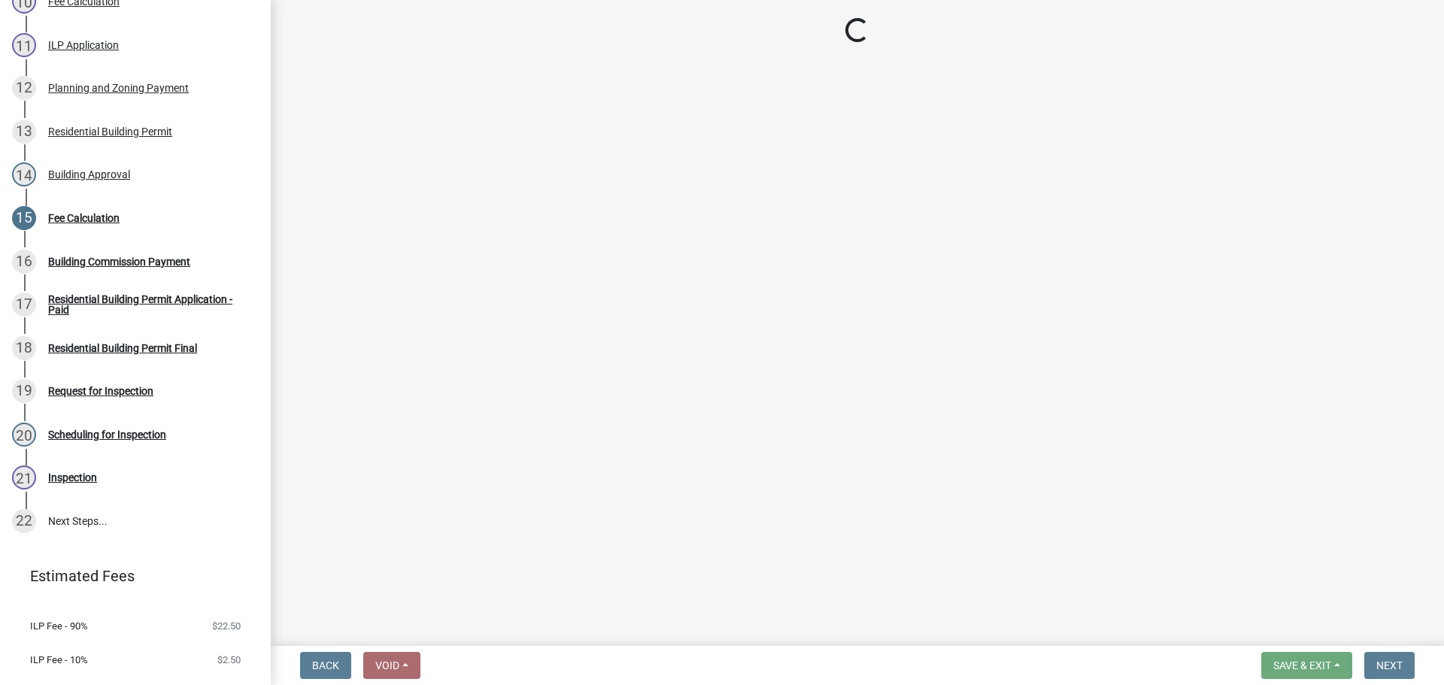
select select "3: 3"
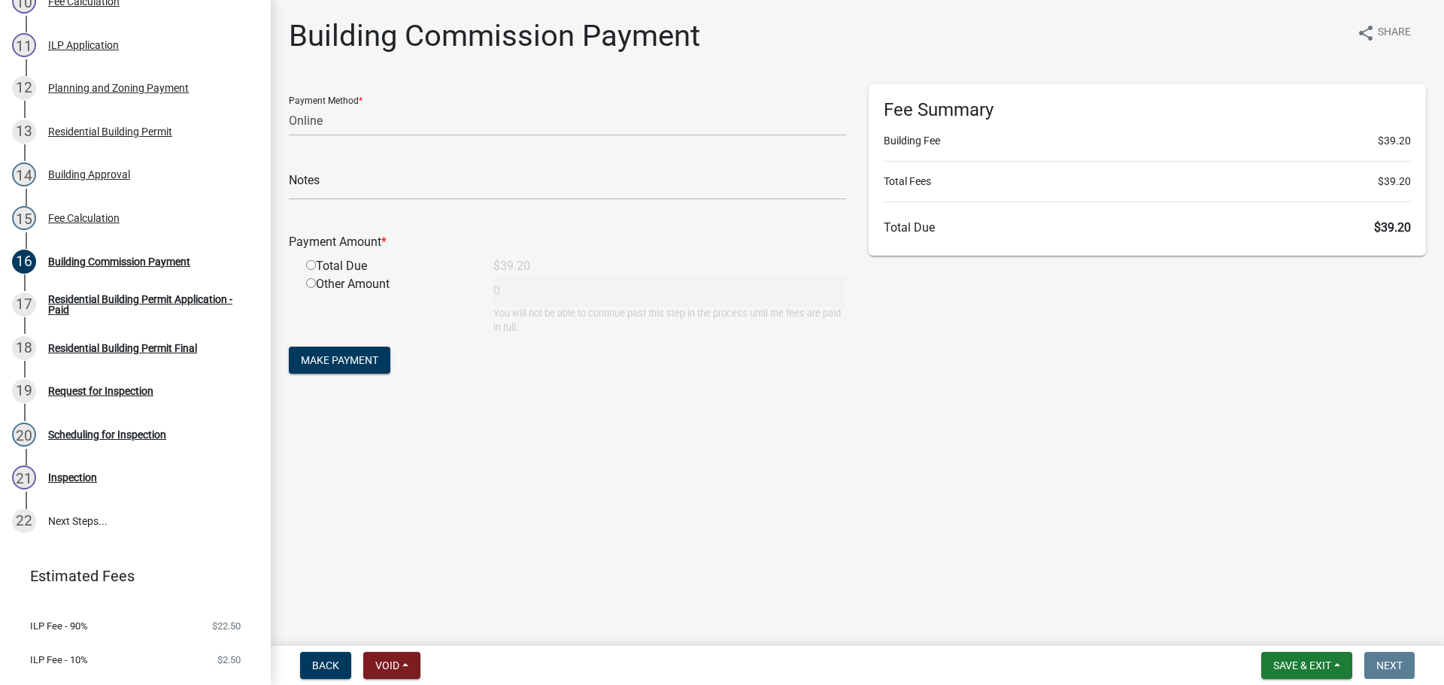
click at [311, 265] on input "radio" at bounding box center [311, 265] width 10 height 10
radio input "true"
type input "39.2"
click at [351, 366] on span "Make Payment" at bounding box center [339, 360] width 77 height 12
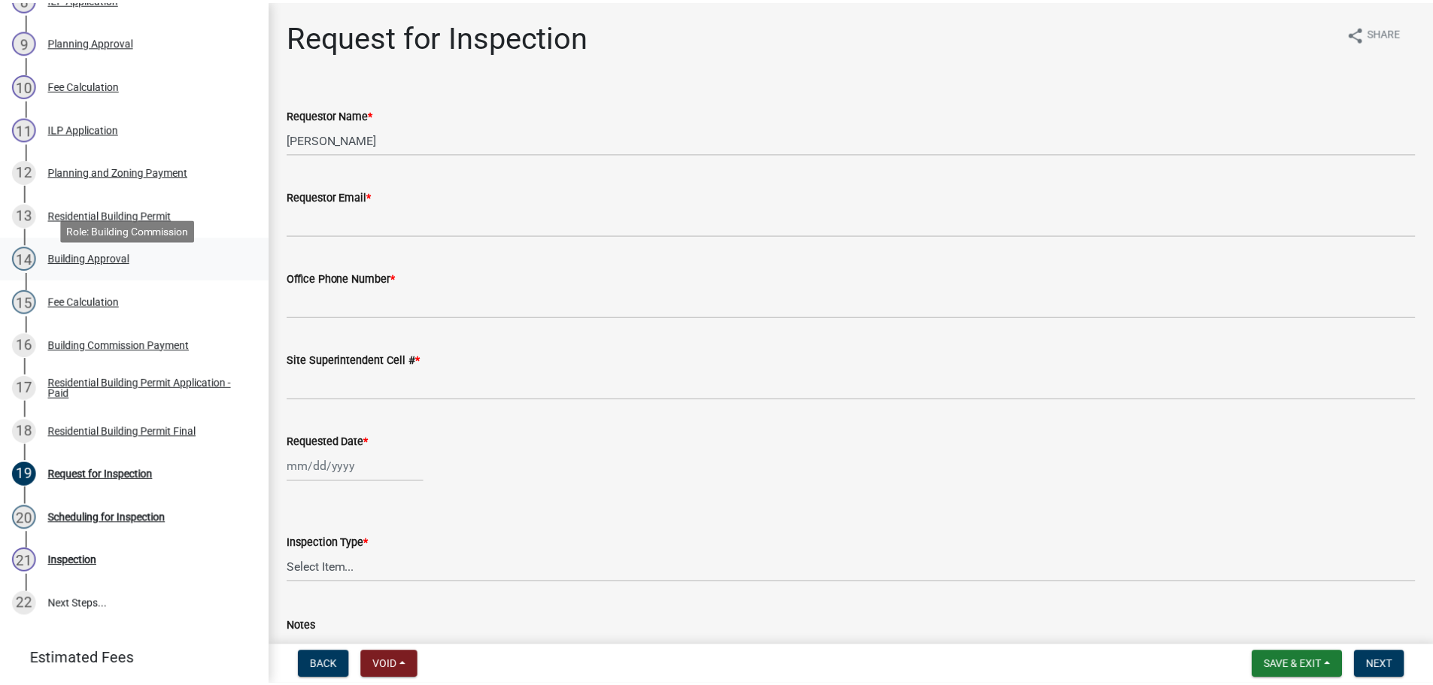
scroll to position [602, 0]
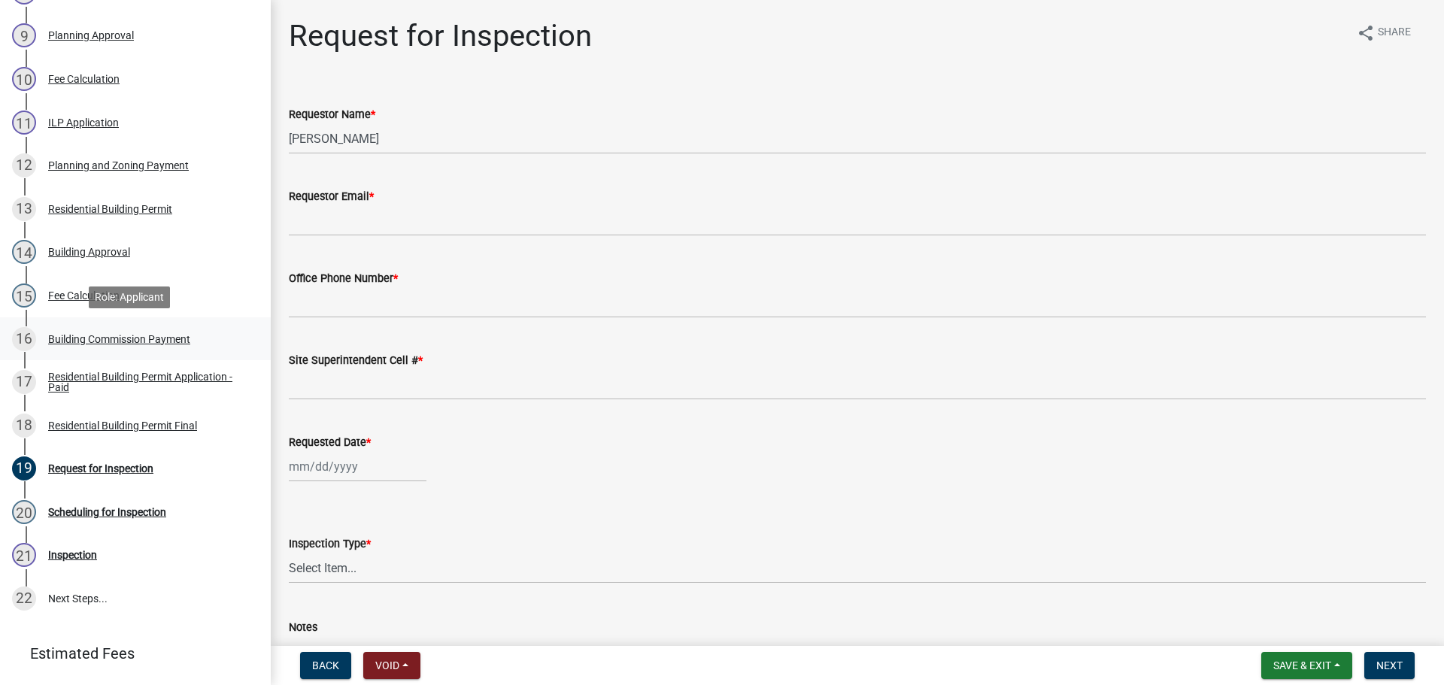
click at [81, 341] on div "Building Commission Payment" at bounding box center [119, 339] width 142 height 11
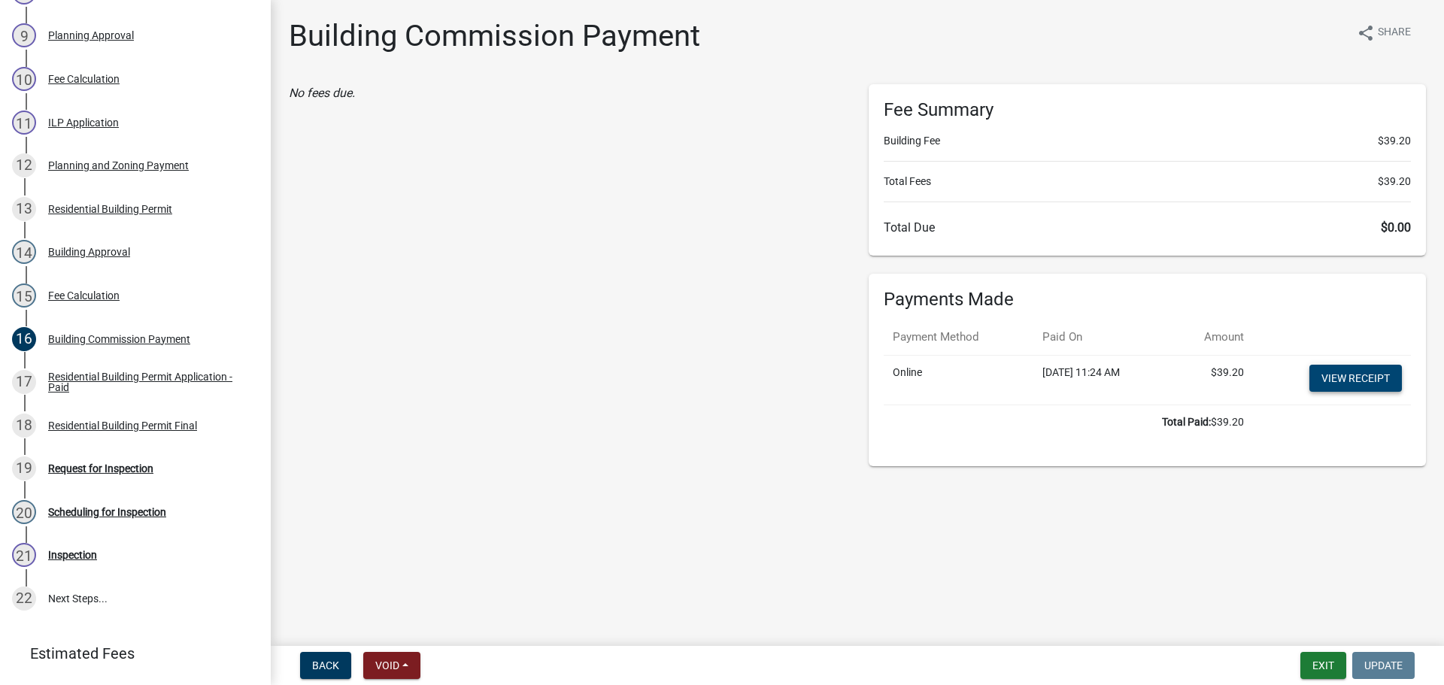
click at [1390, 378] on link "View receipt" at bounding box center [1356, 378] width 93 height 27
click at [93, 427] on div "Residential Building Permit Final" at bounding box center [122, 425] width 149 height 11
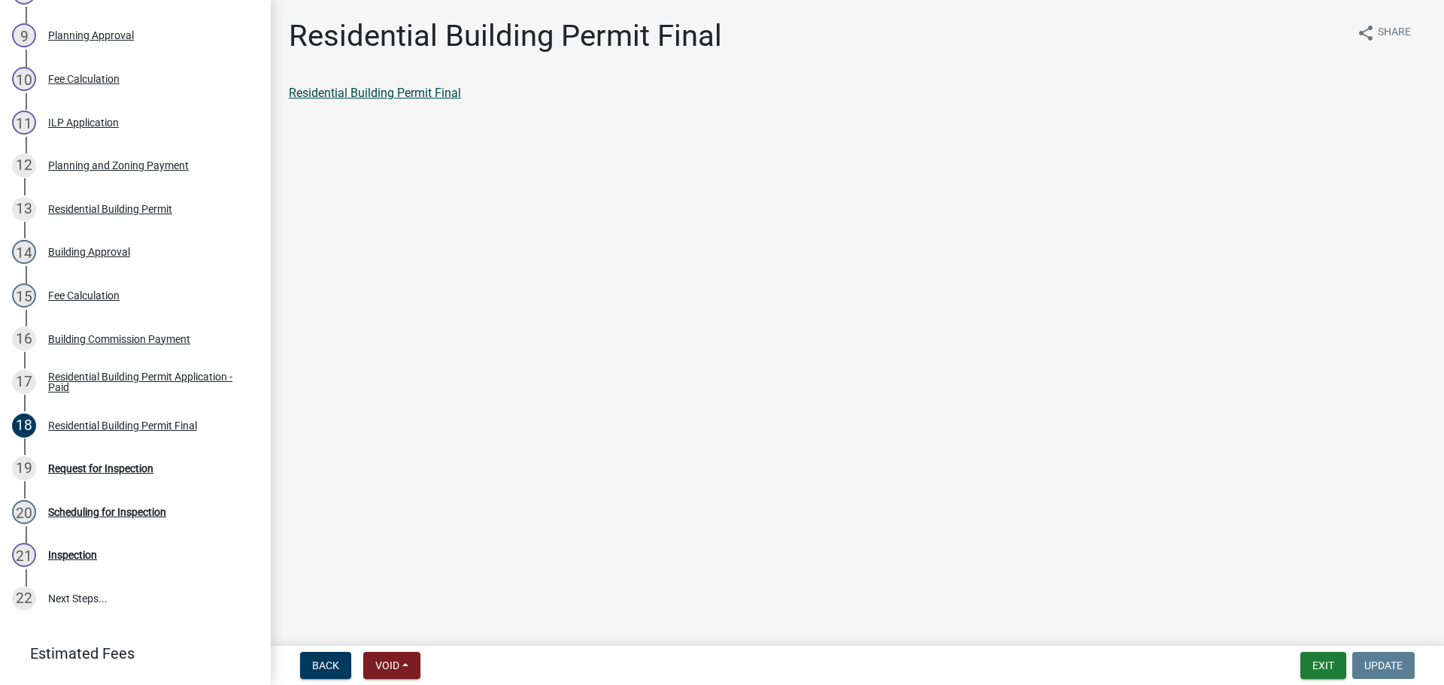
click at [354, 90] on link "Residential Building Permit Final" at bounding box center [375, 93] width 172 height 14
click at [1319, 661] on button "Exit" at bounding box center [1324, 665] width 46 height 27
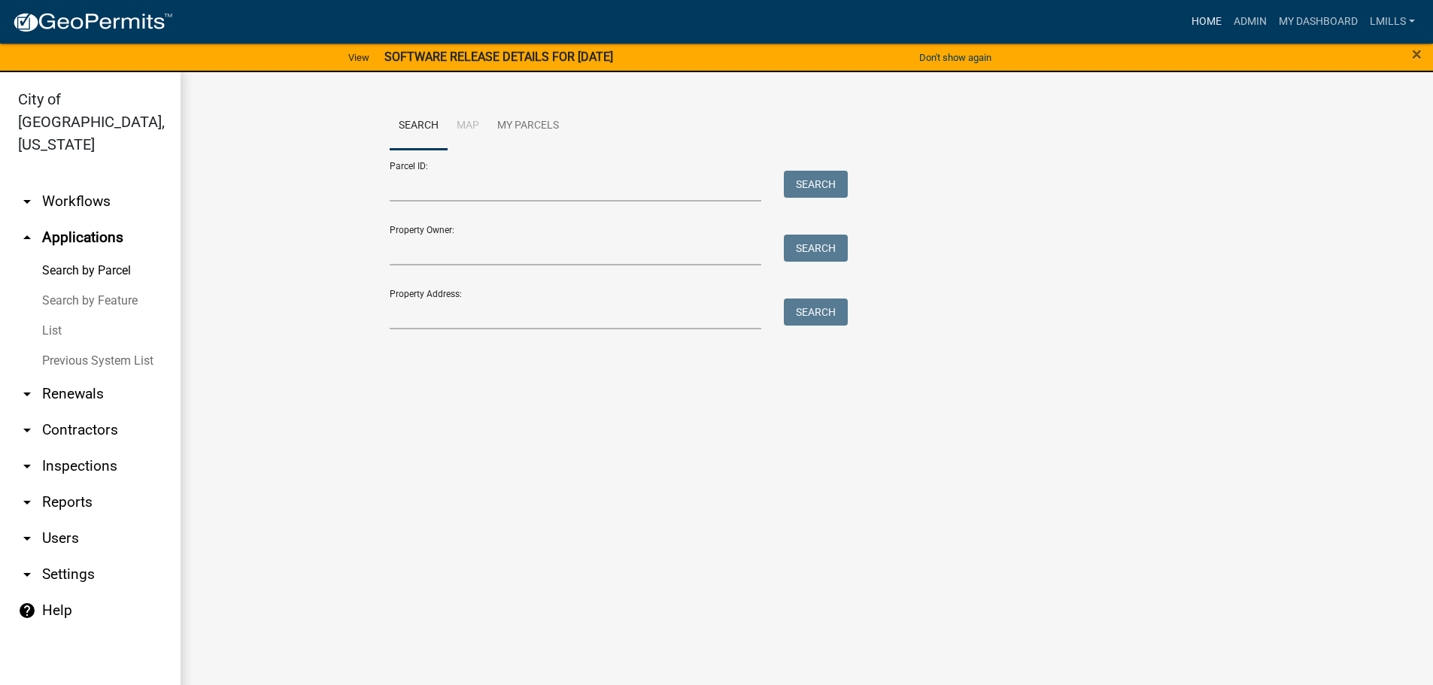
click at [1207, 23] on link "Home" at bounding box center [1207, 22] width 42 height 29
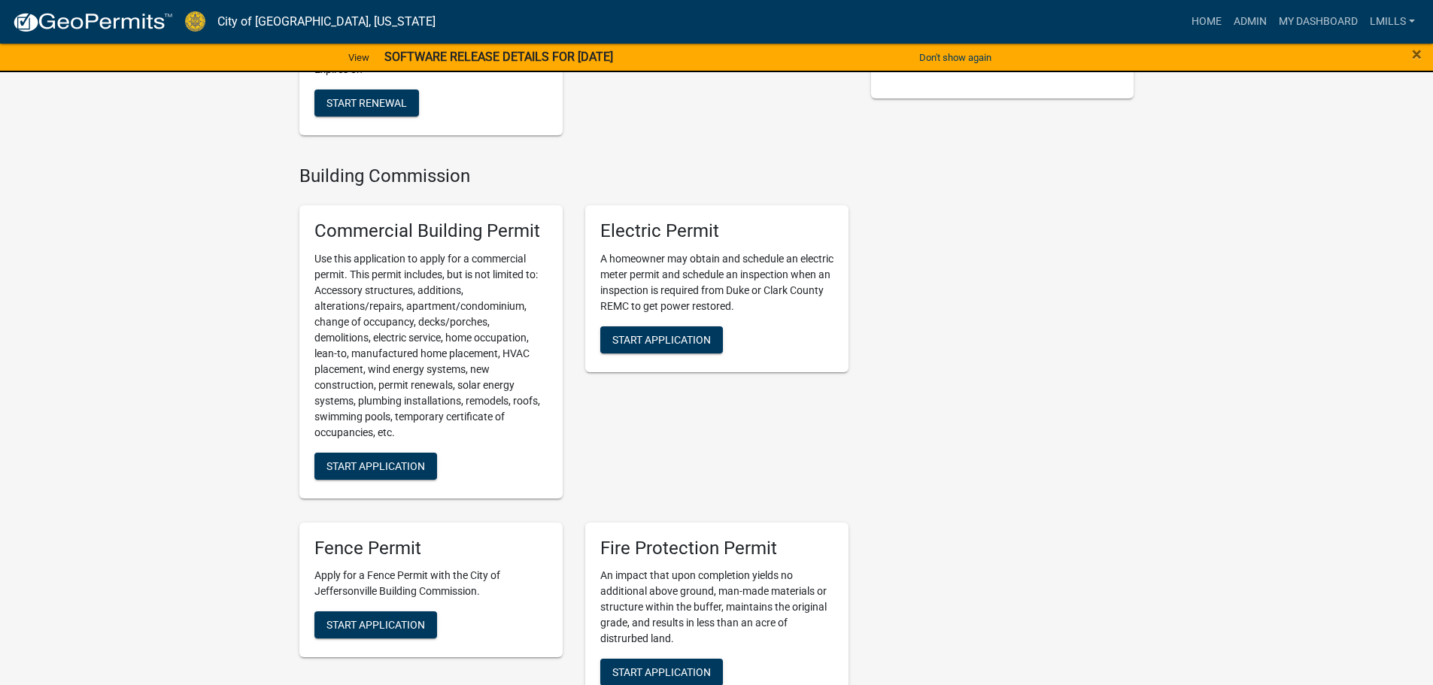
scroll to position [358, 0]
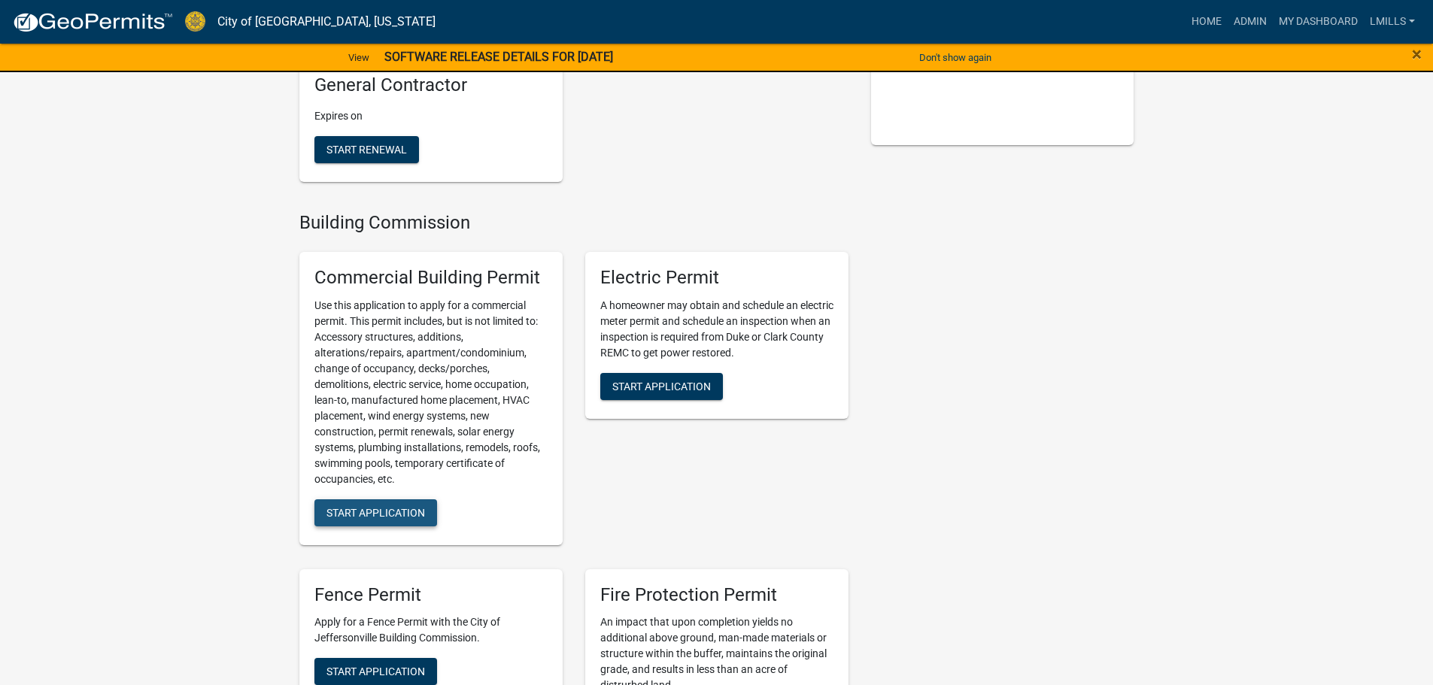
click at [415, 508] on span "Start Application" at bounding box center [375, 512] width 99 height 12
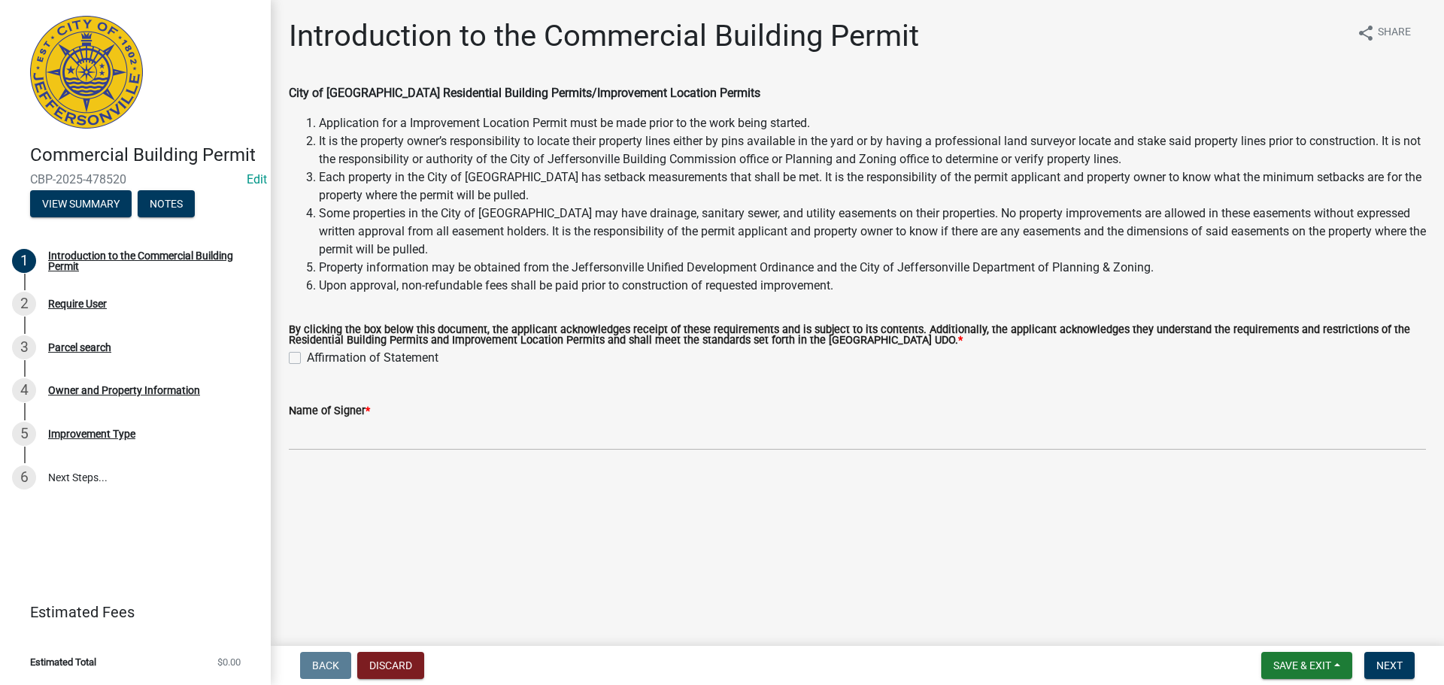
click at [295, 352] on div "Affirmation of Statement" at bounding box center [857, 358] width 1137 height 18
click at [307, 360] on label "Affirmation of Statement" at bounding box center [373, 358] width 132 height 18
click at [307, 359] on input "Affirmation of Statement" at bounding box center [312, 354] width 10 height 10
checkbox input "true"
click at [328, 456] on wm-data-entity-input "Name of Signer *" at bounding box center [857, 422] width 1137 height 82
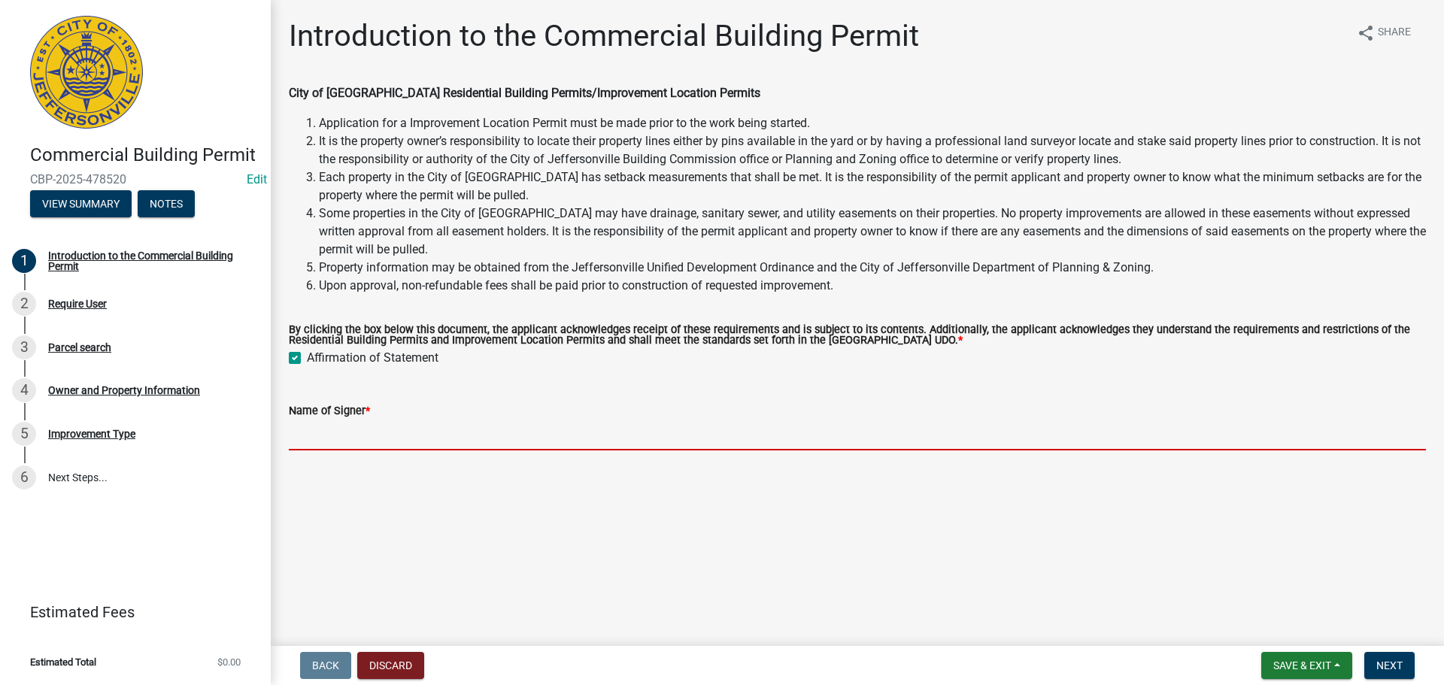
click at [344, 444] on input "Name of Signer *" at bounding box center [857, 435] width 1137 height 31
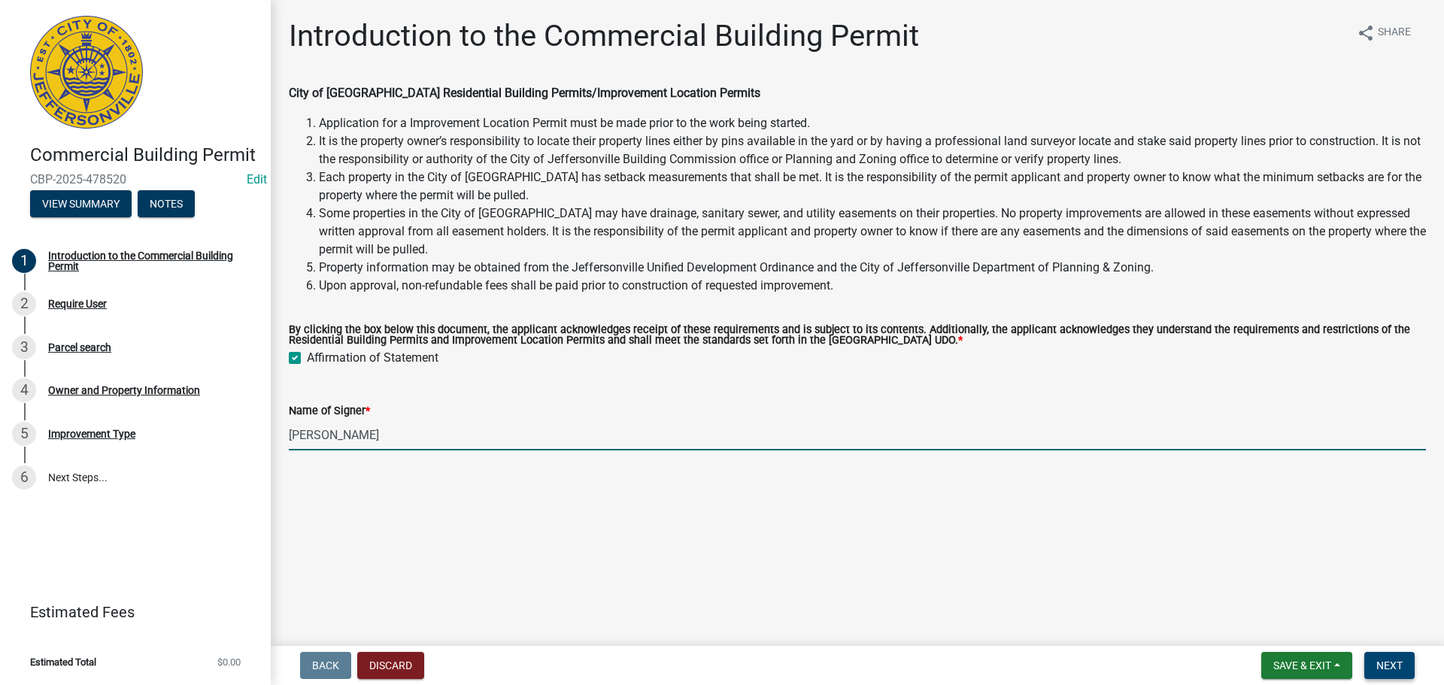
type input "linda mills"
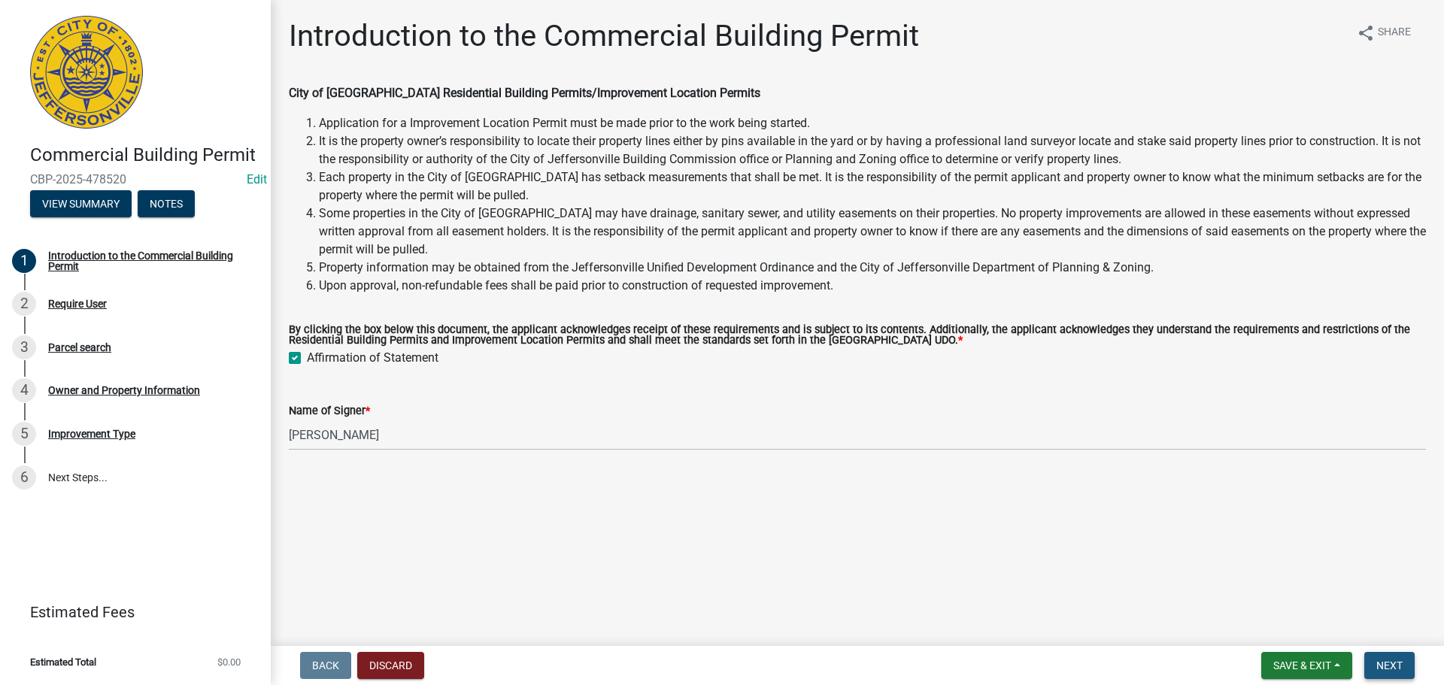
click at [1396, 657] on button "Next" at bounding box center [1390, 665] width 50 height 27
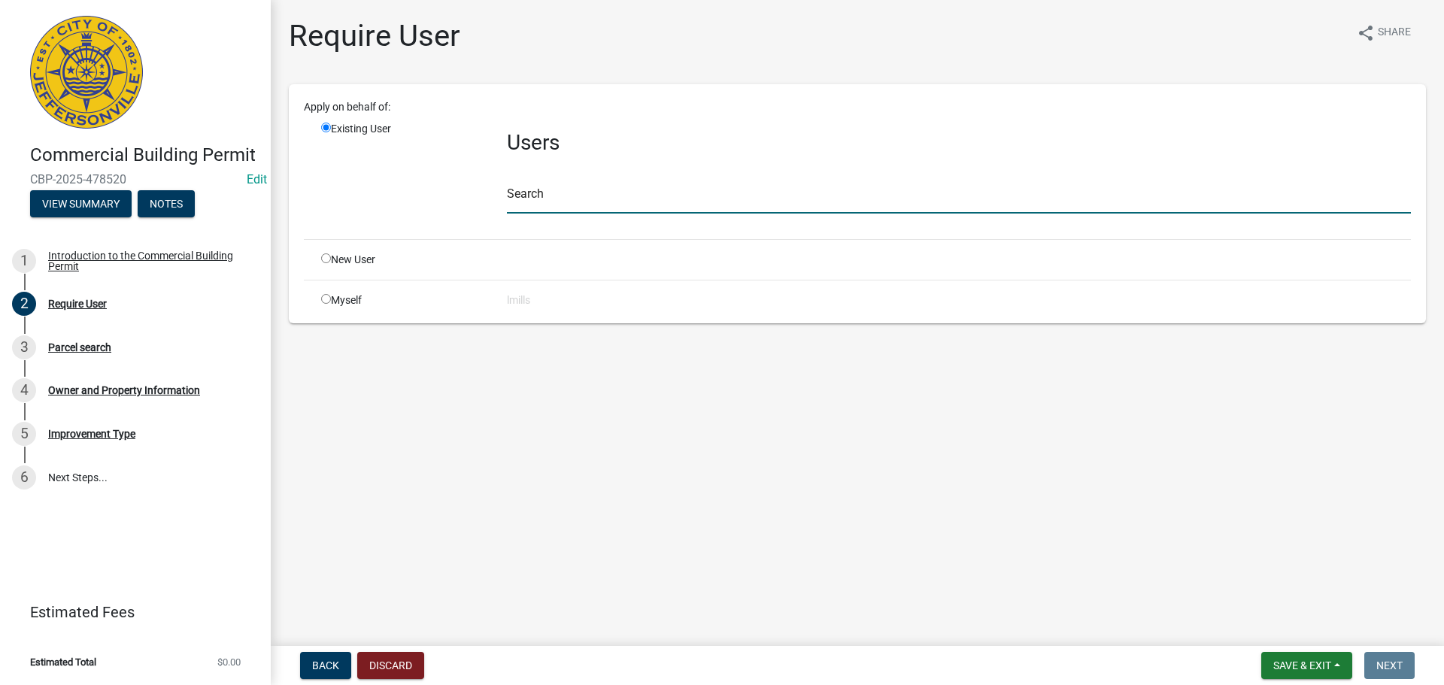
click at [577, 211] on input "text" at bounding box center [959, 198] width 904 height 31
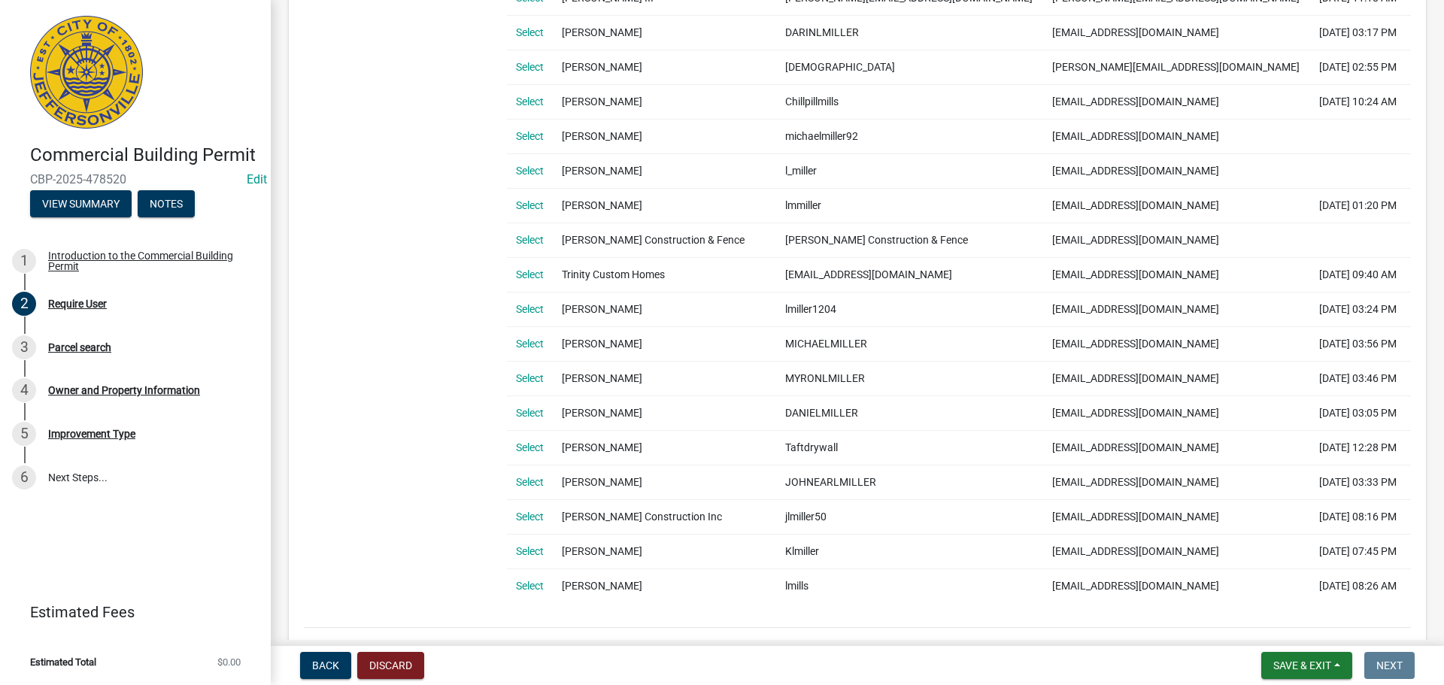
scroll to position [827, 0]
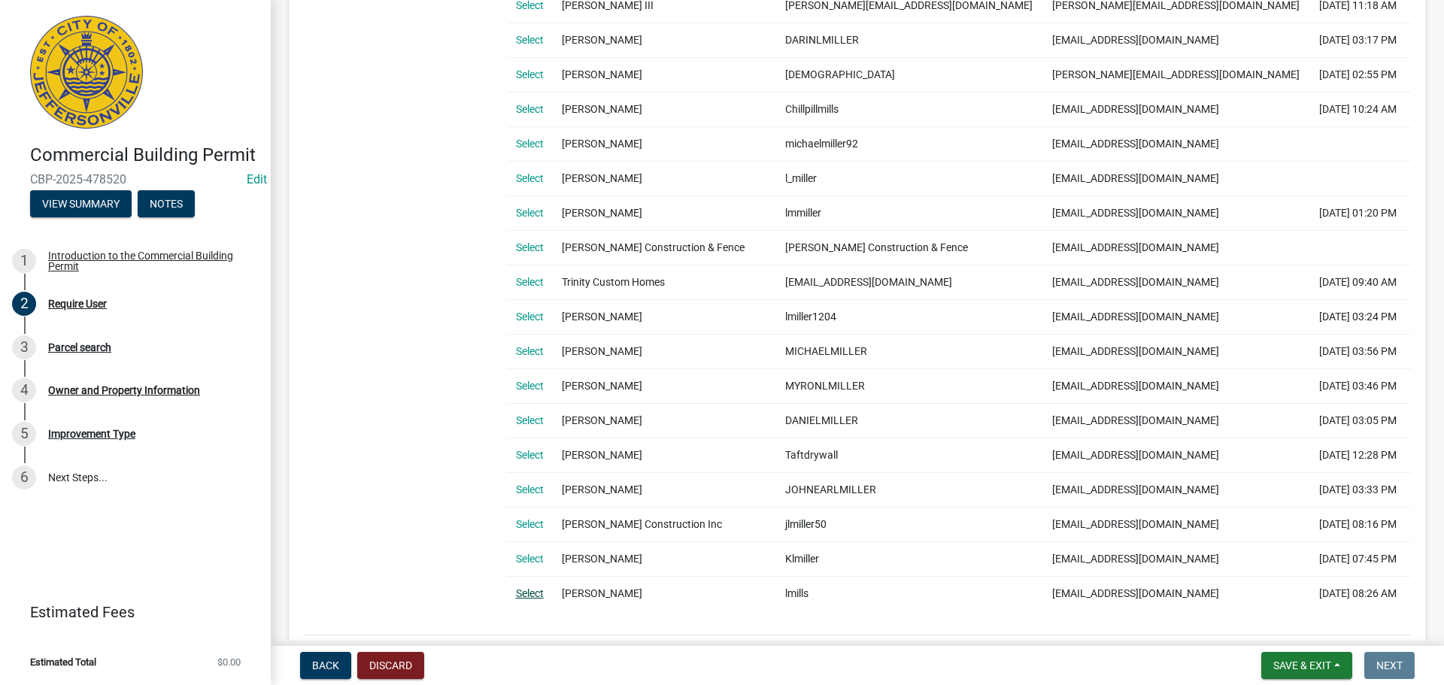
type input "lmill"
click at [530, 598] on link "Select" at bounding box center [530, 593] width 28 height 12
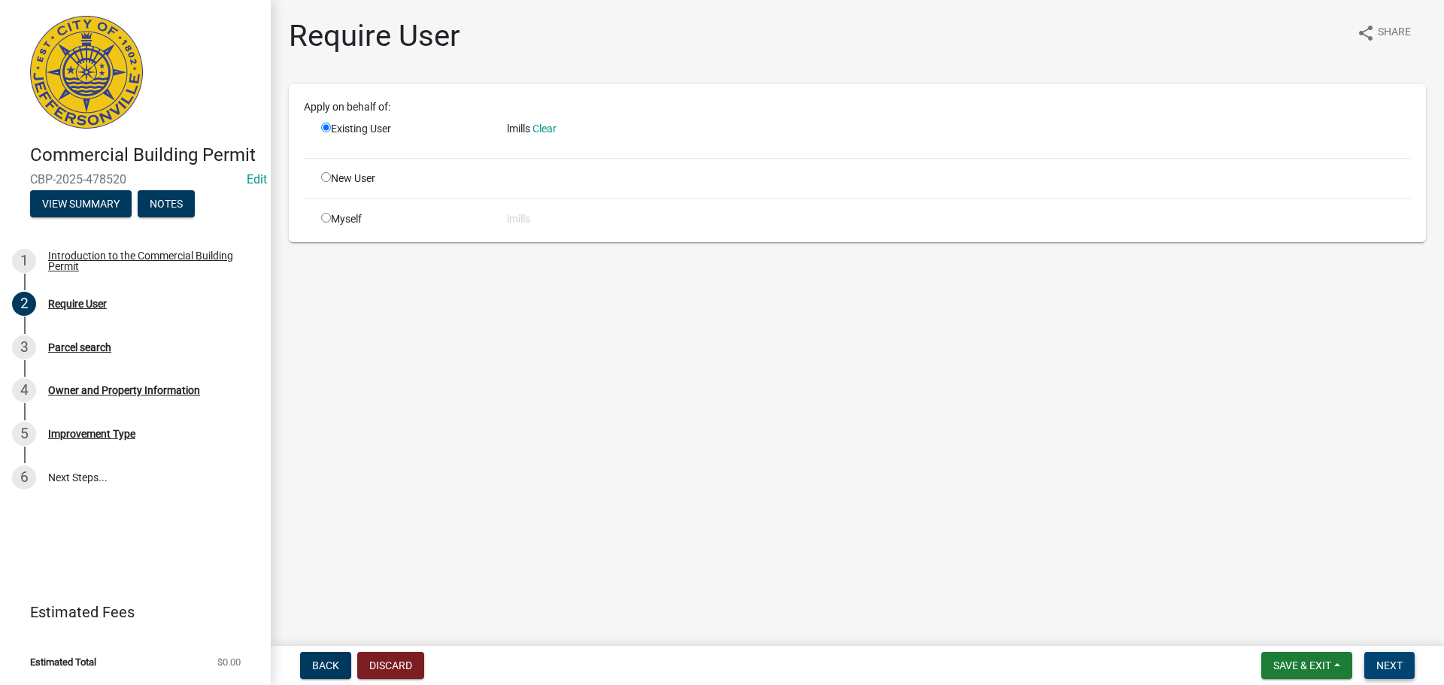
click at [1380, 670] on span "Next" at bounding box center [1390, 666] width 26 height 12
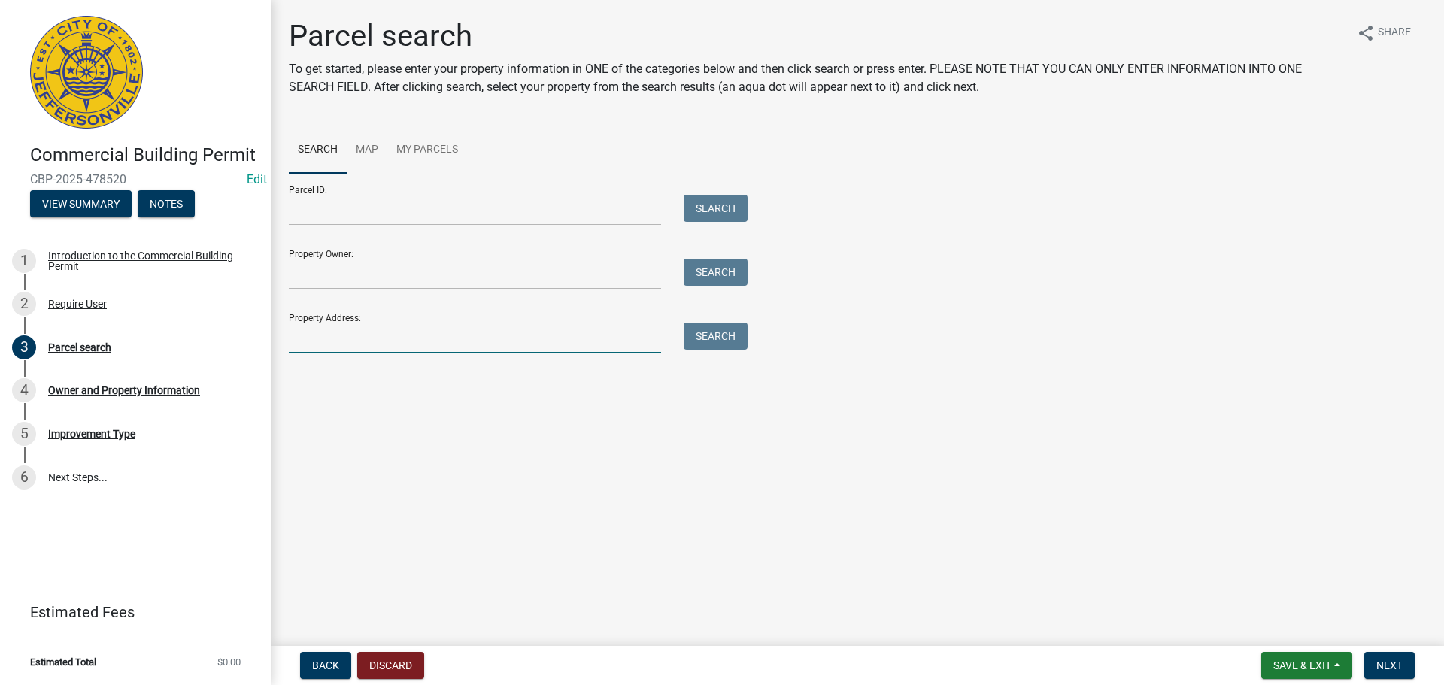
click at [456, 333] on input "Property Address:" at bounding box center [475, 338] width 372 height 31
type input "International"
click at [698, 329] on button "Search" at bounding box center [716, 336] width 64 height 27
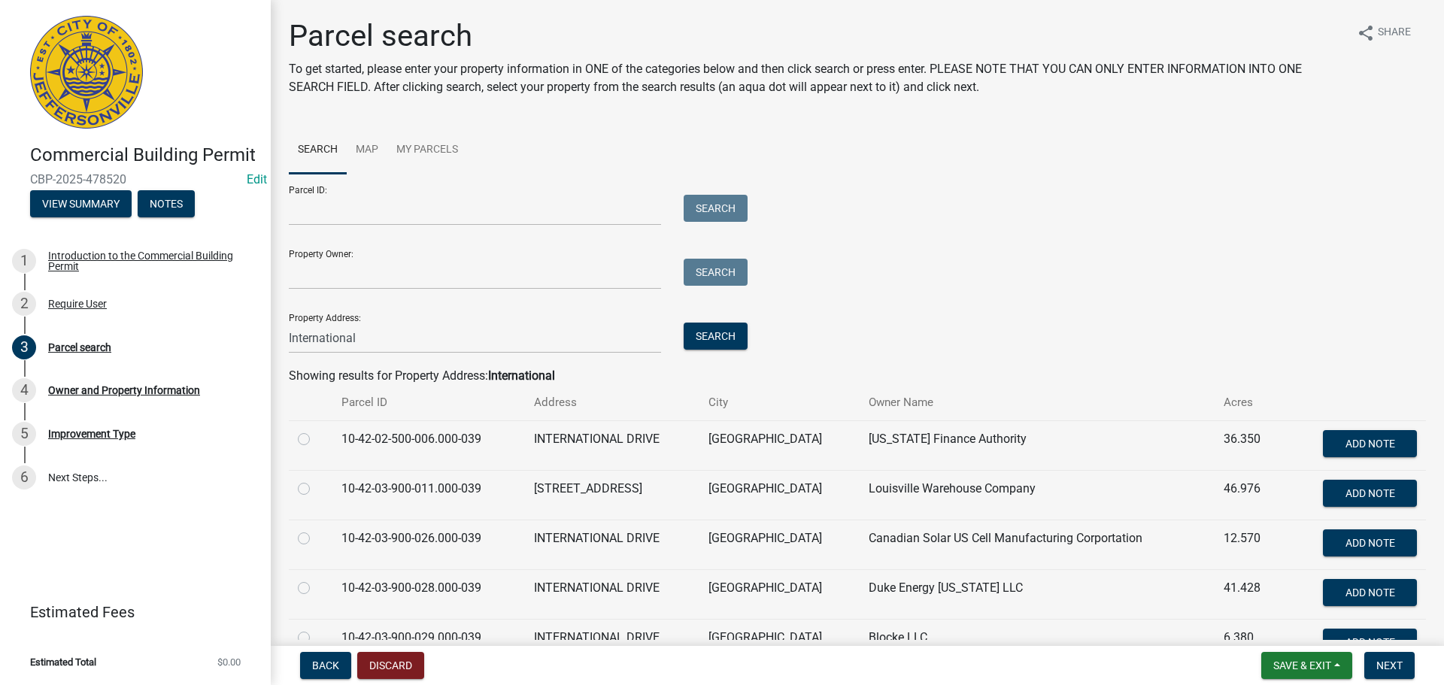
click at [316, 430] on label at bounding box center [316, 430] width 0 height 0
click at [316, 440] on input "radio" at bounding box center [321, 435] width 10 height 10
radio input "true"
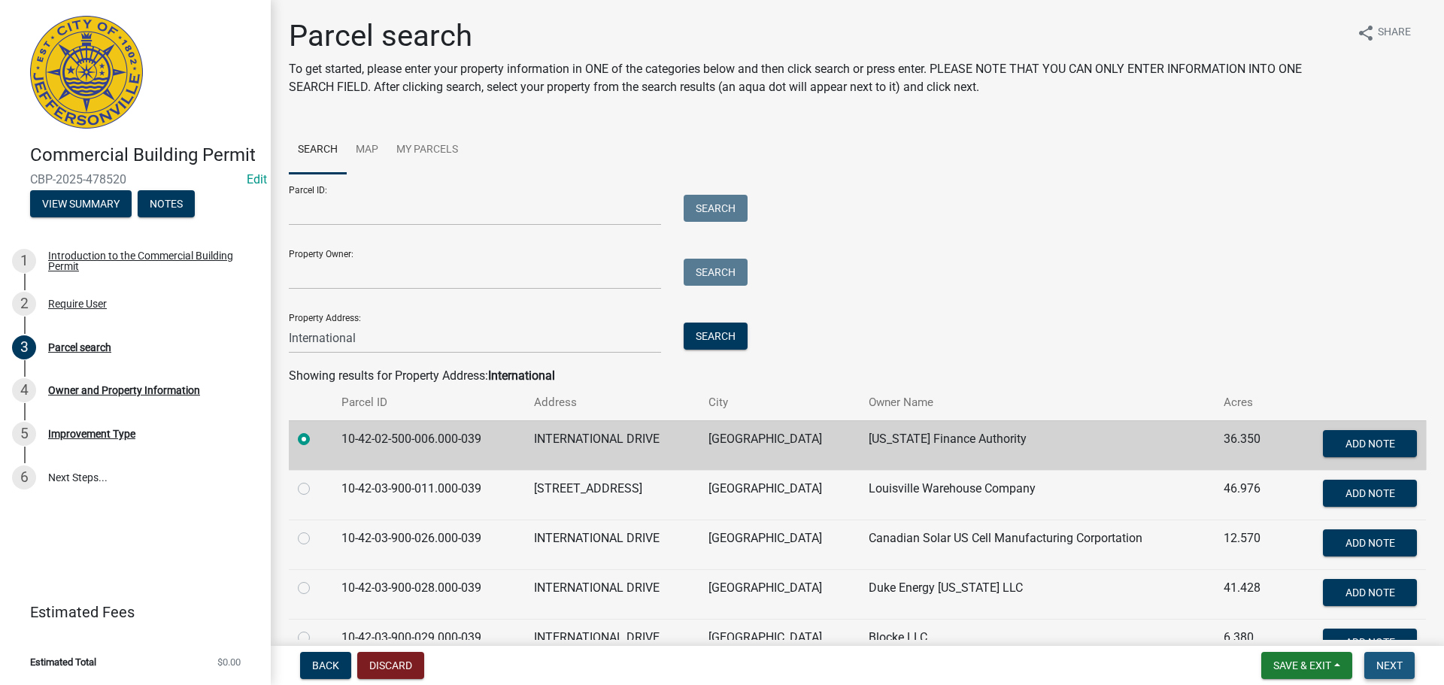
click at [1395, 666] on span "Next" at bounding box center [1390, 666] width 26 height 12
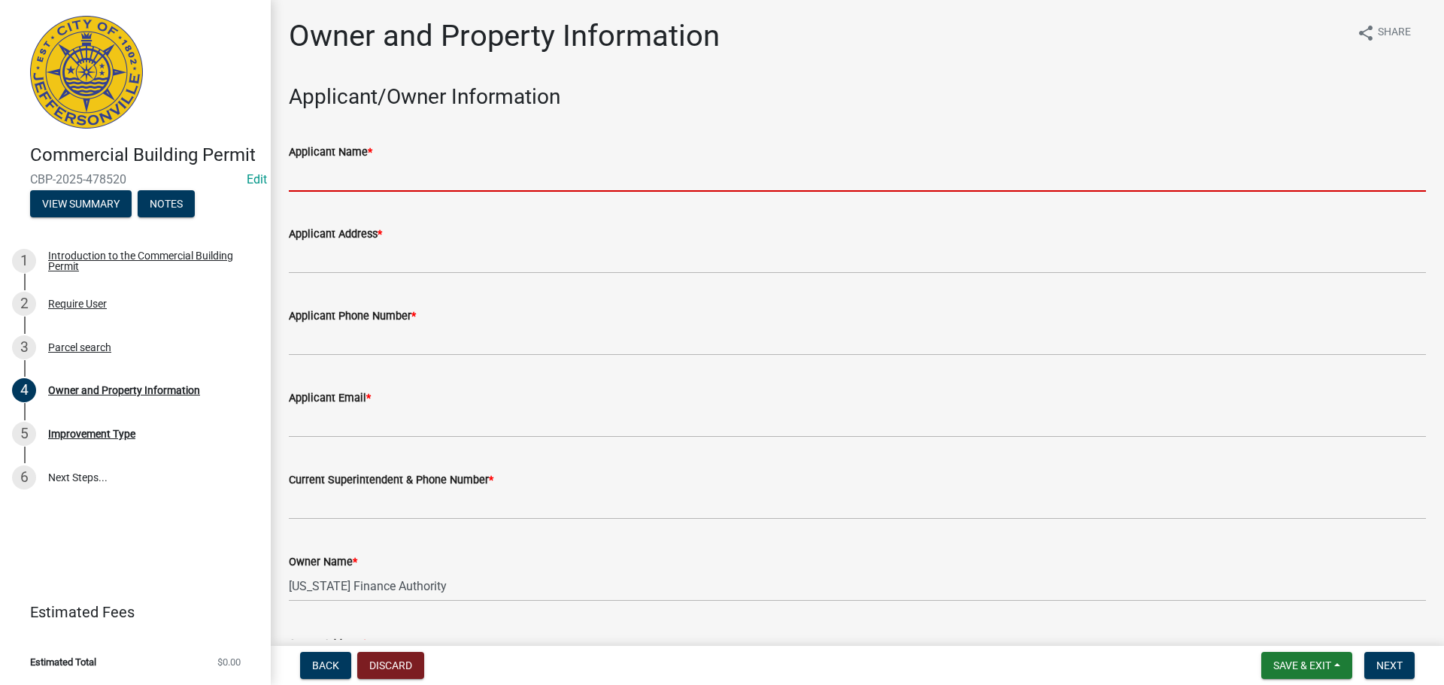
click at [447, 181] on input "Applicant Name *" at bounding box center [857, 176] width 1137 height 31
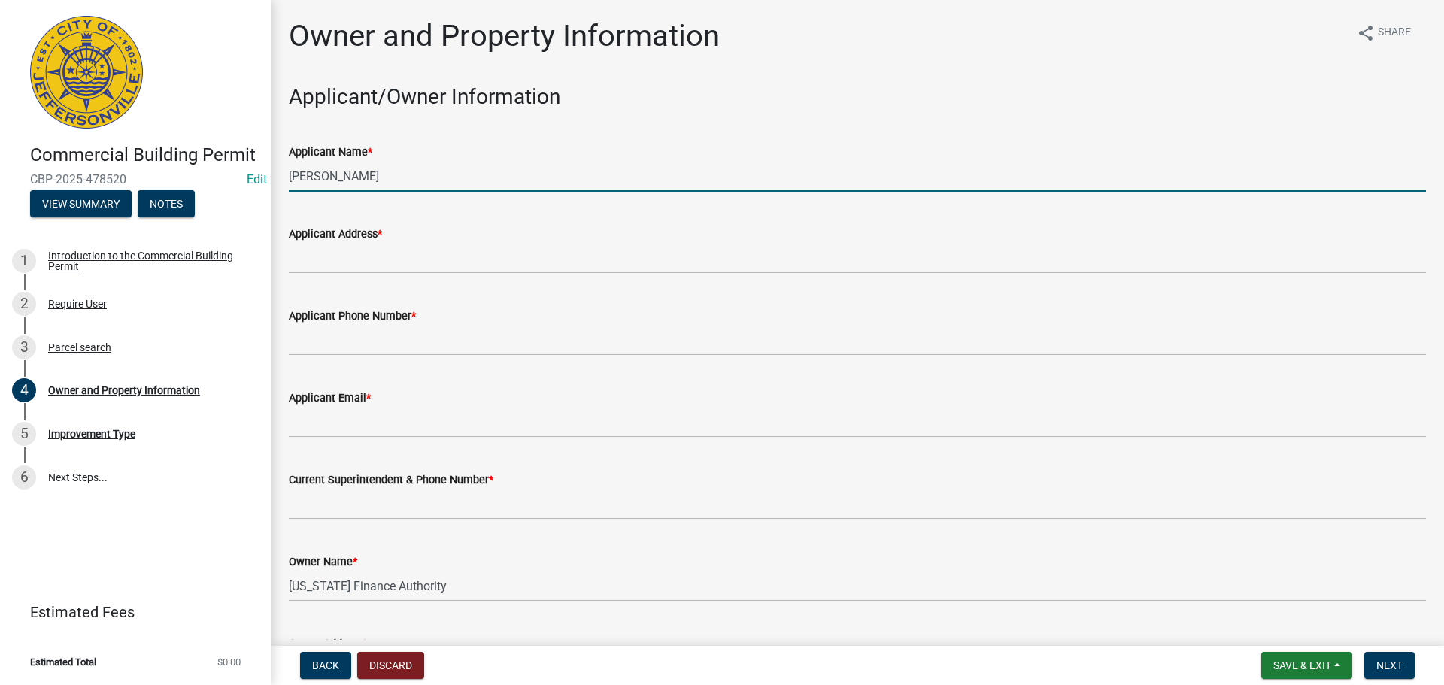
type input "Linda"
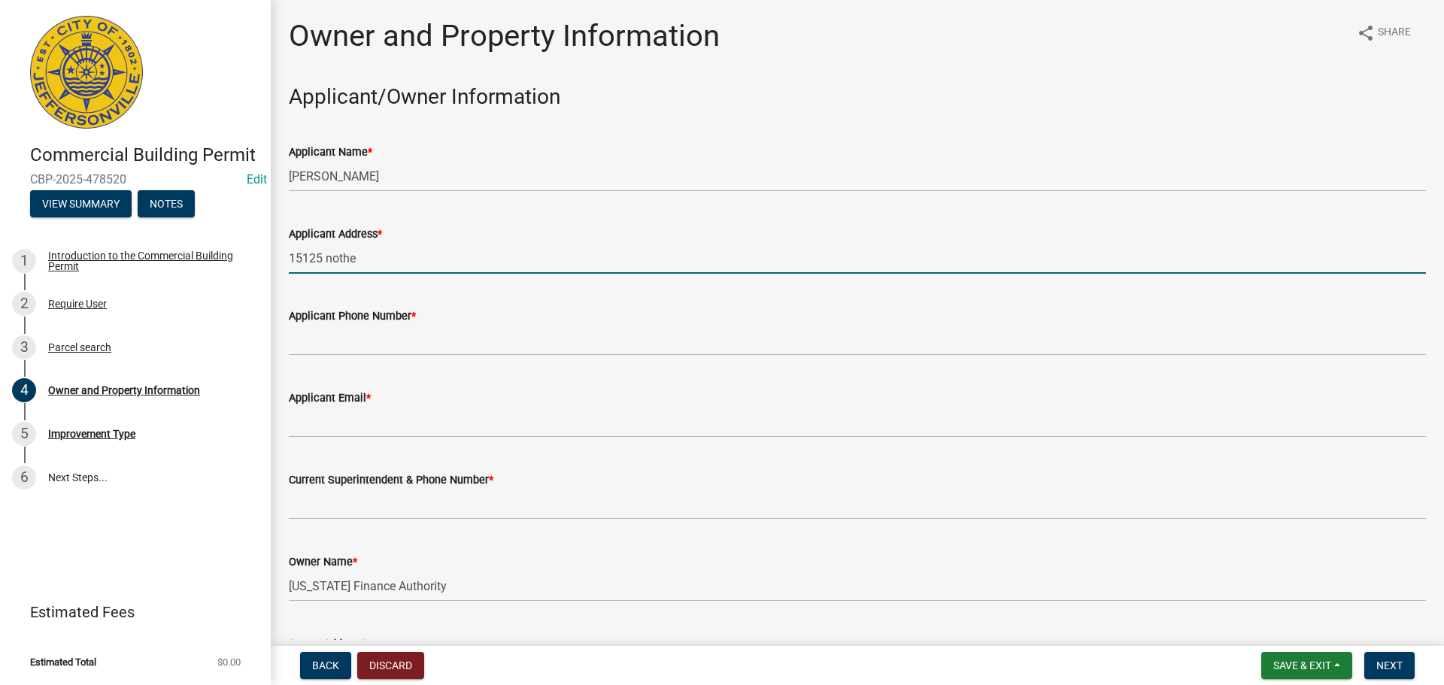
type input "15125 nothe"
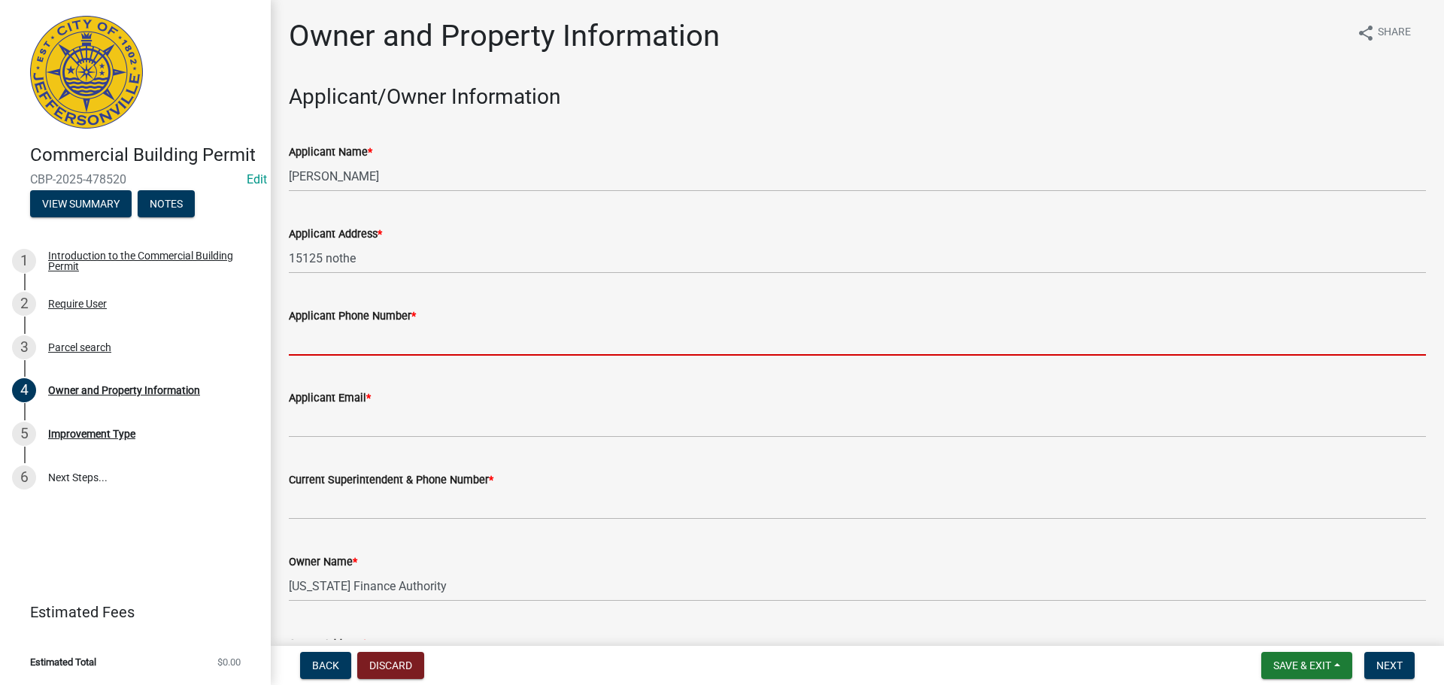
click at [412, 329] on input "Applicant Phone Number *" at bounding box center [857, 340] width 1137 height 31
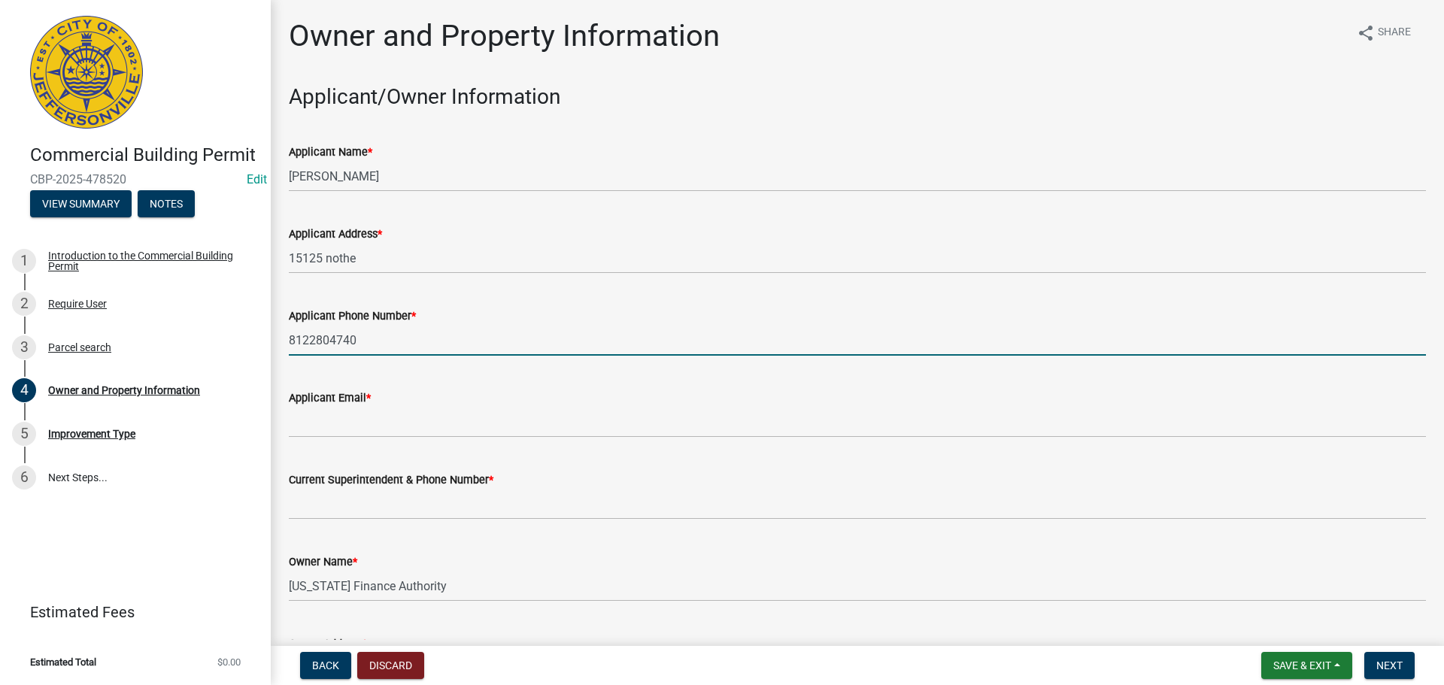
type input "8122804740"
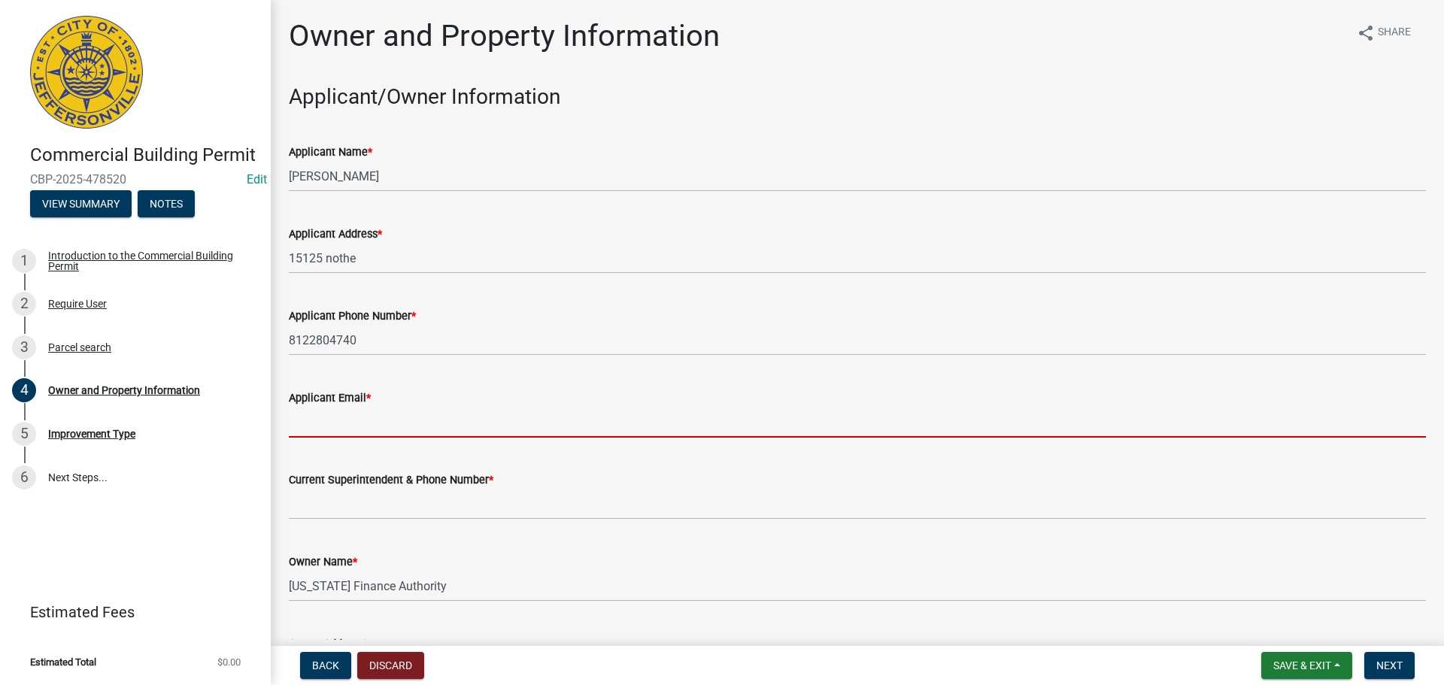
click at [382, 432] on input "Applicant Email *" at bounding box center [857, 422] width 1137 height 31
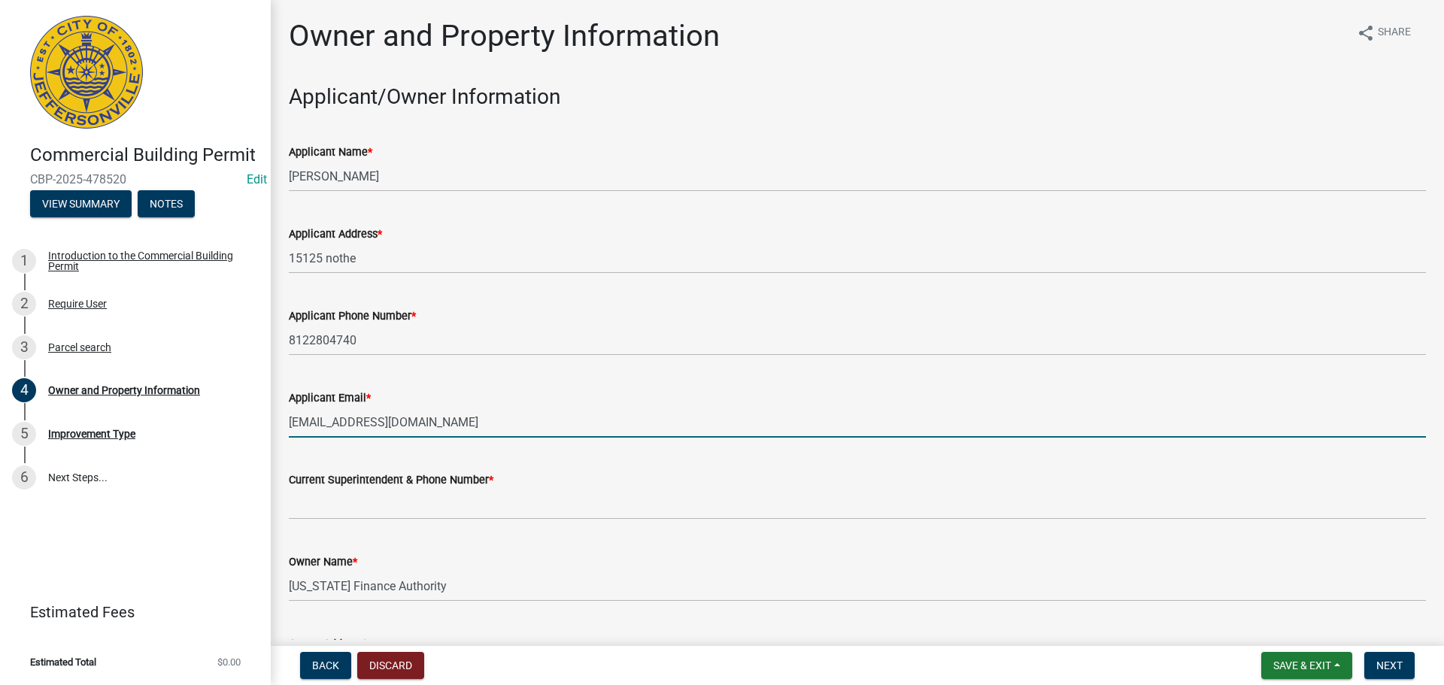
type input "lmills@cityofjeff.net"
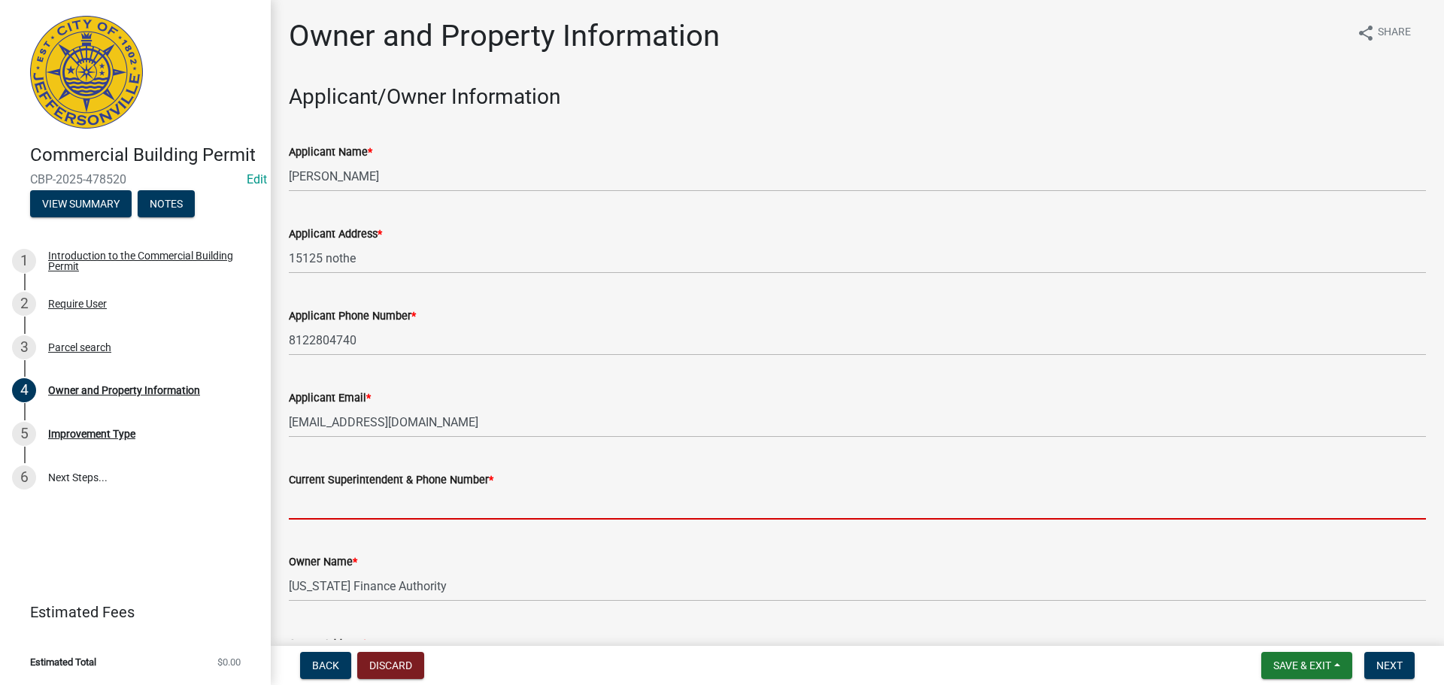
click at [556, 515] on input "Current Superintendent & Phone Number *" at bounding box center [857, 504] width 1137 height 31
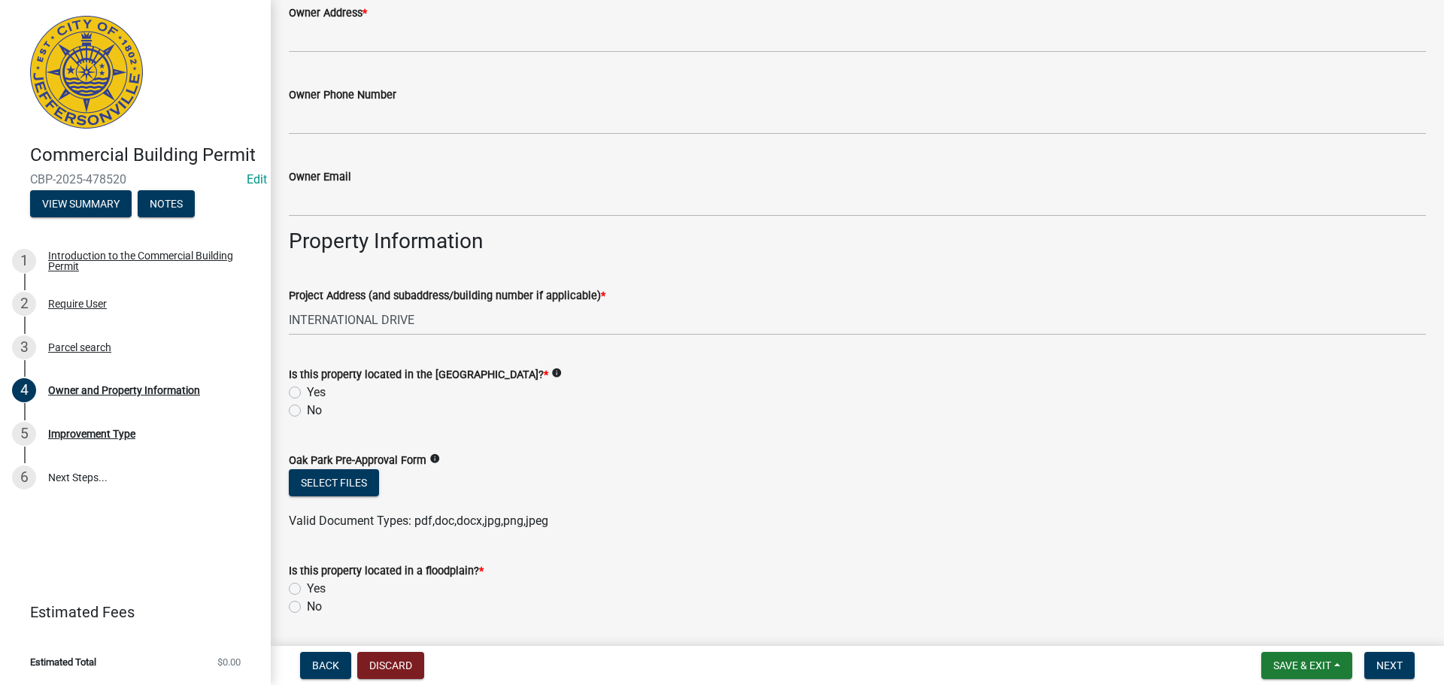
scroll to position [602, 0]
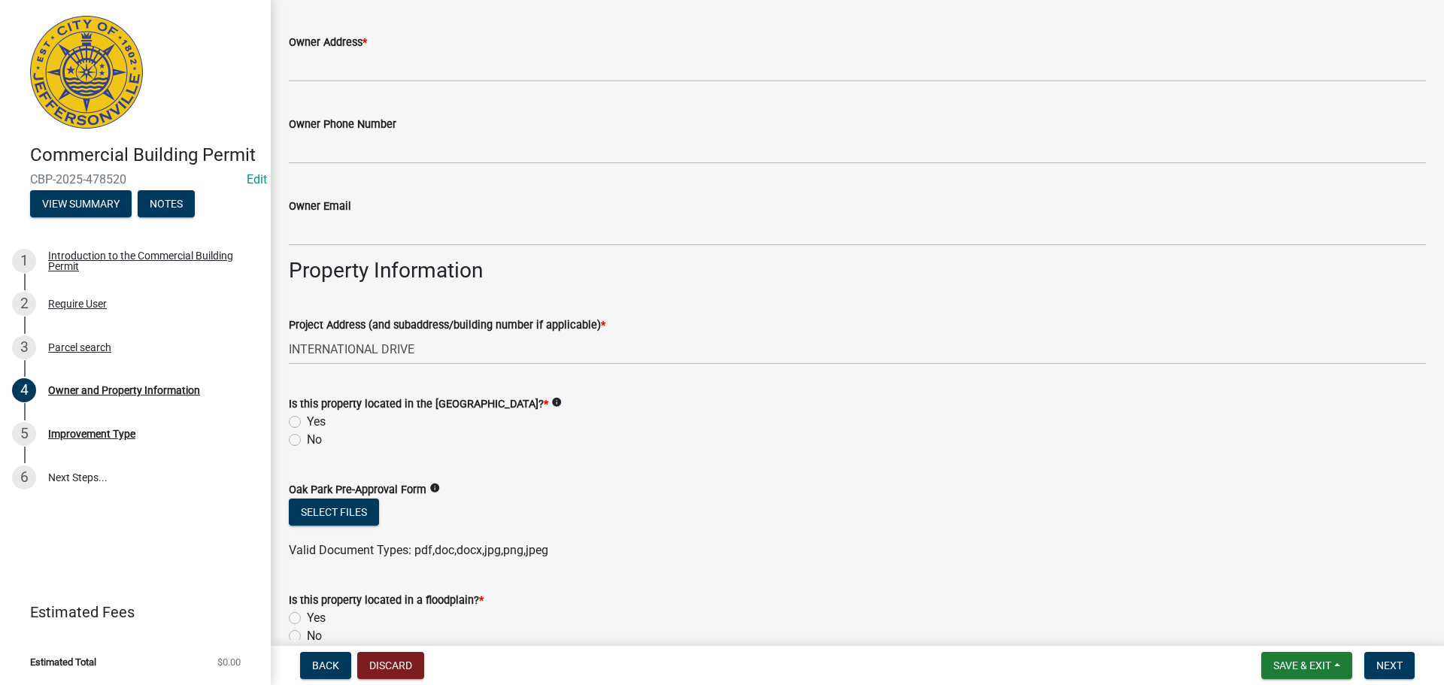
type input "8122804740"
click at [309, 445] on label "No" at bounding box center [314, 440] width 15 height 18
click at [309, 441] on input "No" at bounding box center [312, 436] width 10 height 10
radio input "true"
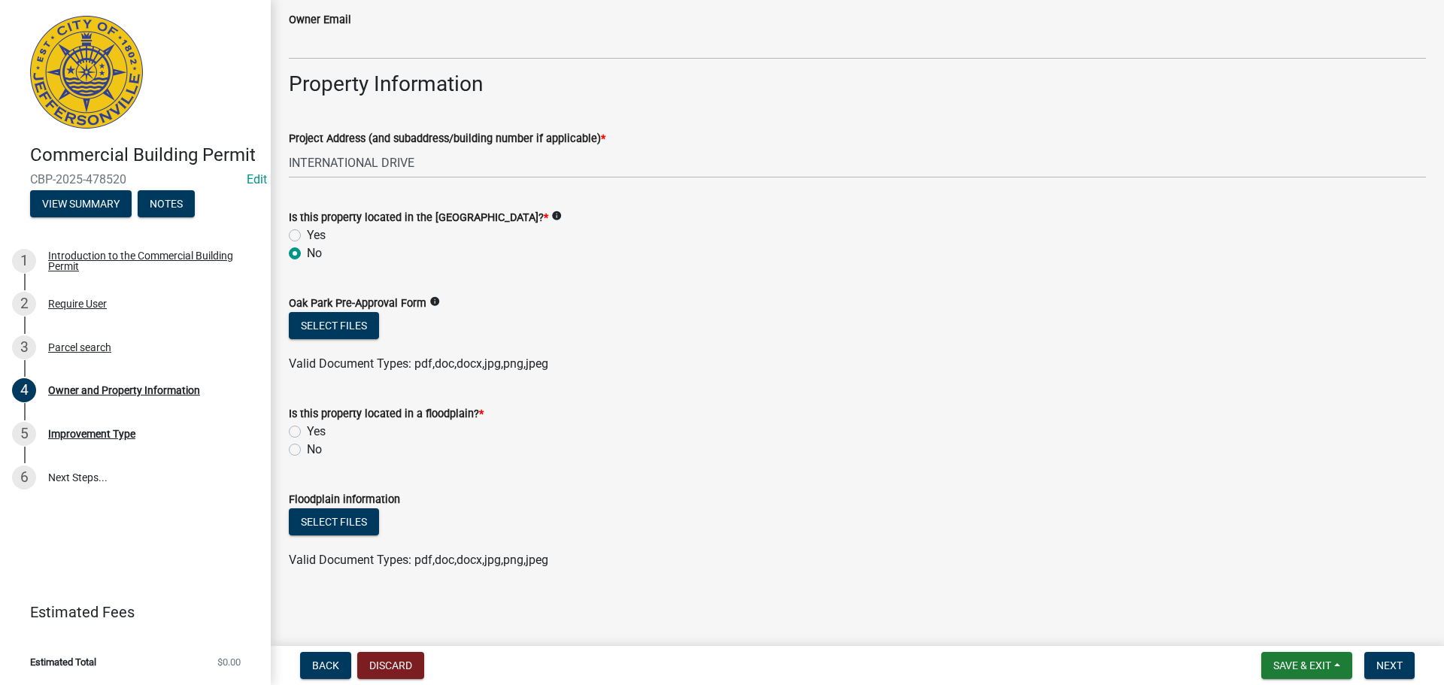
scroll to position [790, 0]
click at [312, 449] on label "No" at bounding box center [314, 448] width 15 height 18
click at [312, 449] on input "No" at bounding box center [312, 444] width 10 height 10
radio input "true"
click at [1398, 663] on span "Next" at bounding box center [1390, 666] width 26 height 12
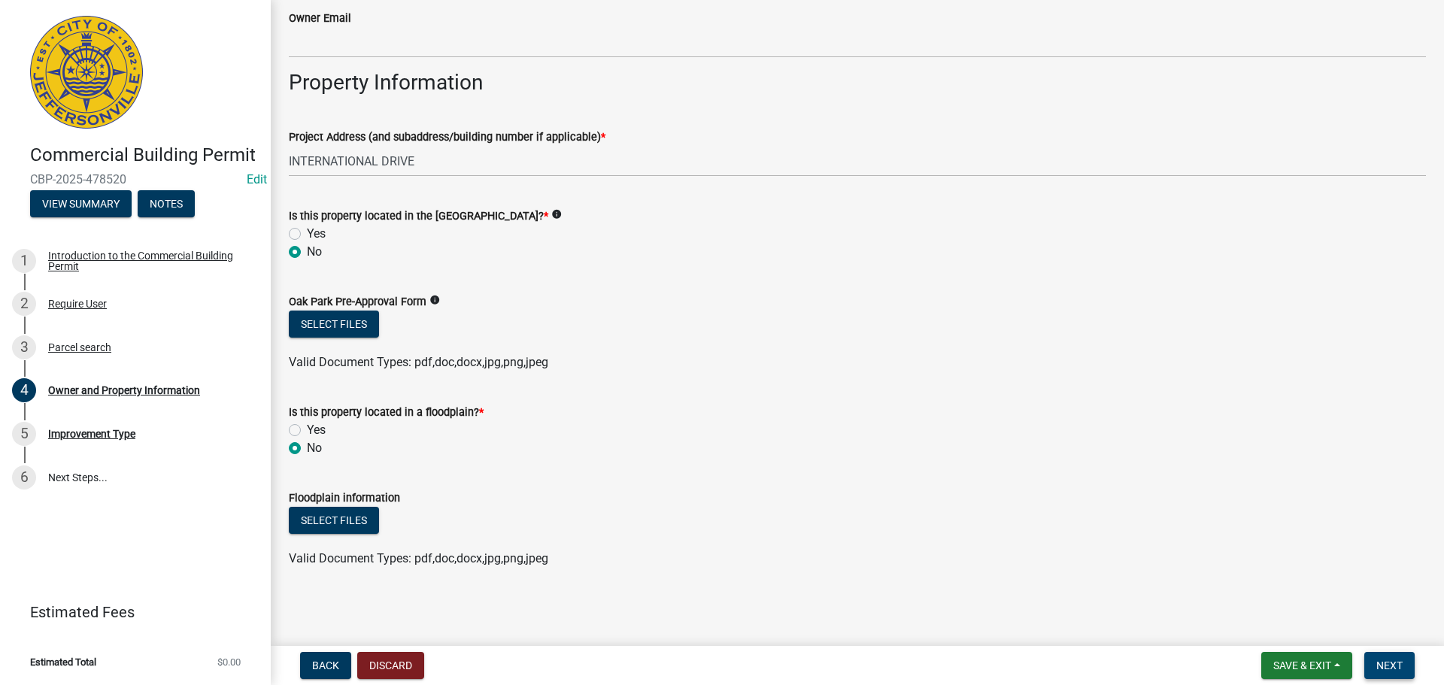
scroll to position [432, 0]
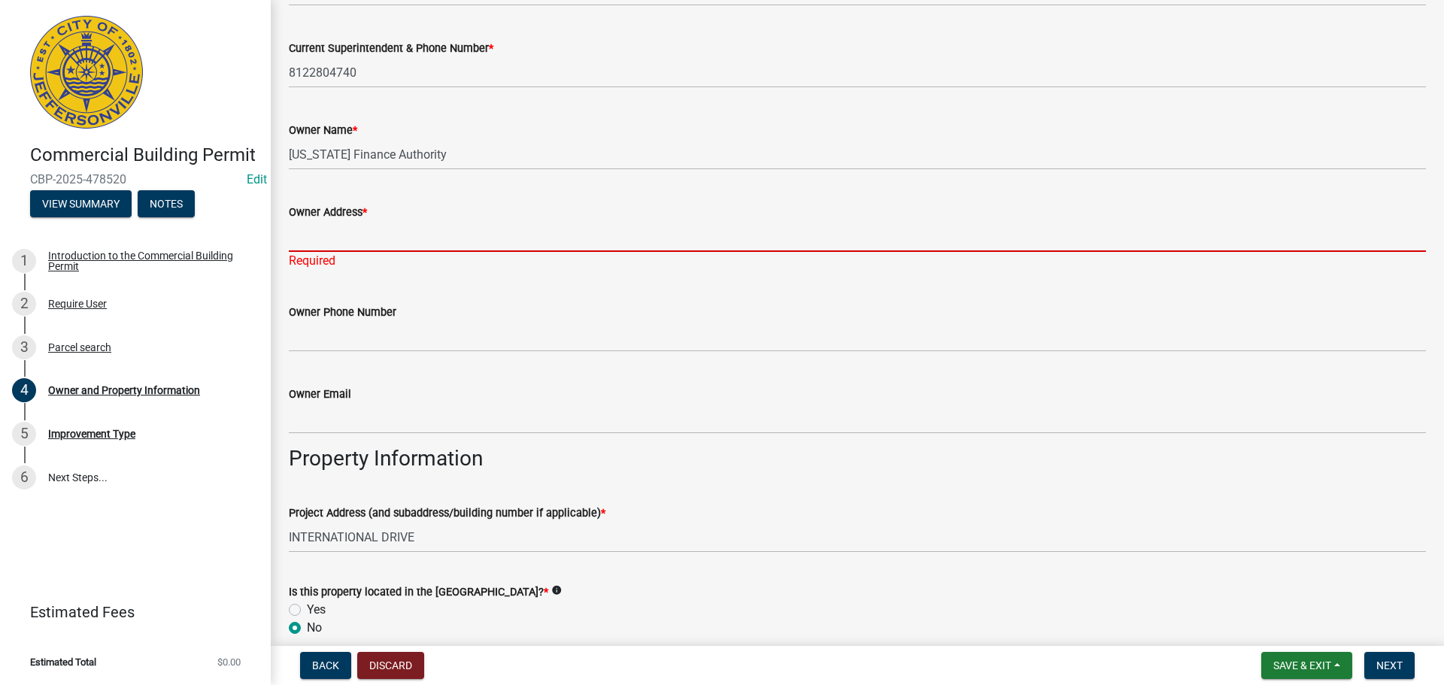
click at [366, 241] on input "Owner Address *" at bounding box center [857, 236] width 1137 height 31
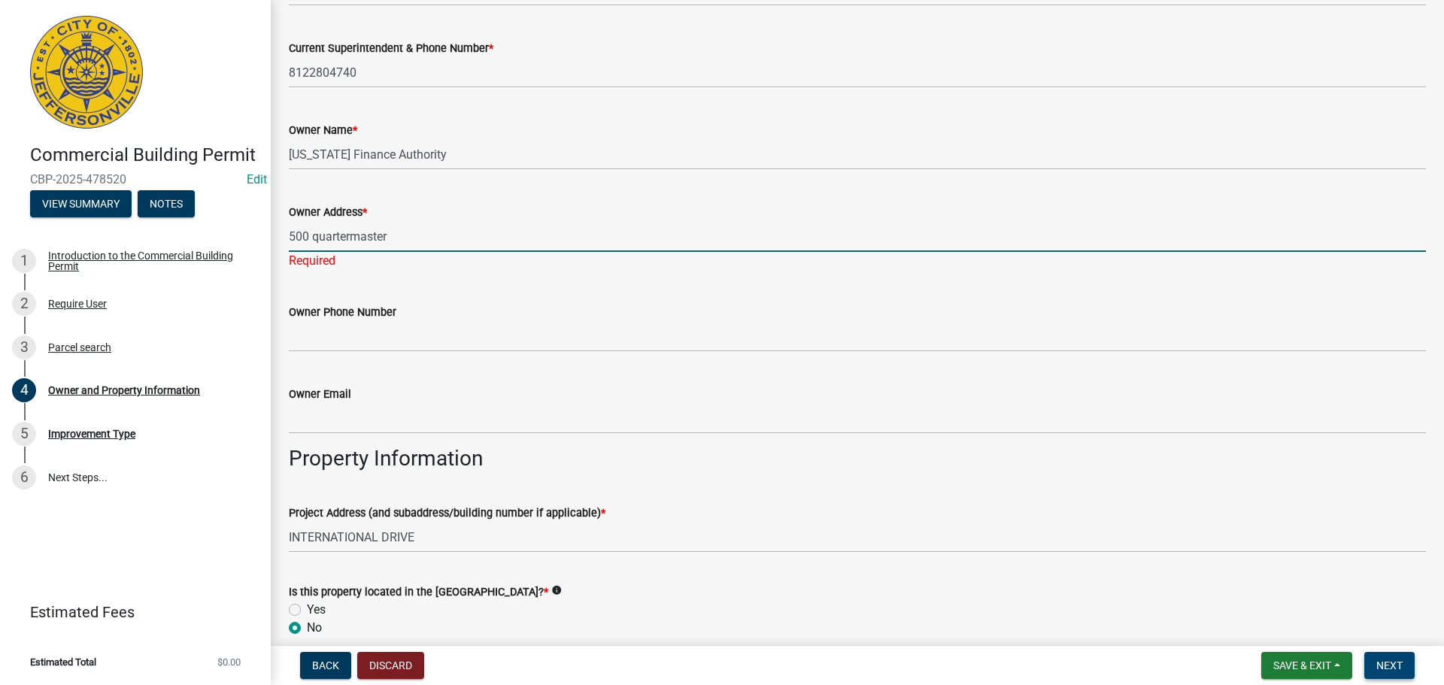
type input "500 quartermaster"
click at [1401, 666] on span "Next" at bounding box center [1390, 666] width 26 height 12
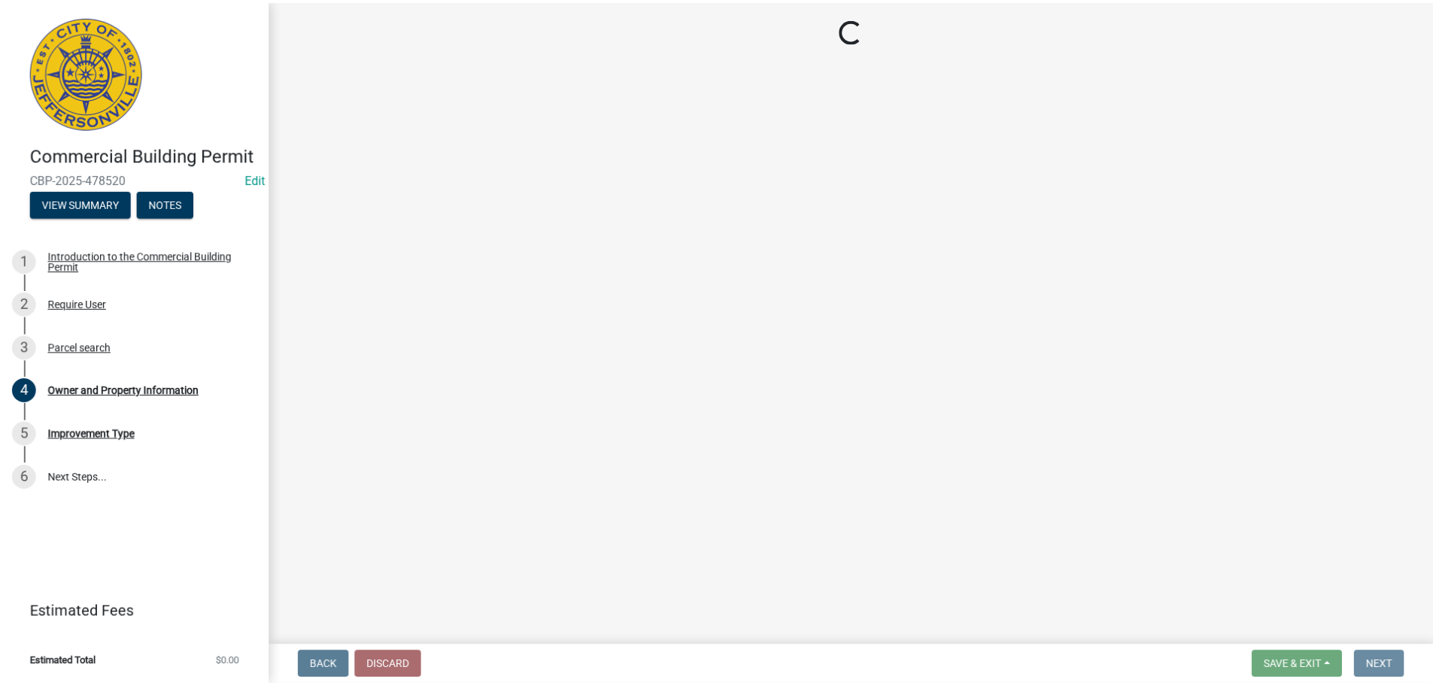
scroll to position [0, 0]
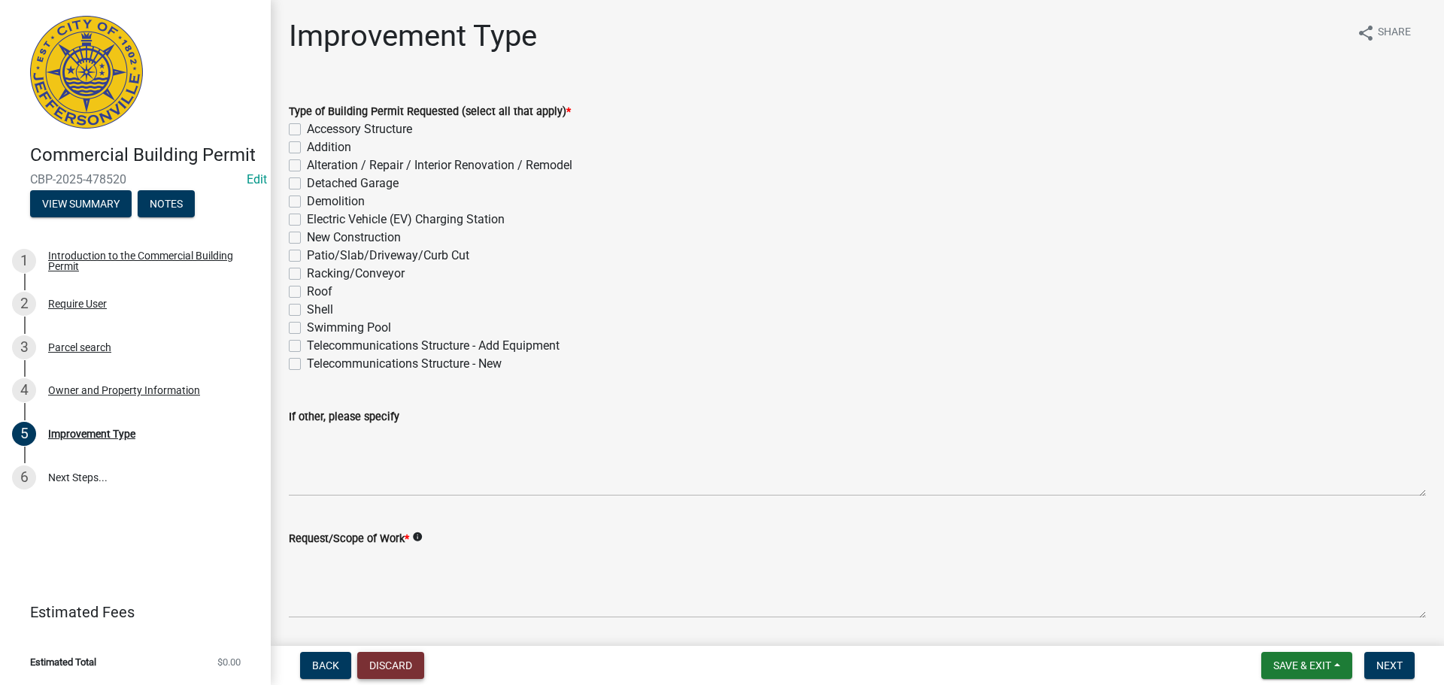
click at [395, 663] on button "Discard" at bounding box center [390, 665] width 67 height 27
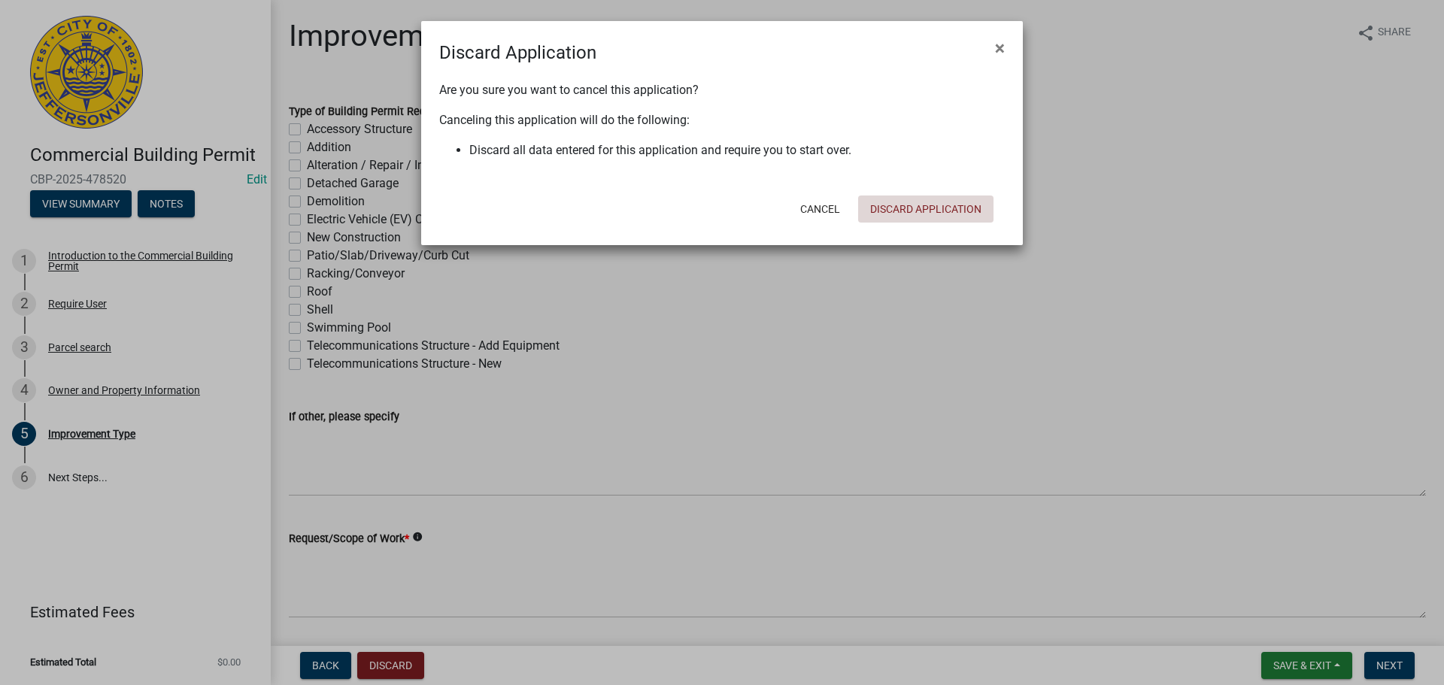
click at [928, 212] on button "Discard Application" at bounding box center [925, 209] width 135 height 27
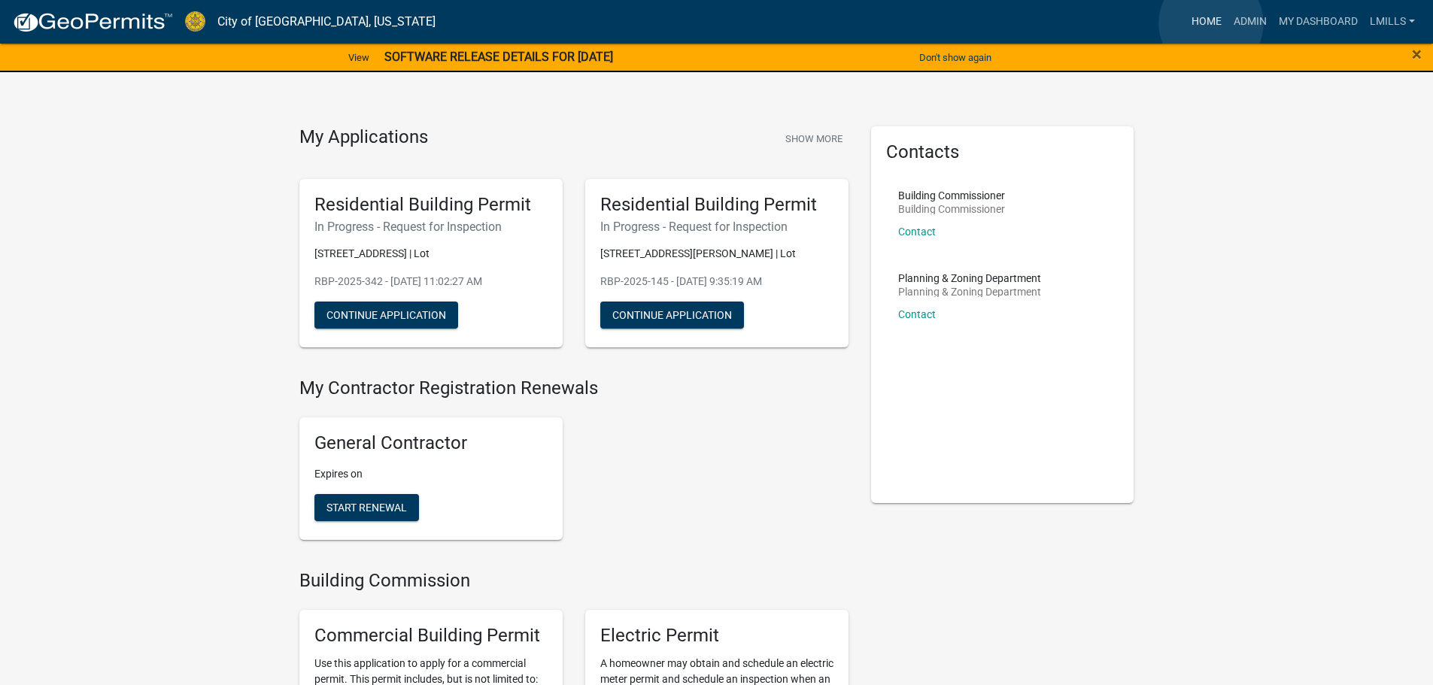
click at [1211, 23] on link "Home" at bounding box center [1207, 22] width 42 height 29
click at [1250, 22] on link "Admin" at bounding box center [1250, 22] width 45 height 29
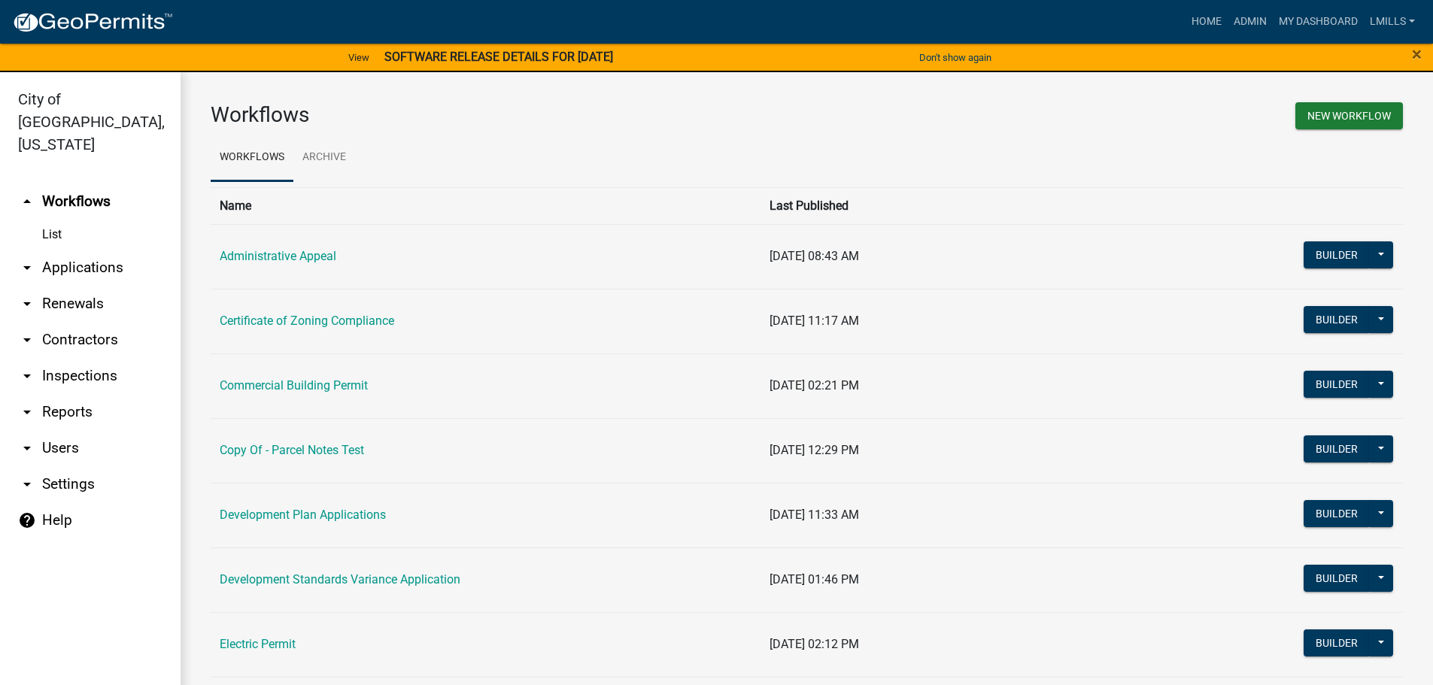
click at [79, 184] on link "arrow_drop_up Workflows" at bounding box center [90, 202] width 181 height 36
click at [83, 358] on link "arrow_drop_down Inspections" at bounding box center [90, 376] width 181 height 36
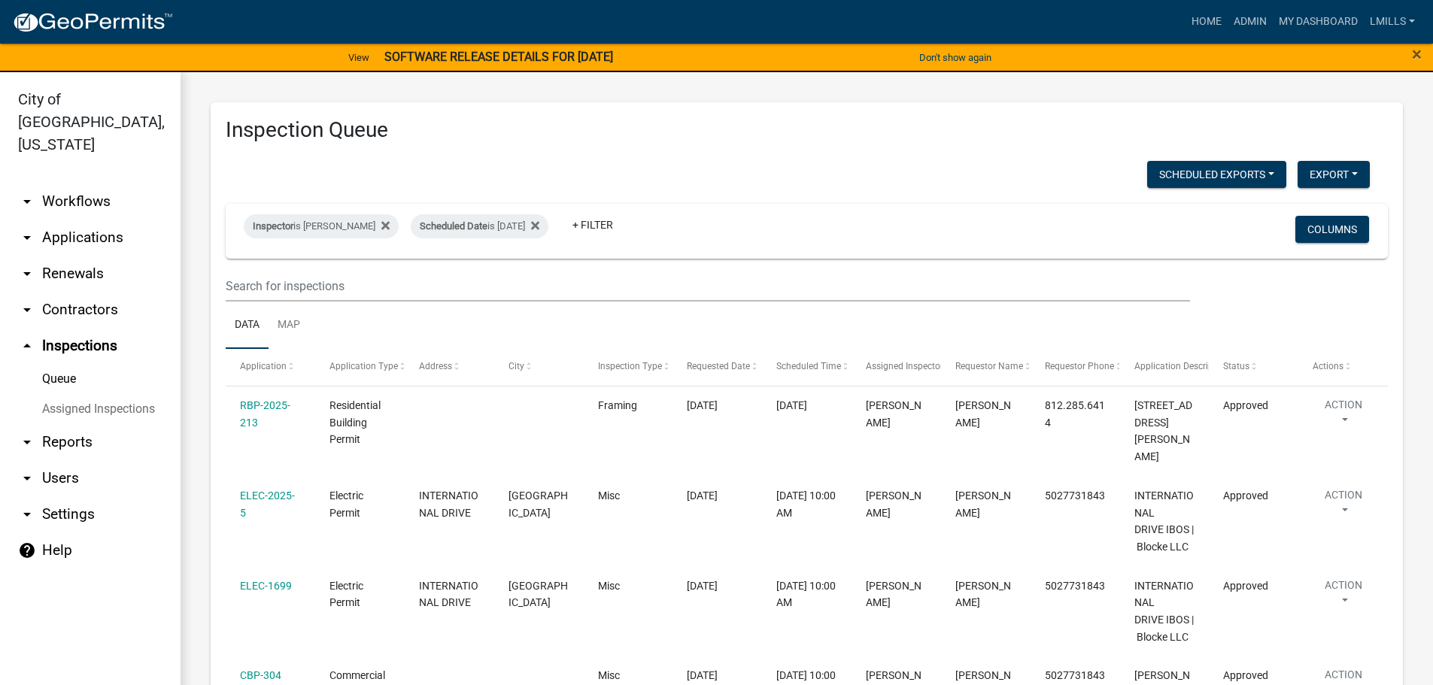
click at [80, 292] on link "arrow_drop_down Contractors" at bounding box center [90, 310] width 181 height 36
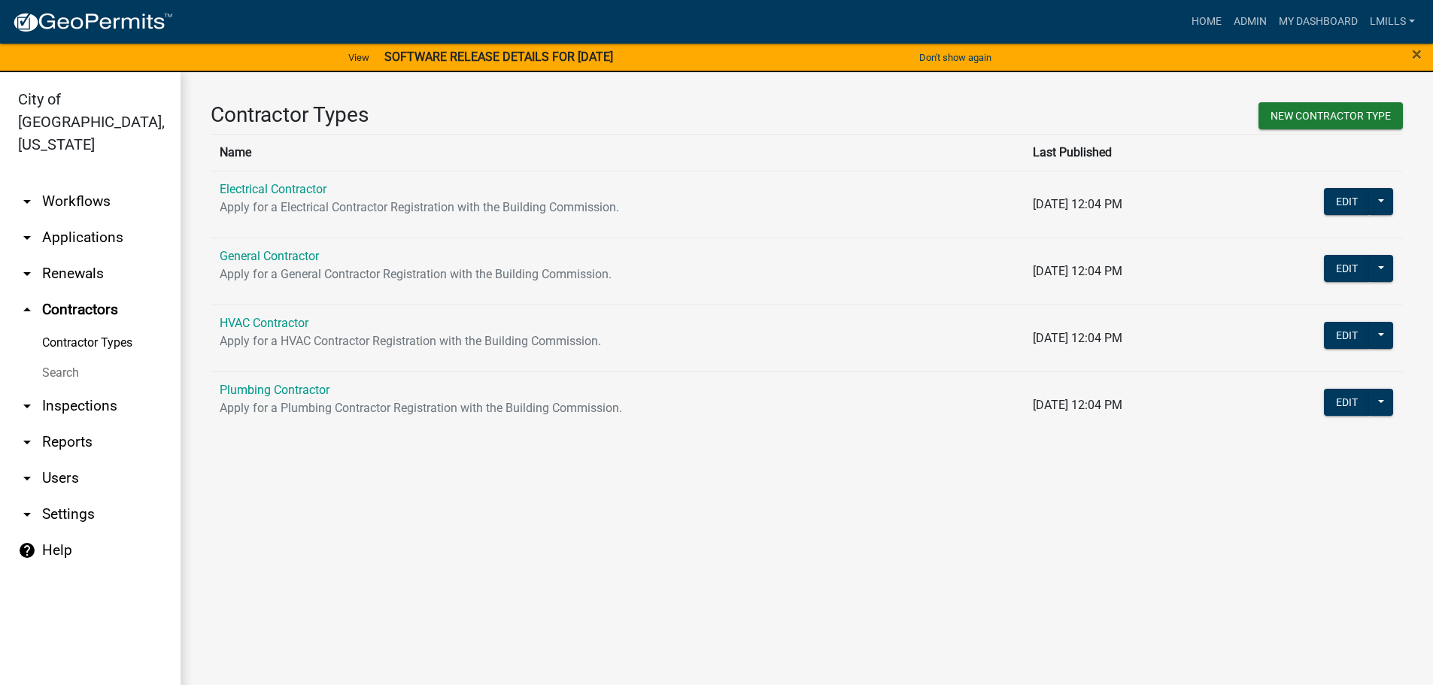
click at [94, 220] on link "arrow_drop_down Applications" at bounding box center [90, 238] width 181 height 36
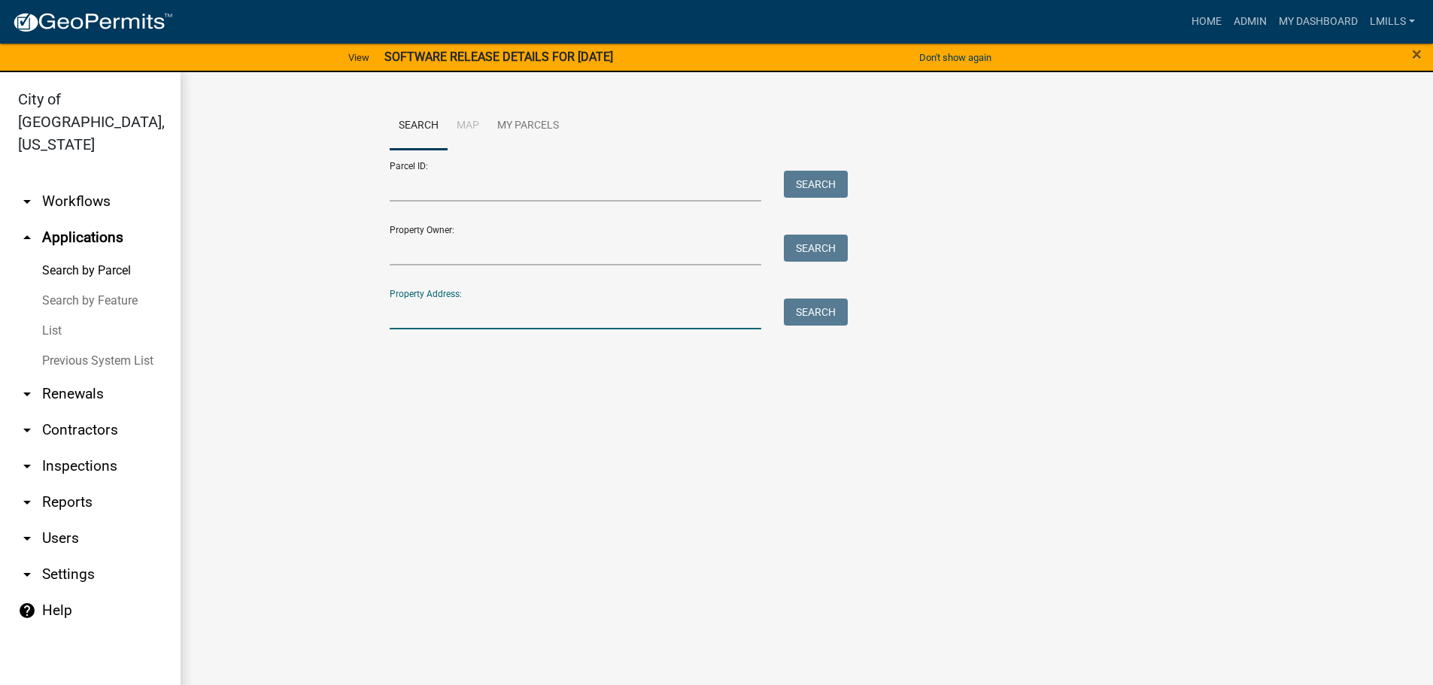
click at [436, 308] on input "Property Address:" at bounding box center [576, 314] width 372 height 31
type input "233 Forest"
click at [798, 310] on button "Search" at bounding box center [816, 312] width 64 height 27
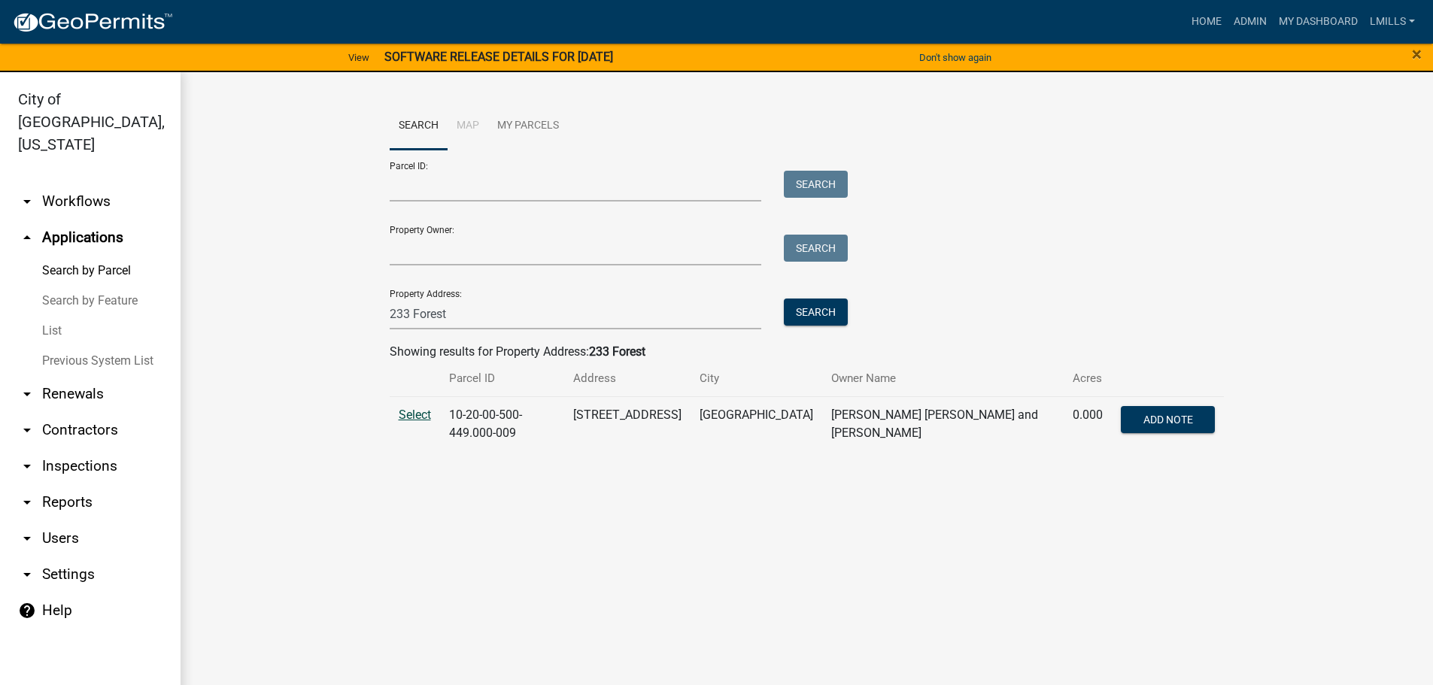
click at [414, 414] on span "Select" at bounding box center [415, 415] width 32 height 14
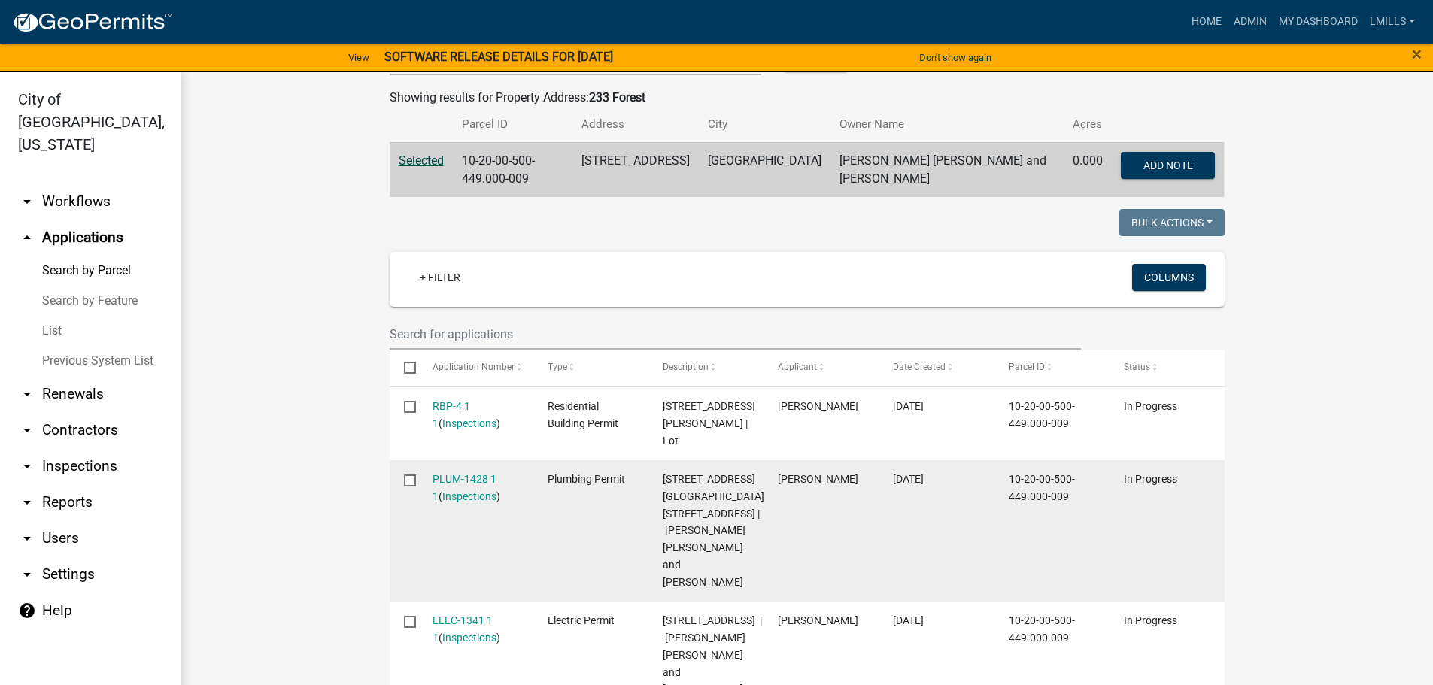
scroll to position [376, 0]
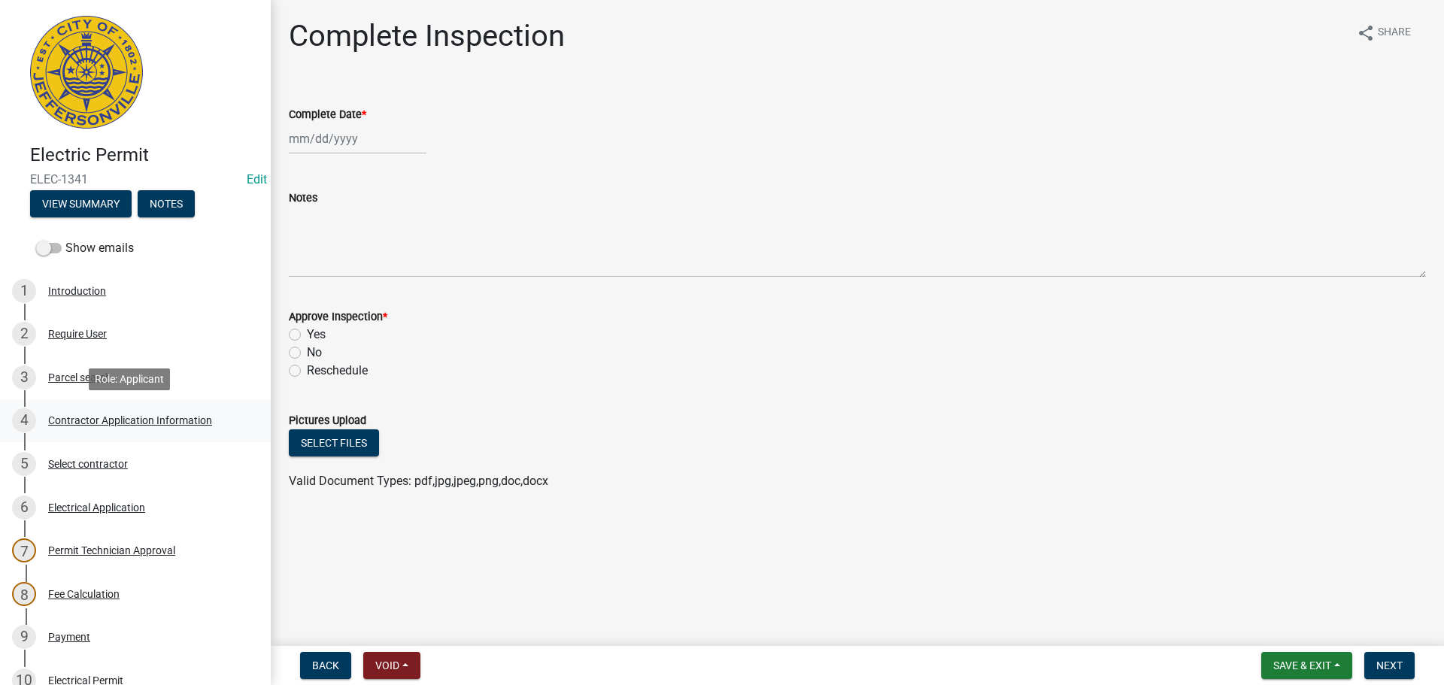
click at [127, 421] on div "Contractor Application Information" at bounding box center [130, 420] width 164 height 11
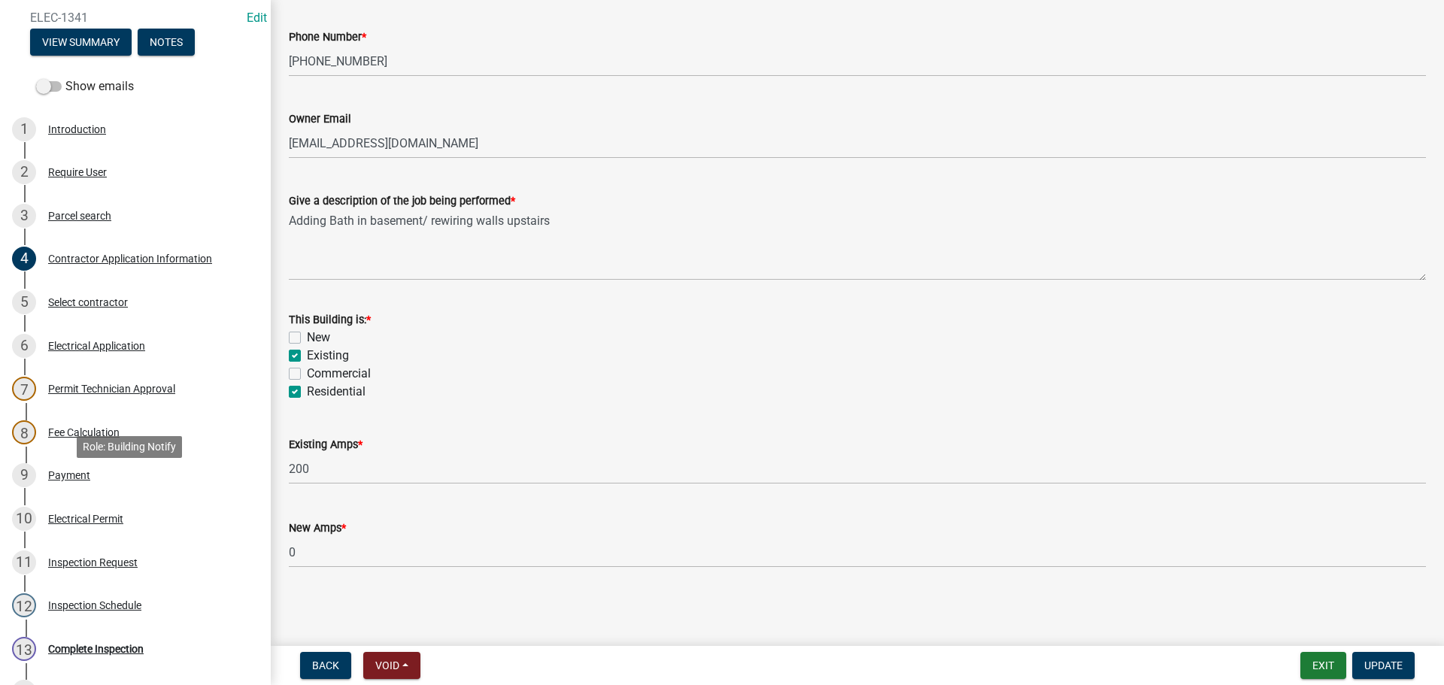
scroll to position [226, 0]
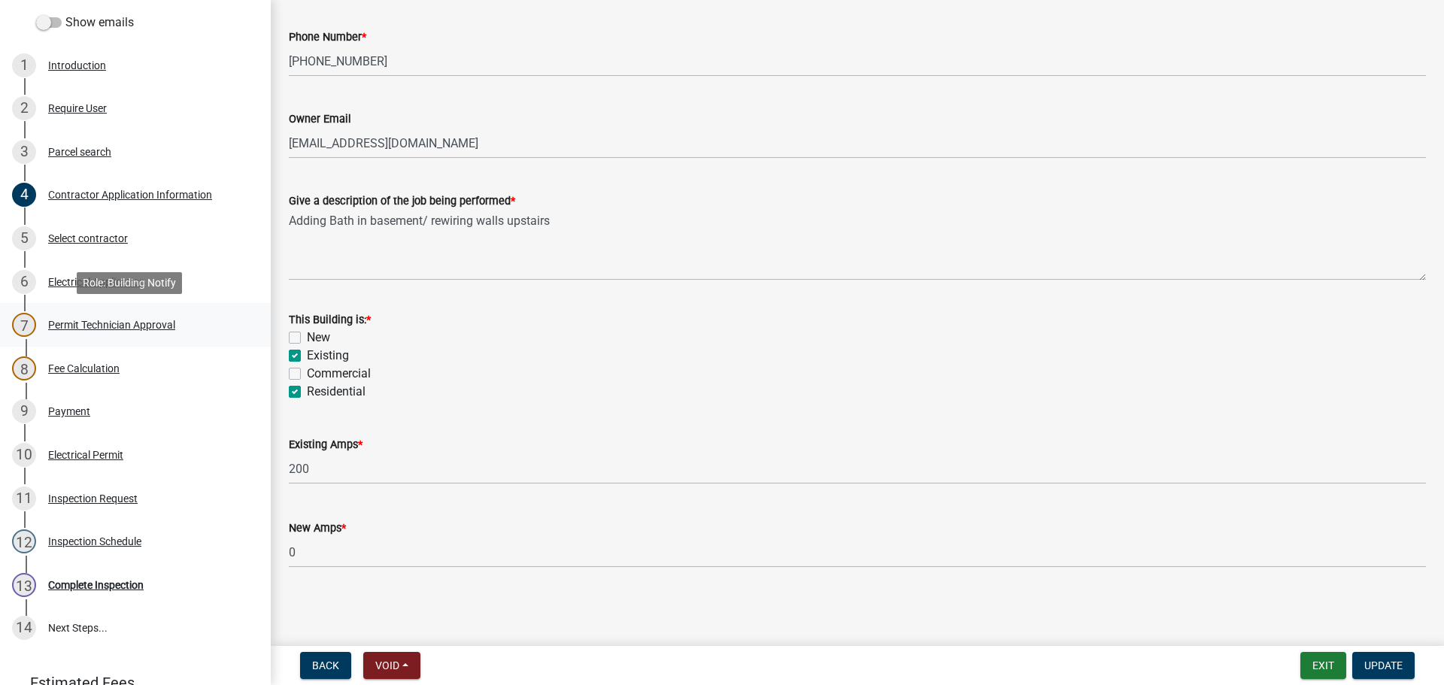
click at [132, 320] on div "Permit Technician Approval" at bounding box center [111, 325] width 127 height 11
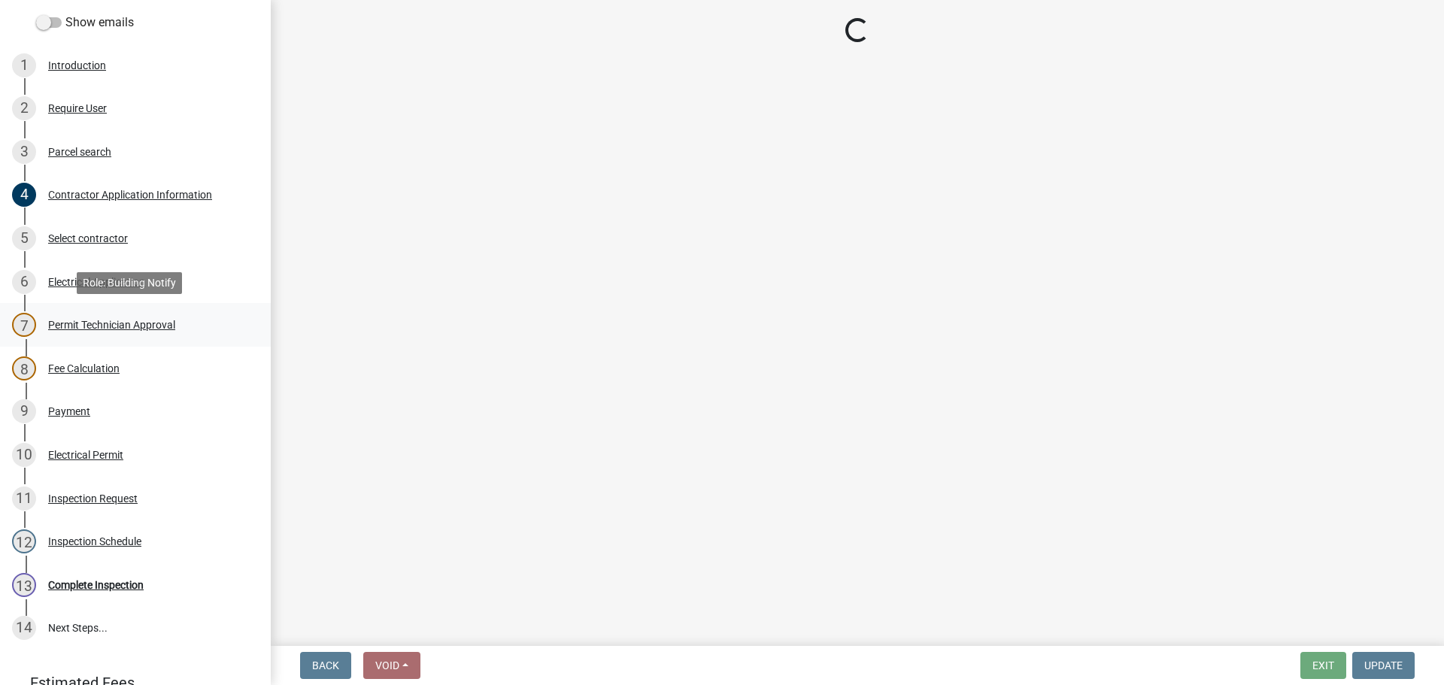
scroll to position [0, 0]
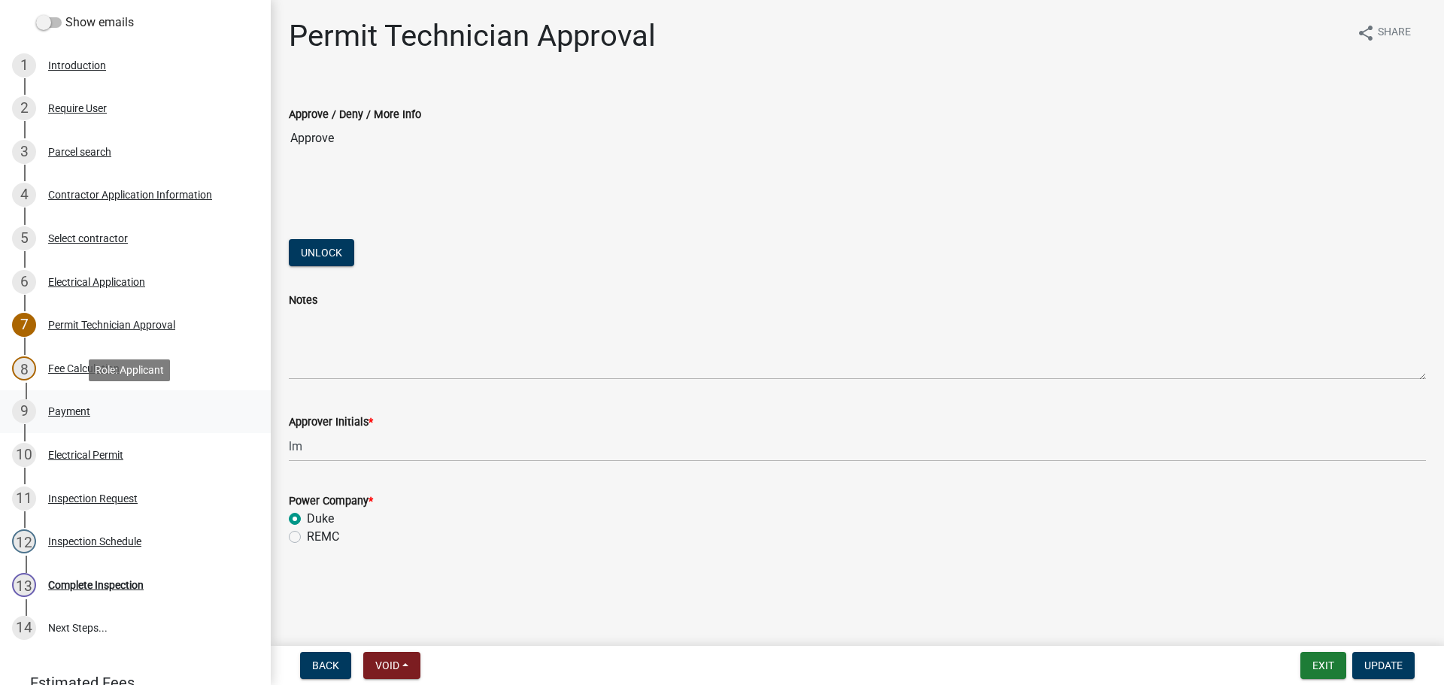
click at [53, 410] on div "Payment" at bounding box center [69, 411] width 42 height 11
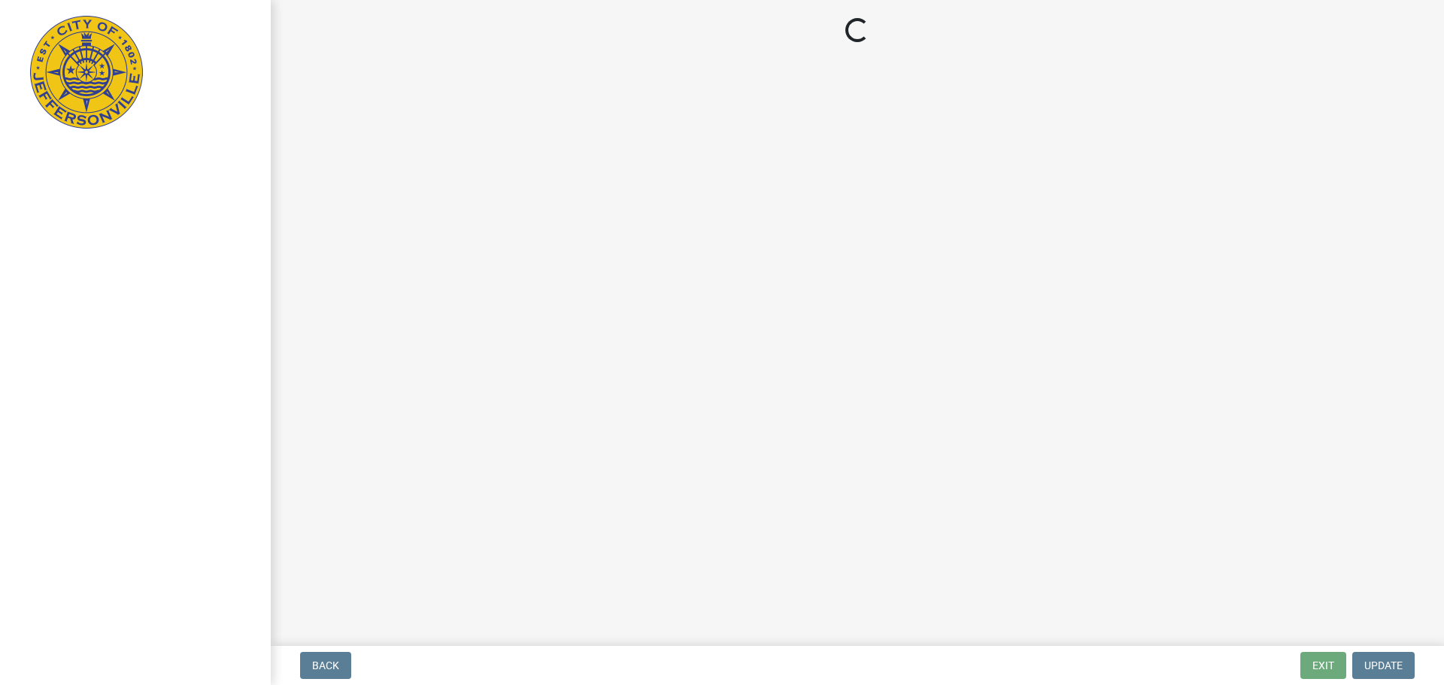
select select "3: 3"
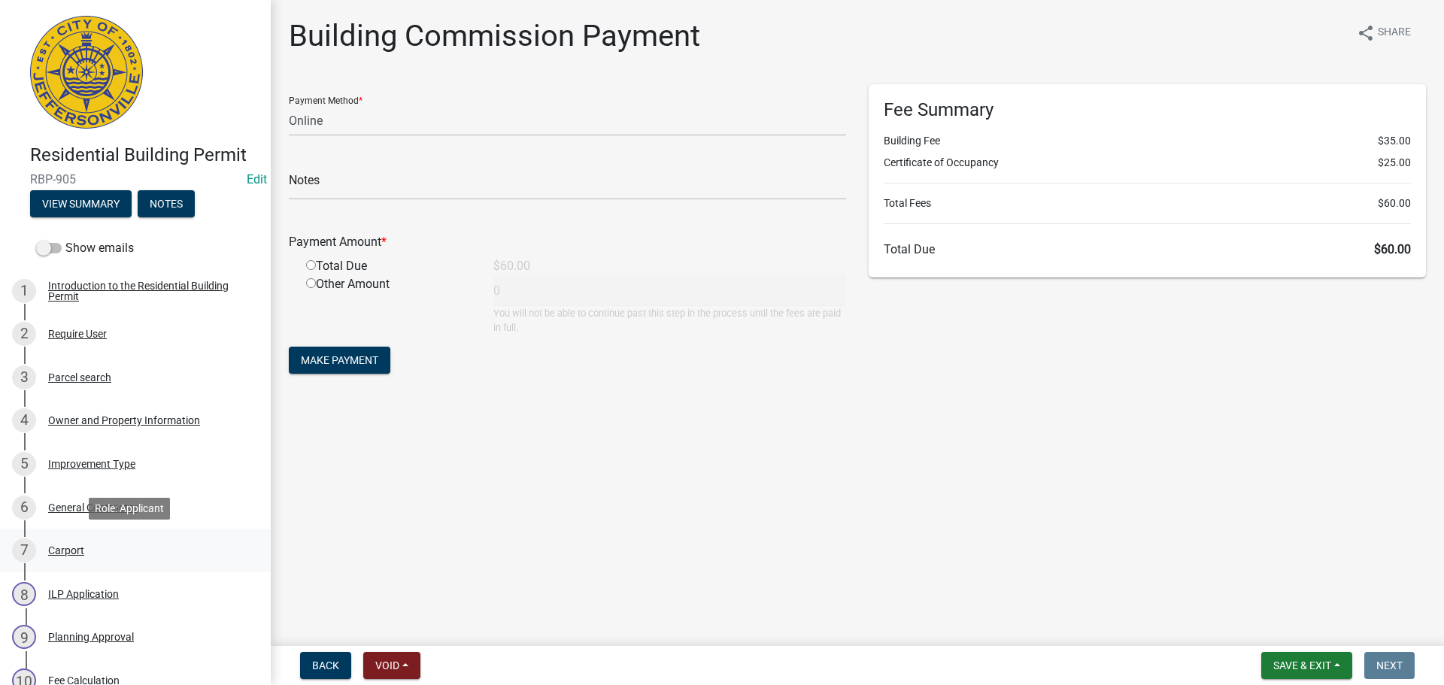
click at [68, 551] on div "Carport" at bounding box center [66, 550] width 36 height 11
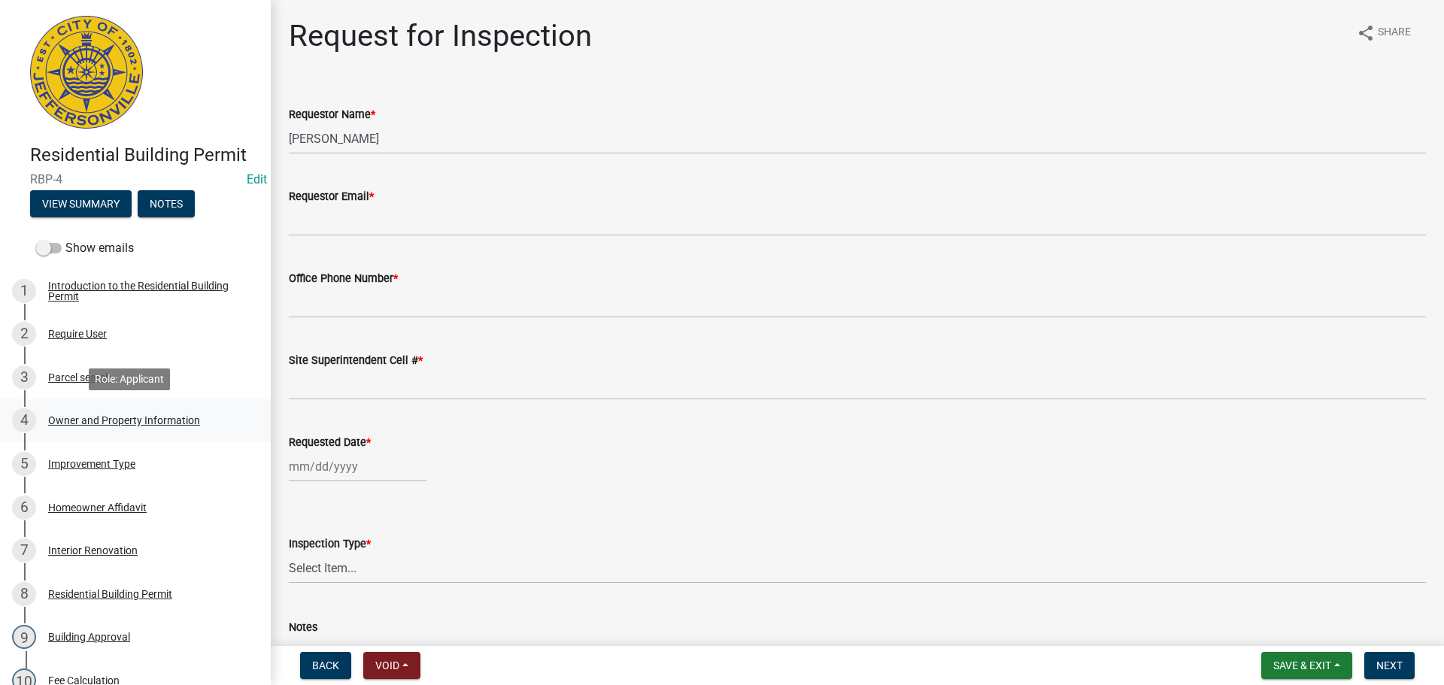
click at [178, 417] on div "Owner and Property Information" at bounding box center [124, 420] width 152 height 11
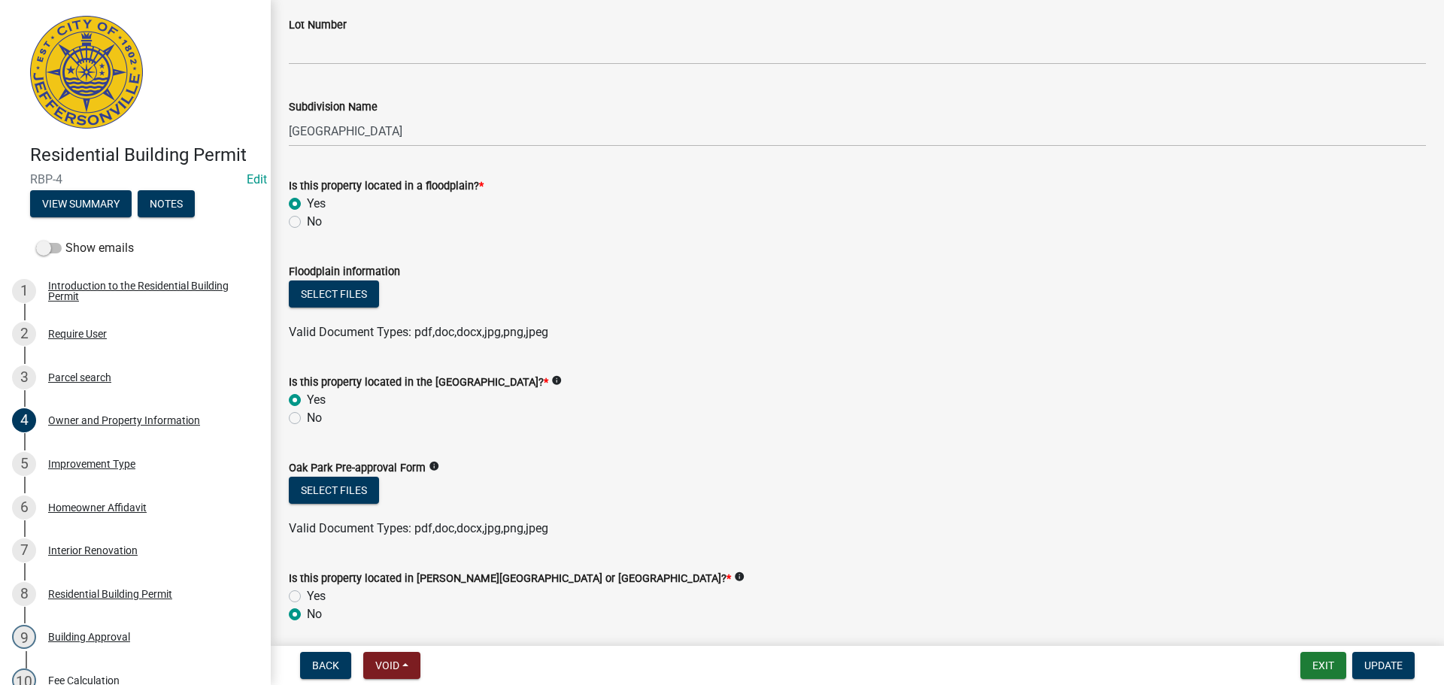
scroll to position [903, 0]
click at [99, 463] on div "Improvement Type" at bounding box center [91, 464] width 87 height 11
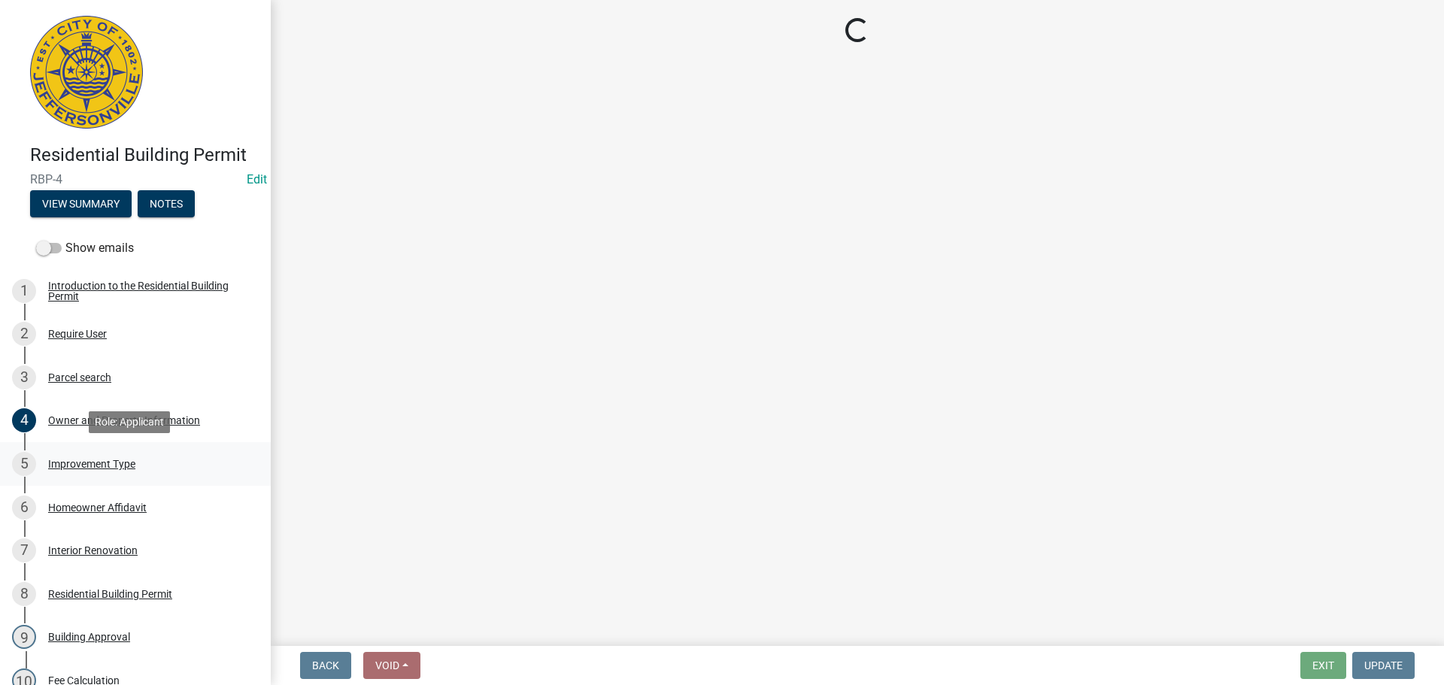
scroll to position [0, 0]
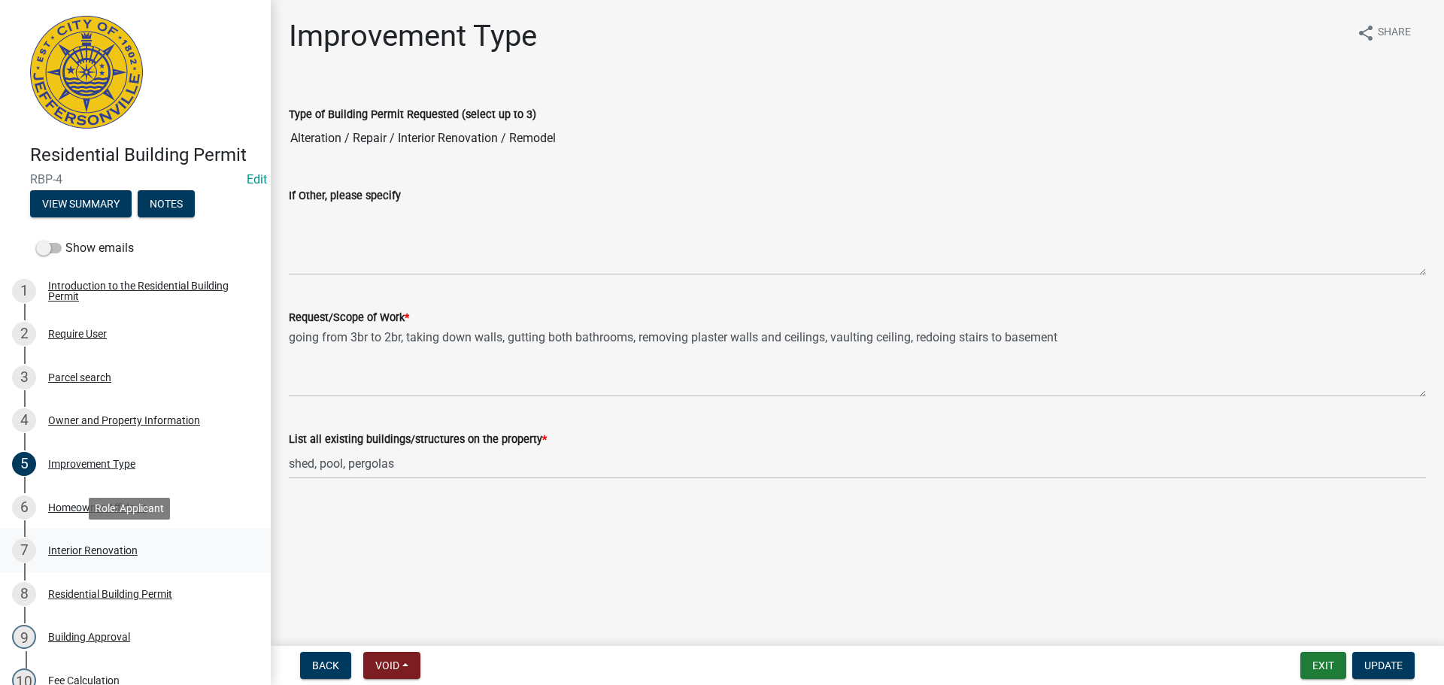
click at [108, 547] on div "Interior Renovation" at bounding box center [93, 550] width 90 height 11
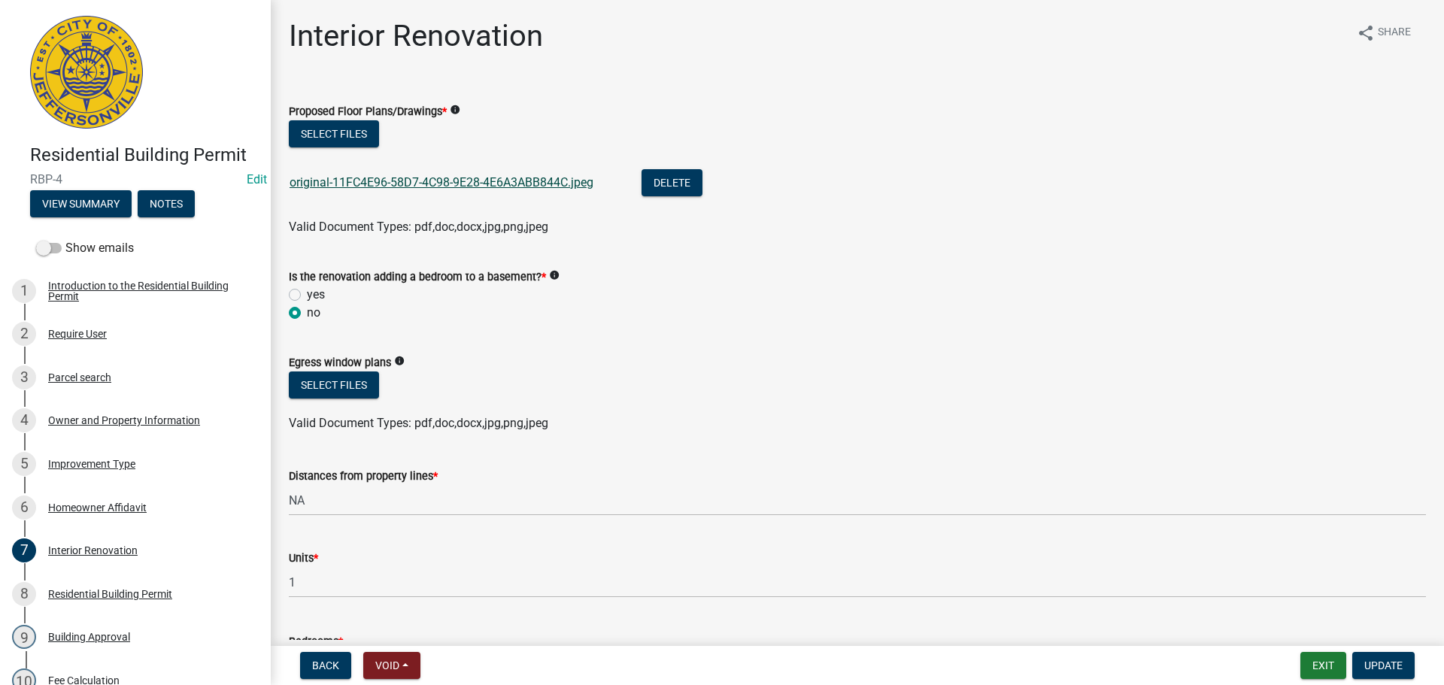
click at [478, 175] on link "original-11FC4E96-58D7-4C98-9E28-4E6A3ABB844C.jpeg" at bounding box center [442, 182] width 304 height 14
click at [479, 183] on link "original-11FC4E96-58D7-4C98-9E28-4E6A3ABB844C.jpeg" at bounding box center [442, 182] width 304 height 14
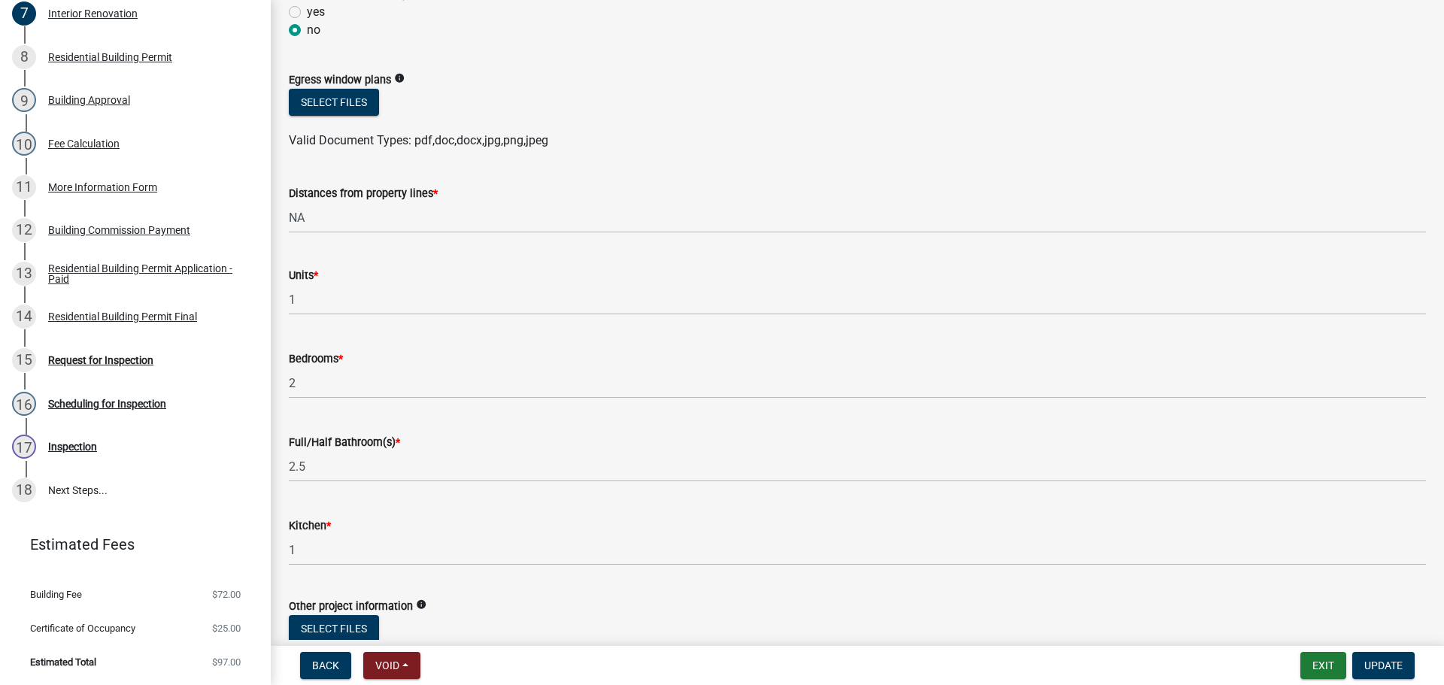
scroll to position [71, 0]
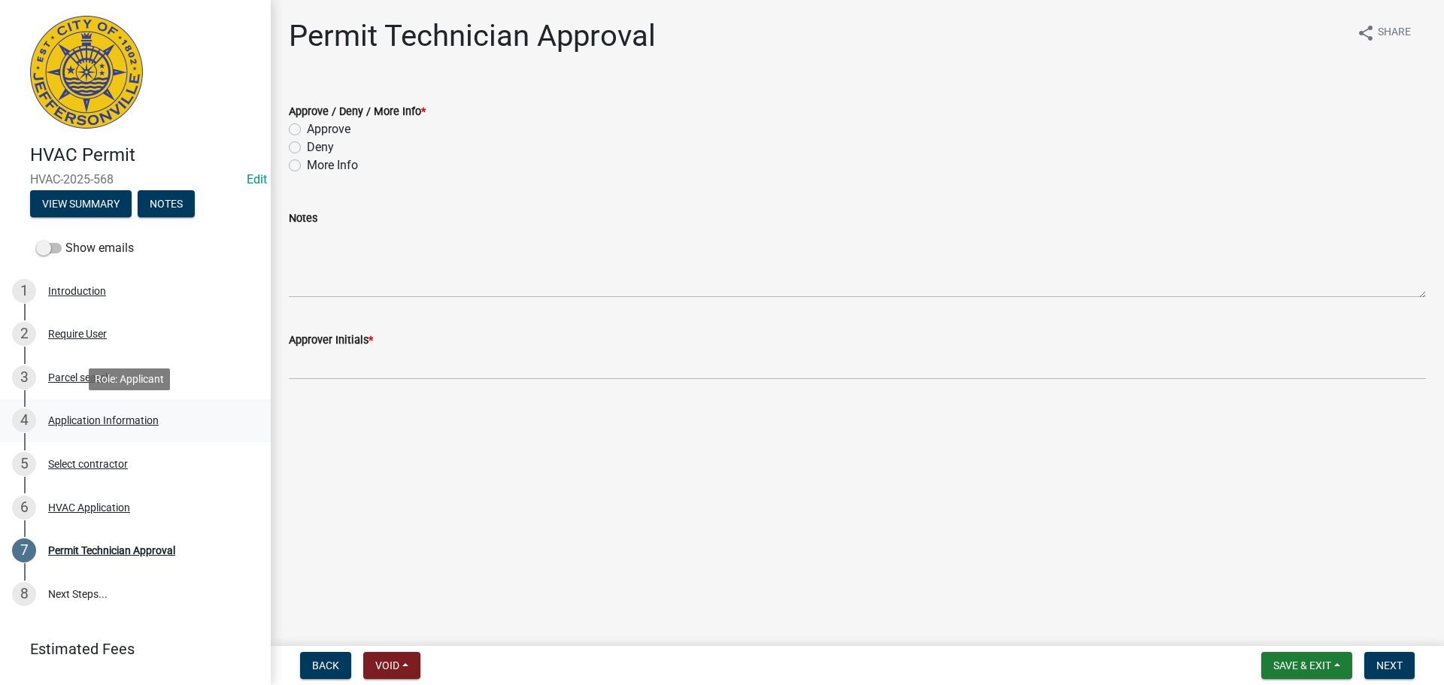
click at [122, 416] on div "Application Information" at bounding box center [103, 420] width 111 height 11
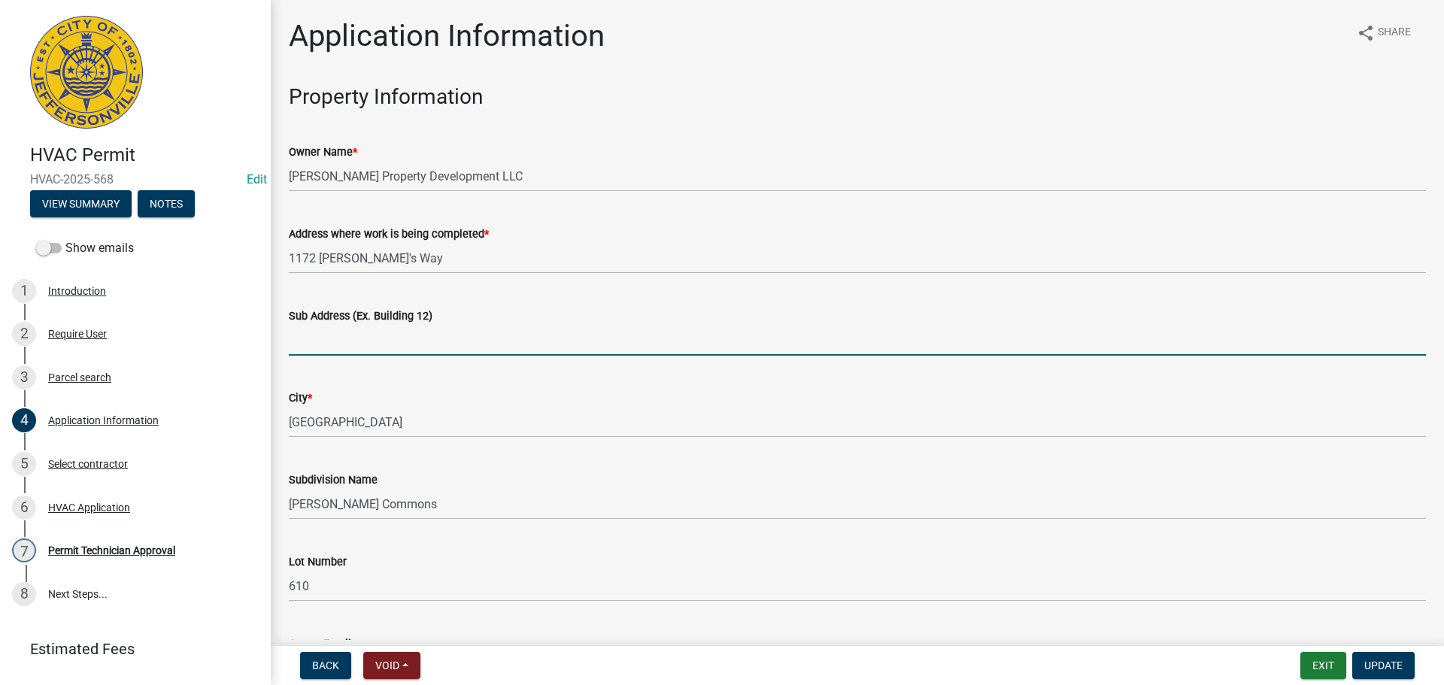
click at [408, 329] on input "Sub Address (Ex. Building 12)" at bounding box center [857, 340] width 1137 height 31
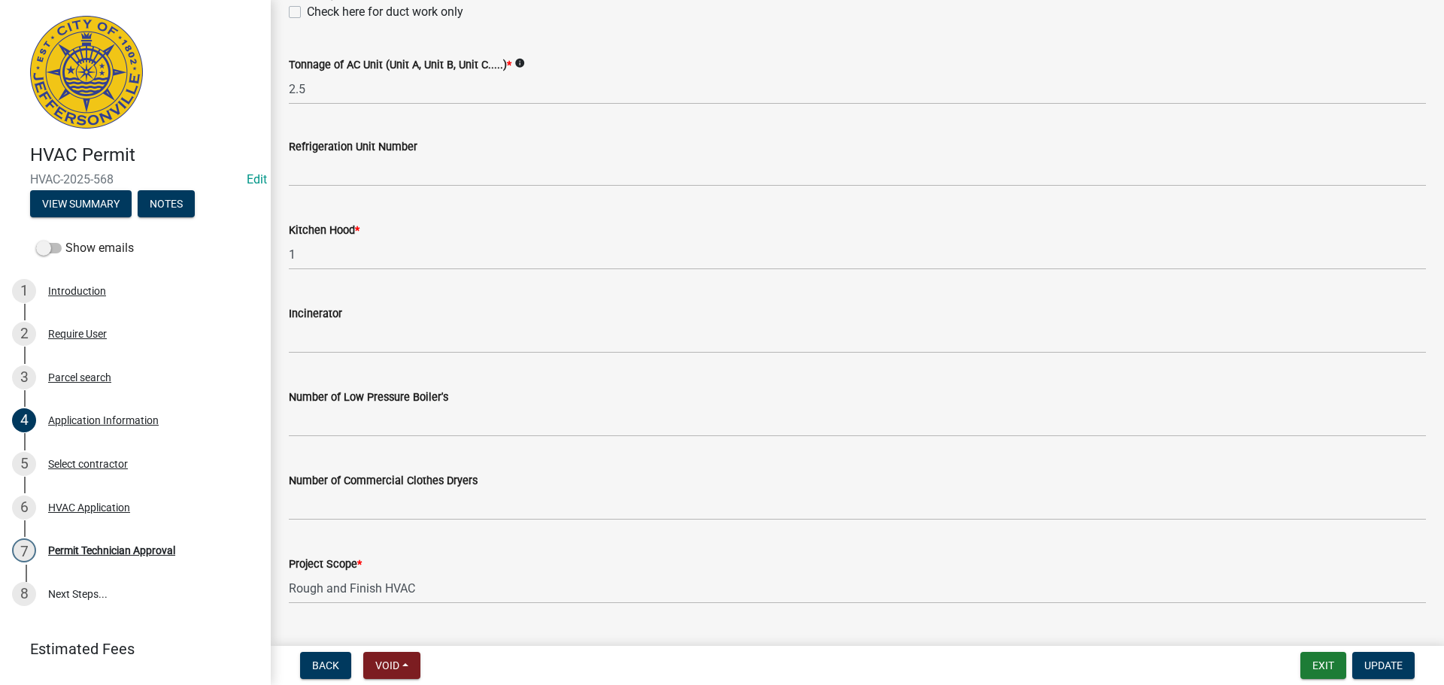
scroll to position [1013, 0]
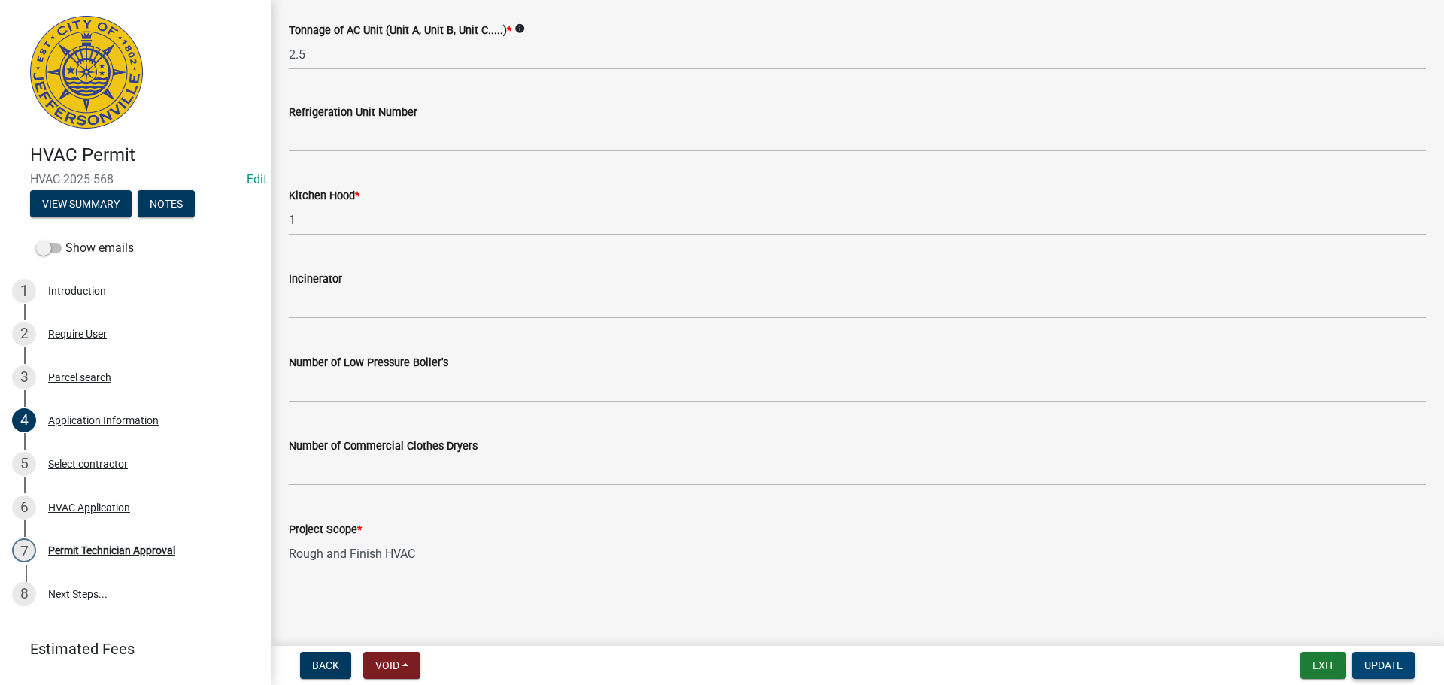
type input "1172 [PERSON_NAME]'s Way"
click at [1387, 669] on span "Update" at bounding box center [1384, 666] width 38 height 12
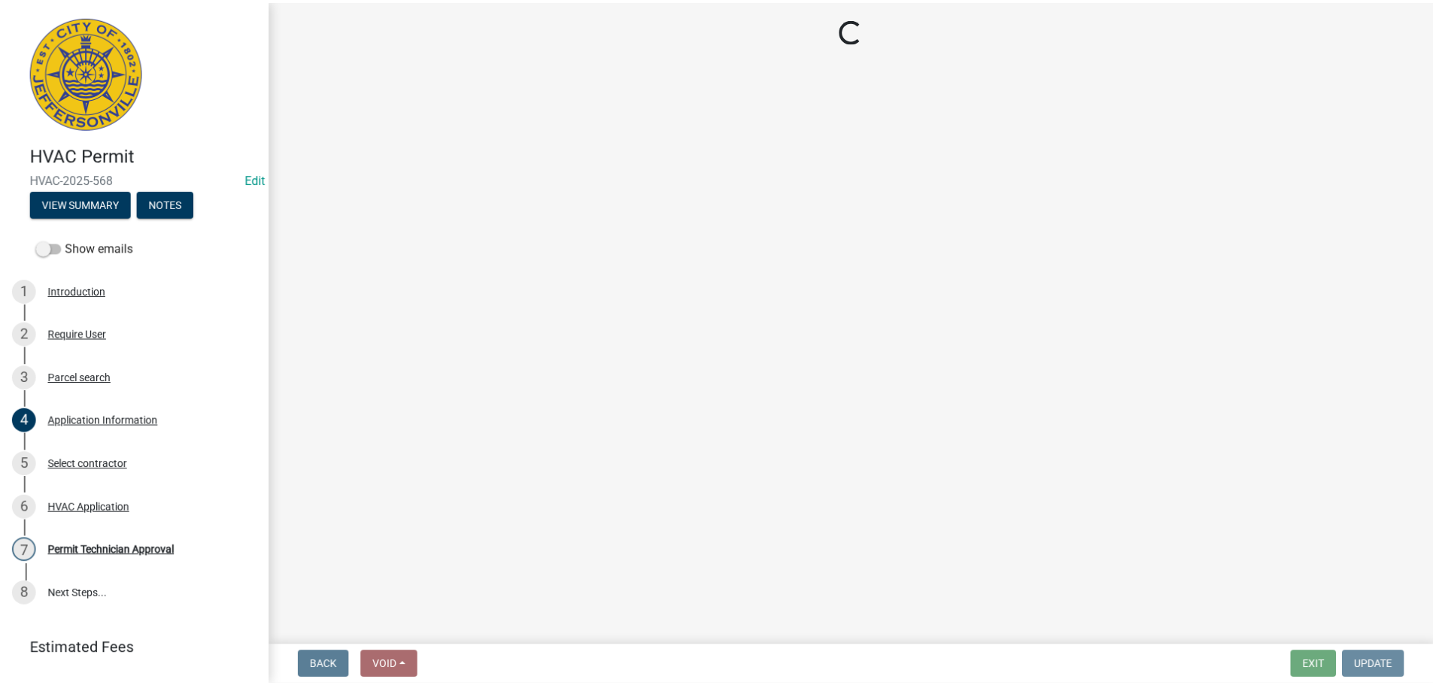
scroll to position [0, 0]
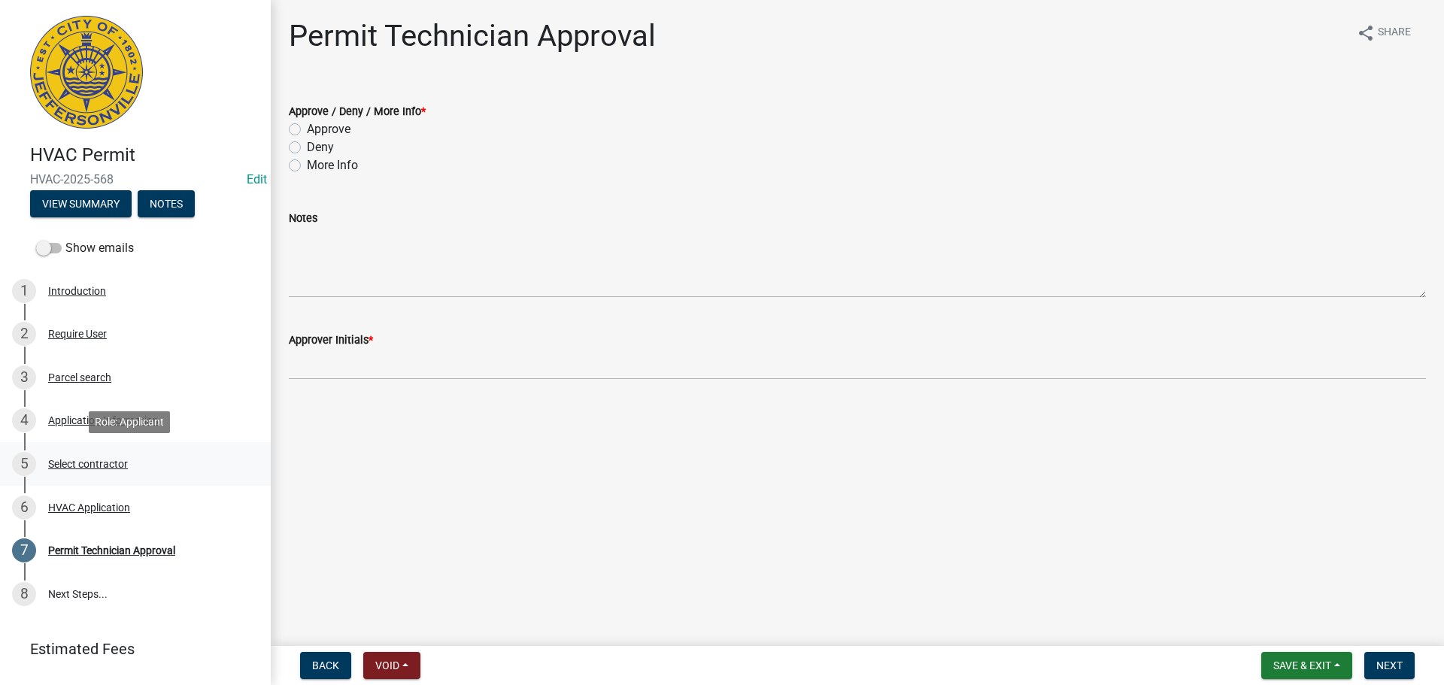
click at [93, 463] on div "Select contractor" at bounding box center [88, 464] width 80 height 11
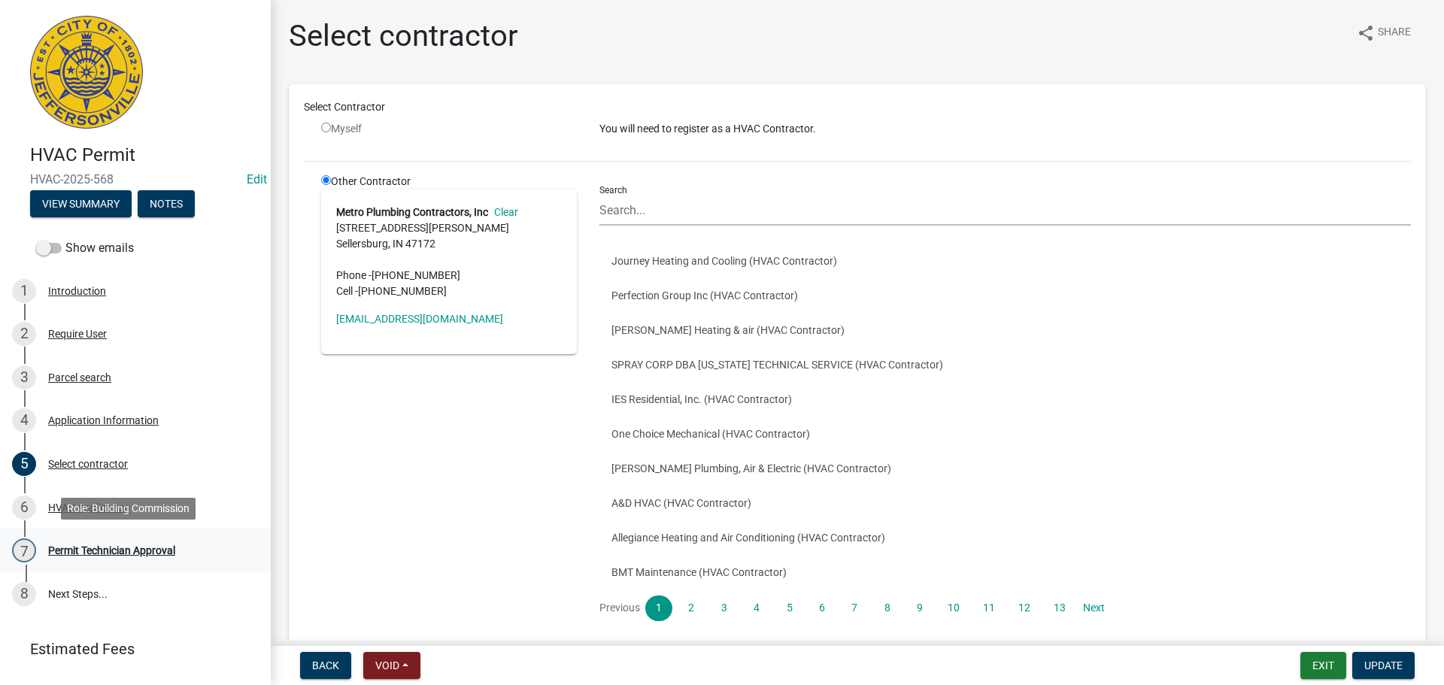
click at [89, 557] on div "7 Permit Technician Approval" at bounding box center [129, 551] width 235 height 24
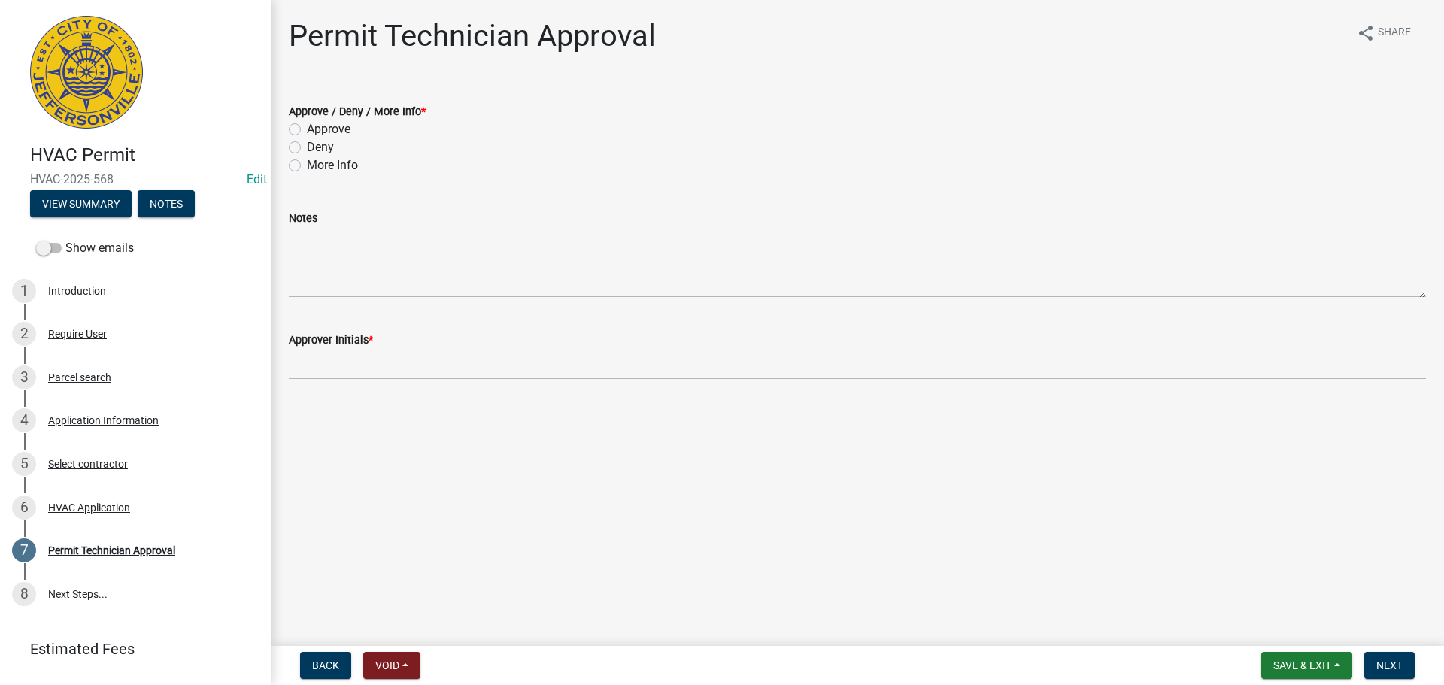
drag, startPoint x: 331, startPoint y: 127, endPoint x: 321, endPoint y: 138, distance: 14.9
click at [331, 127] on label "Approve" at bounding box center [329, 129] width 44 height 18
click at [317, 127] on input "Approve" at bounding box center [312, 125] width 10 height 10
radio input "true"
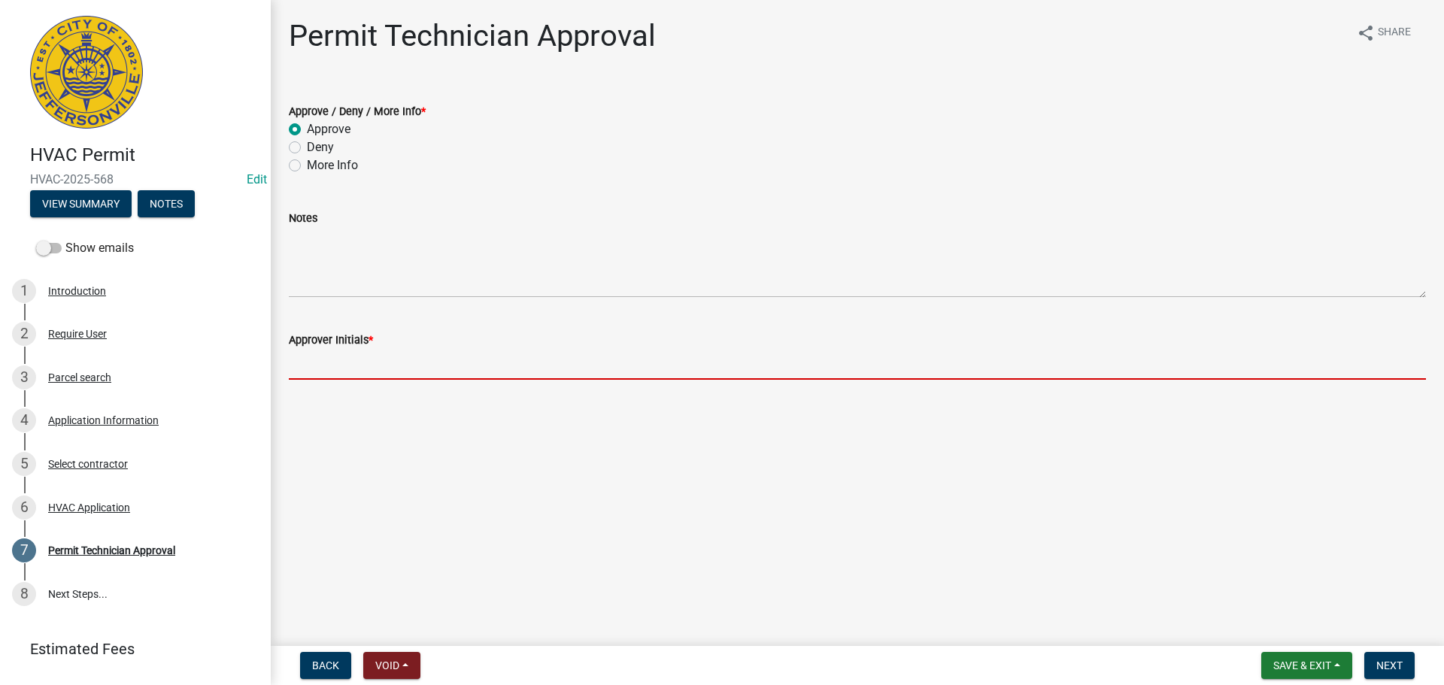
click at [322, 360] on input "Approver Initials *" at bounding box center [857, 364] width 1137 height 31
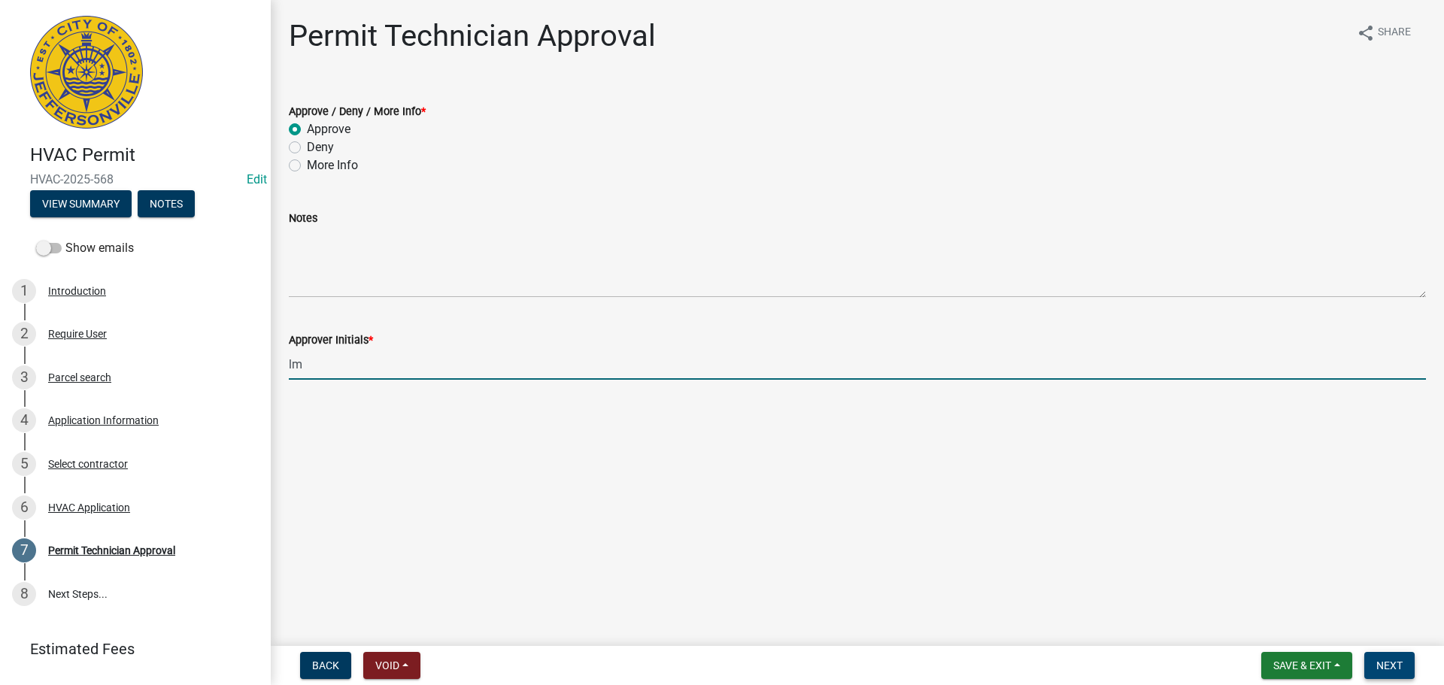
type input "lm"
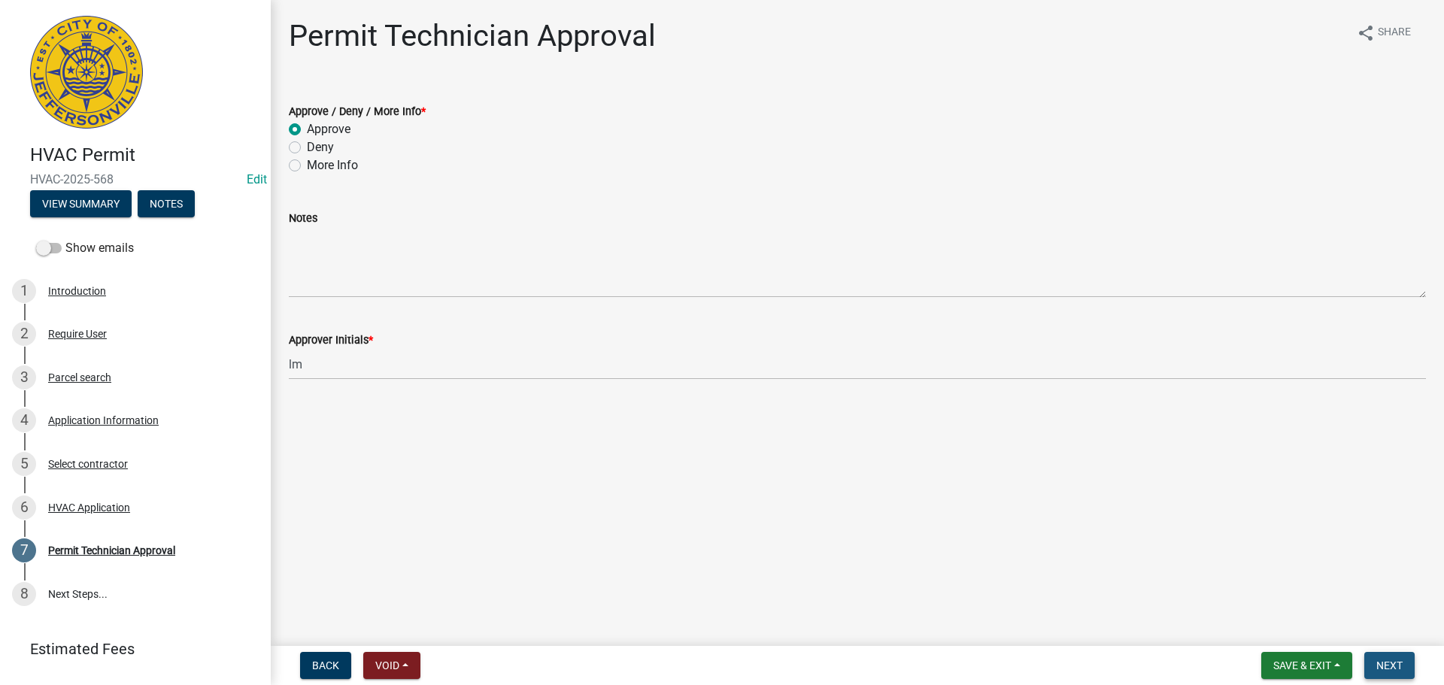
click at [1398, 658] on button "Next" at bounding box center [1390, 665] width 50 height 27
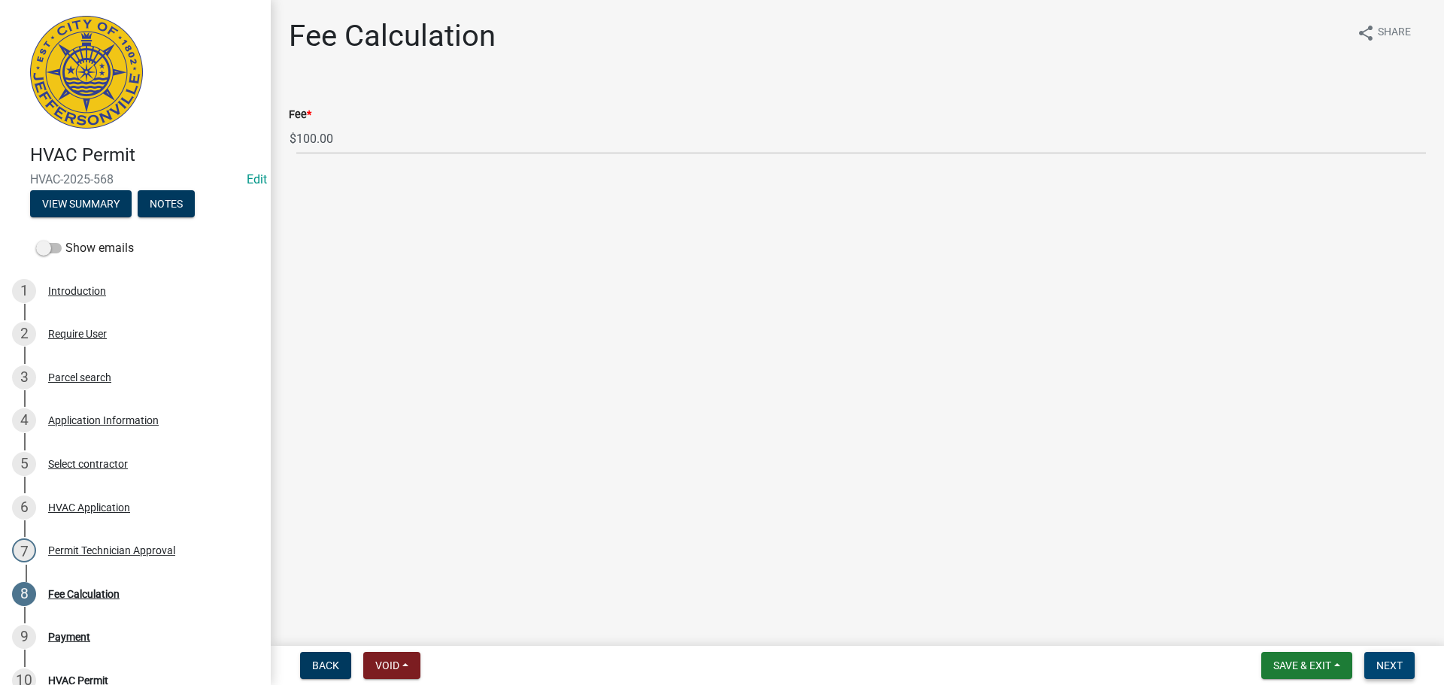
click at [1398, 658] on button "Next" at bounding box center [1390, 665] width 50 height 27
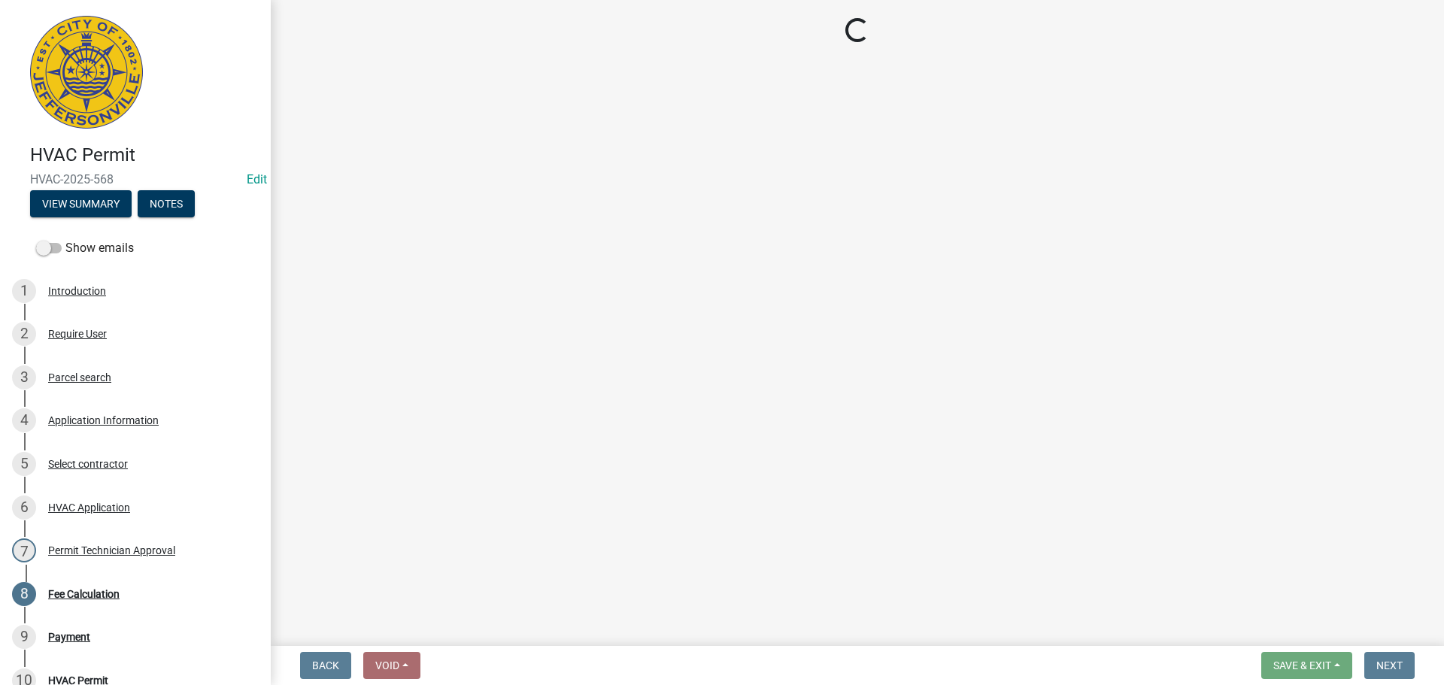
select select "3: 3"
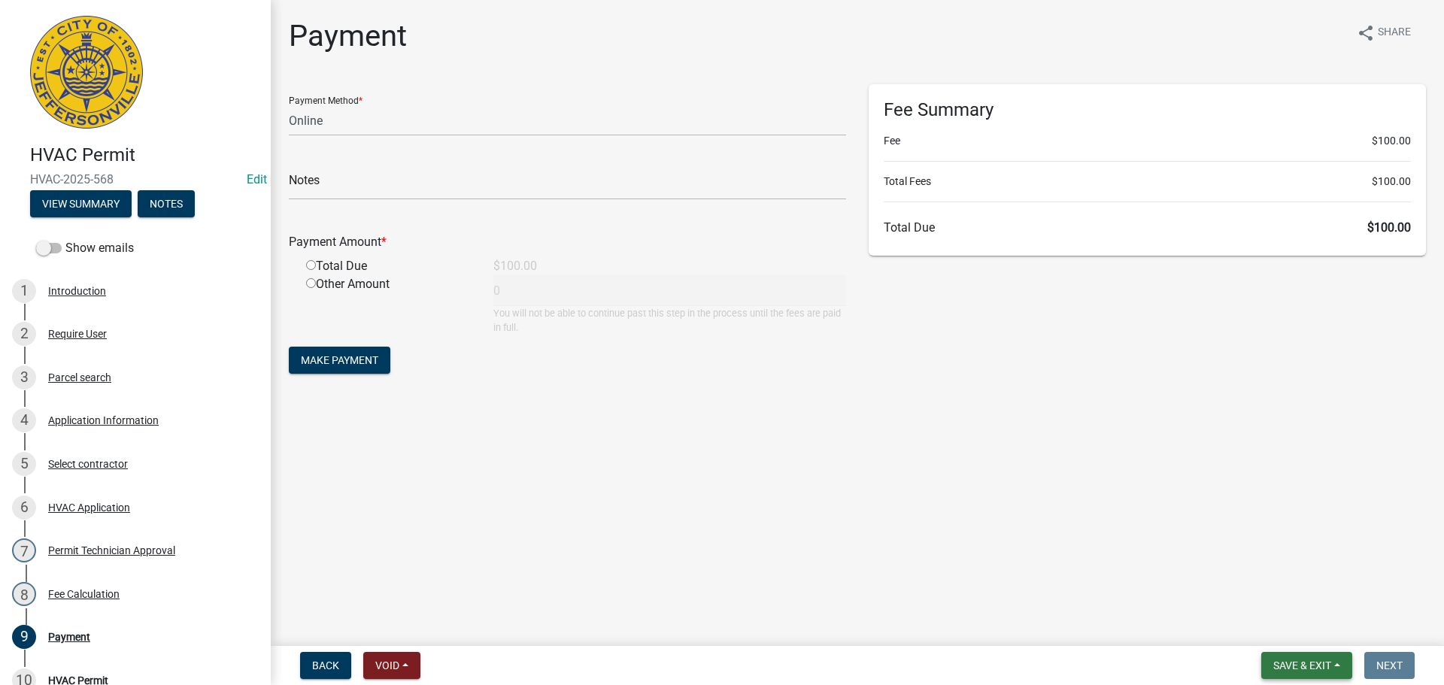
click at [1329, 662] on span "Save & Exit" at bounding box center [1303, 666] width 58 height 12
click at [1319, 621] on button "Save & Exit" at bounding box center [1292, 627] width 120 height 36
